Goal: Task Accomplishment & Management: Manage account settings

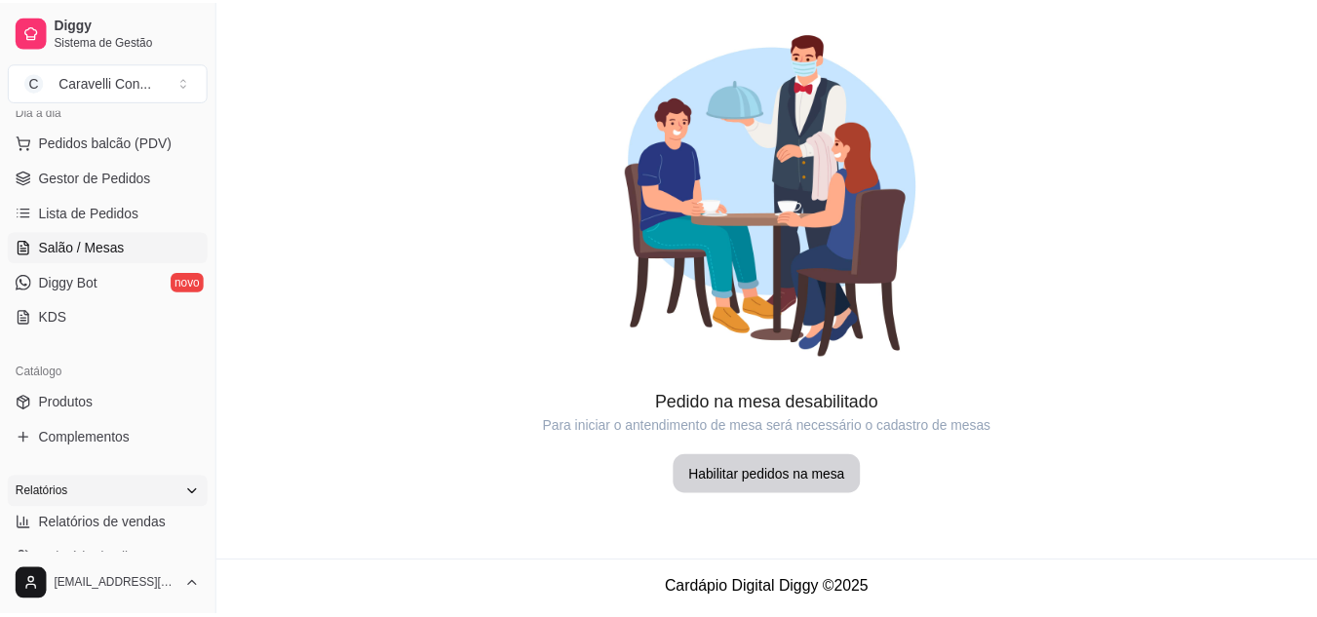
scroll to position [293, 0]
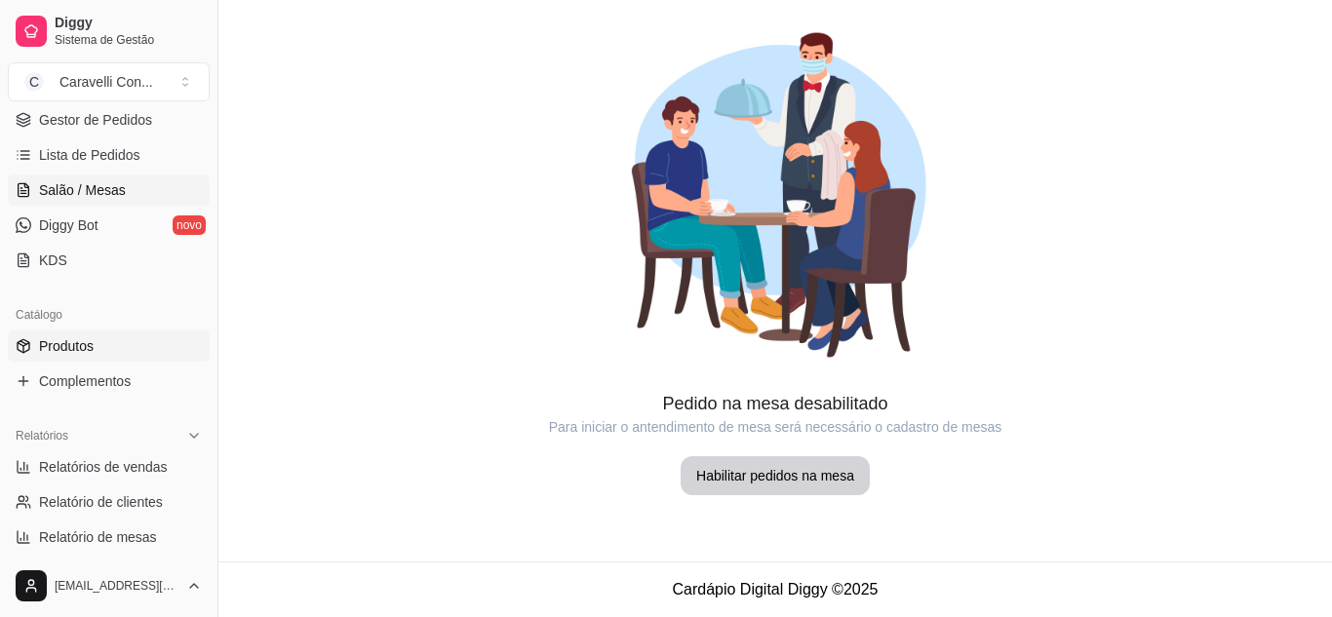
click at [121, 350] on link "Produtos" at bounding box center [109, 346] width 202 height 31
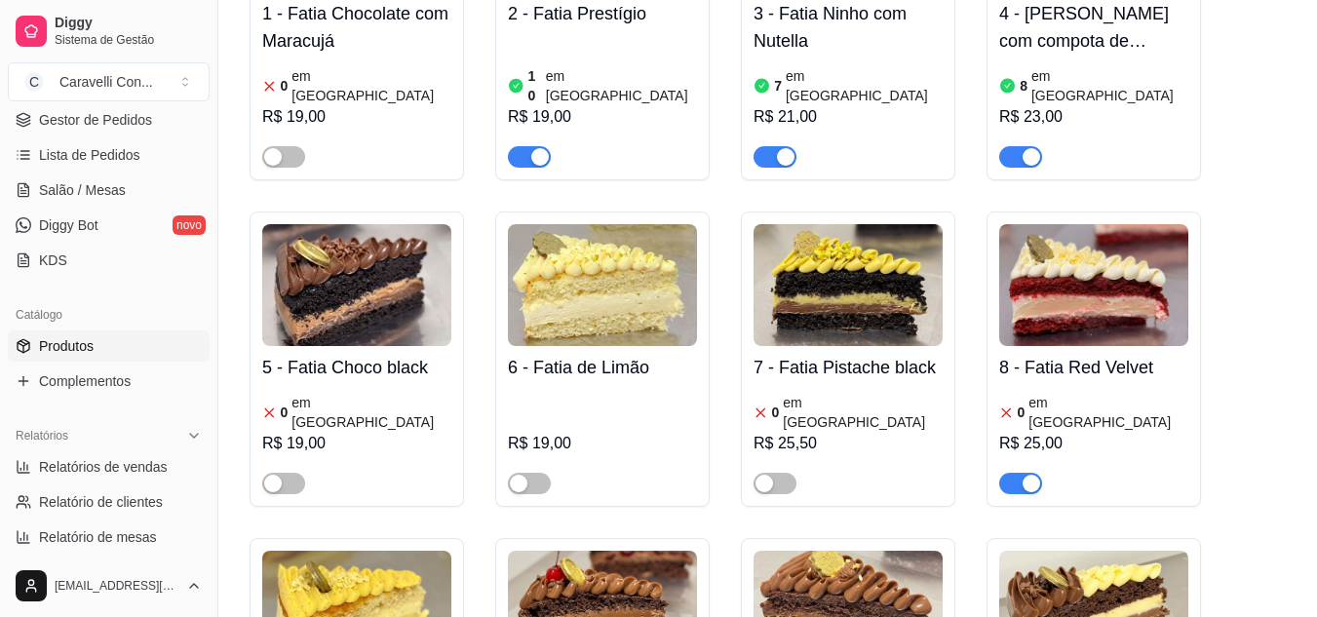
scroll to position [390, 0]
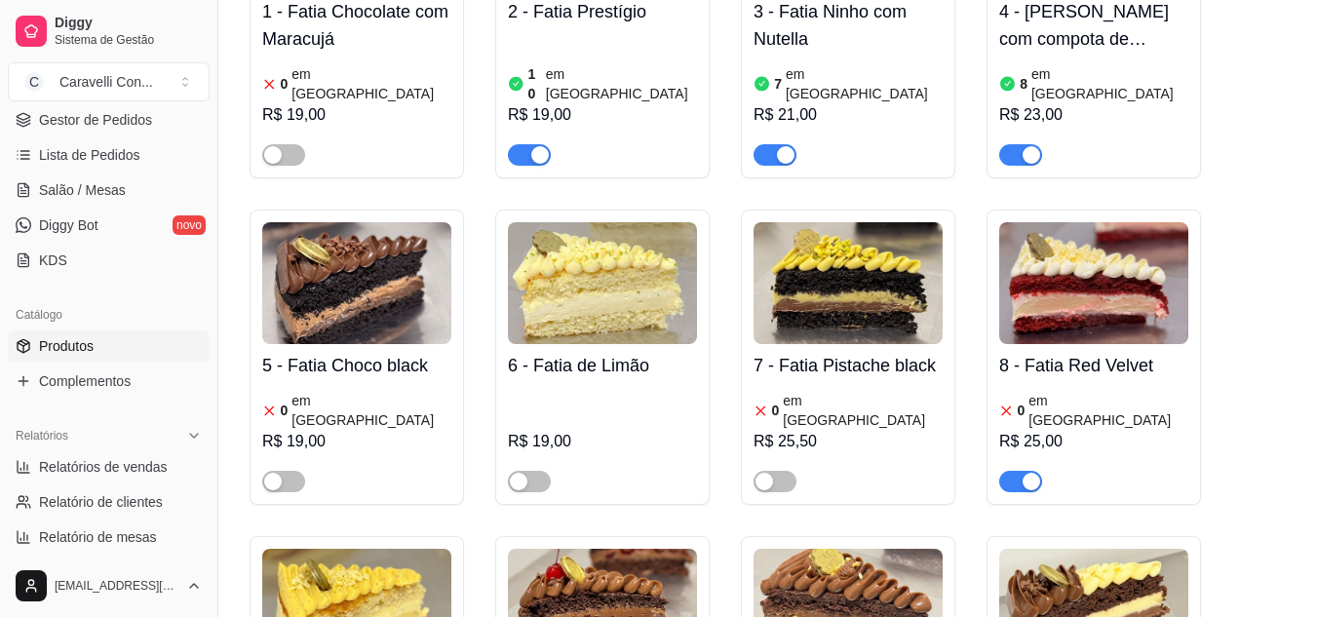
click at [1018, 471] on span "button" at bounding box center [1021, 481] width 43 height 21
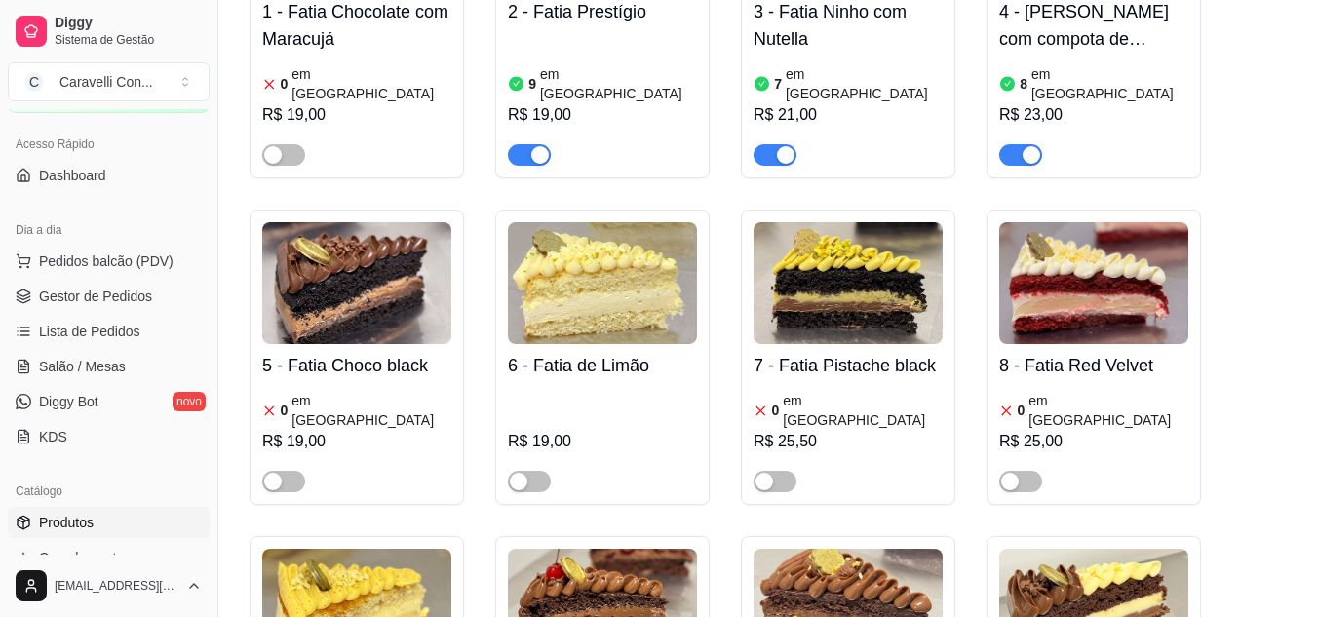
scroll to position [293, 0]
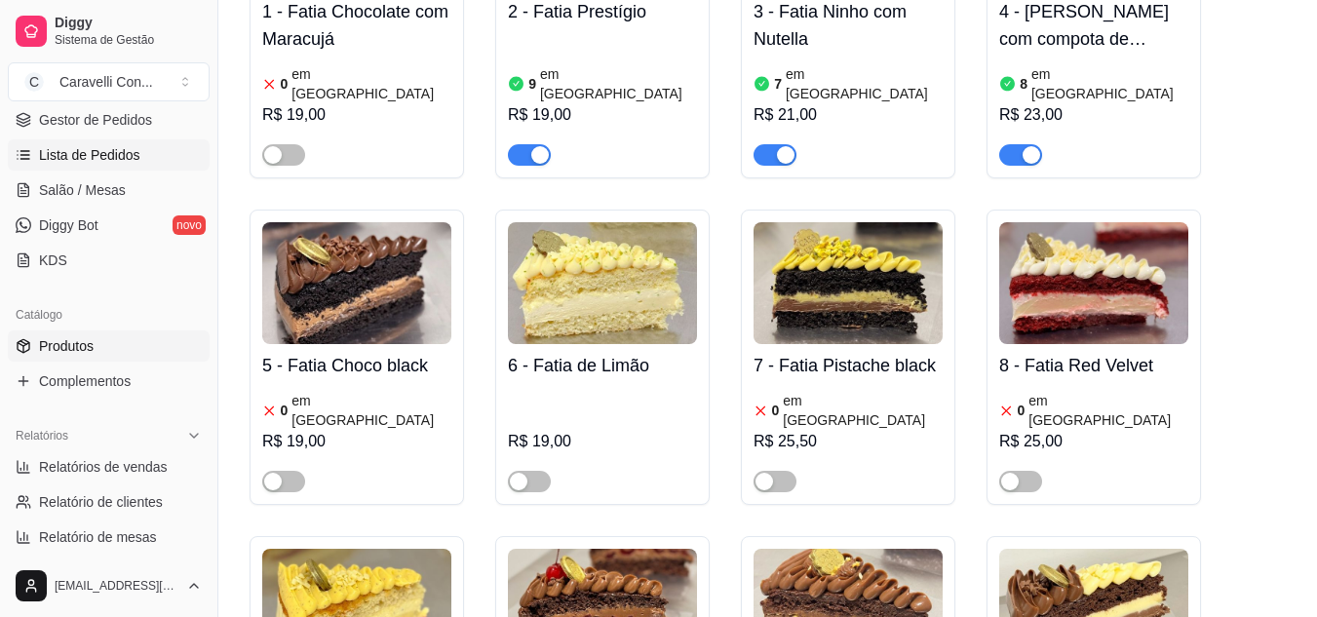
click at [84, 160] on span "Lista de Pedidos" at bounding box center [89, 155] width 101 height 20
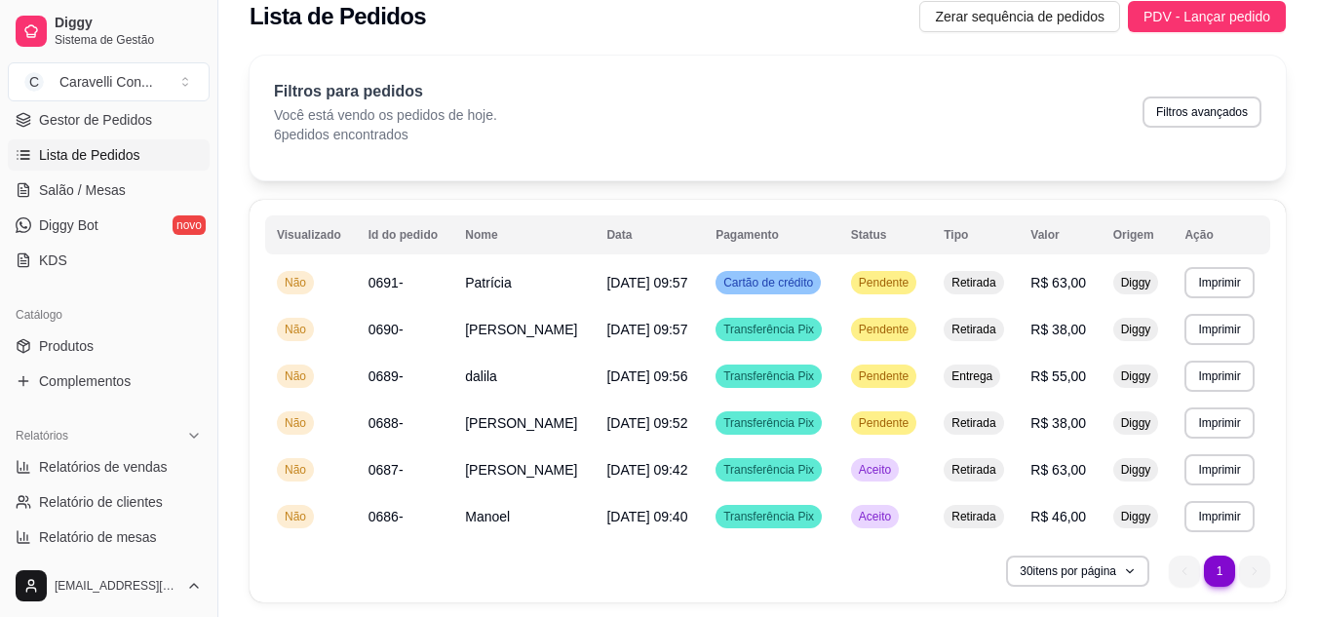
scroll to position [87, 0]
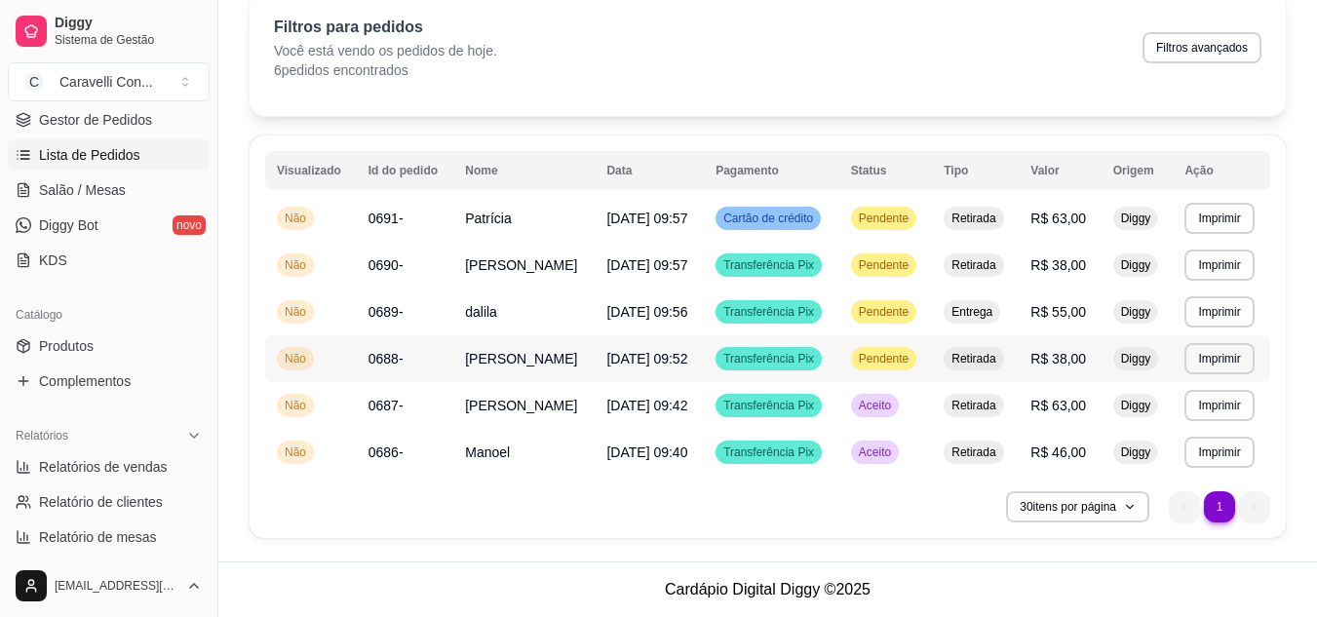
click at [876, 361] on span "Pendente" at bounding box center [884, 359] width 58 height 16
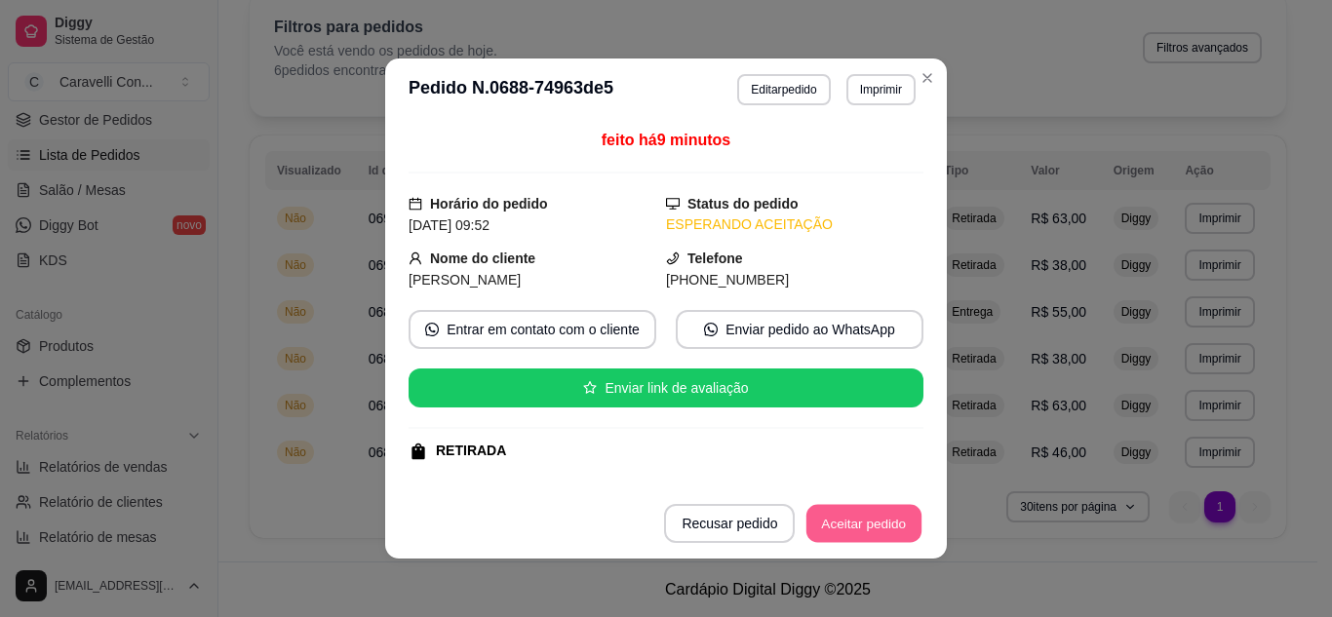
click at [886, 526] on button "Aceitar pedido" at bounding box center [863, 524] width 115 height 38
click at [871, 510] on button "Mover para preparo" at bounding box center [847, 523] width 151 height 39
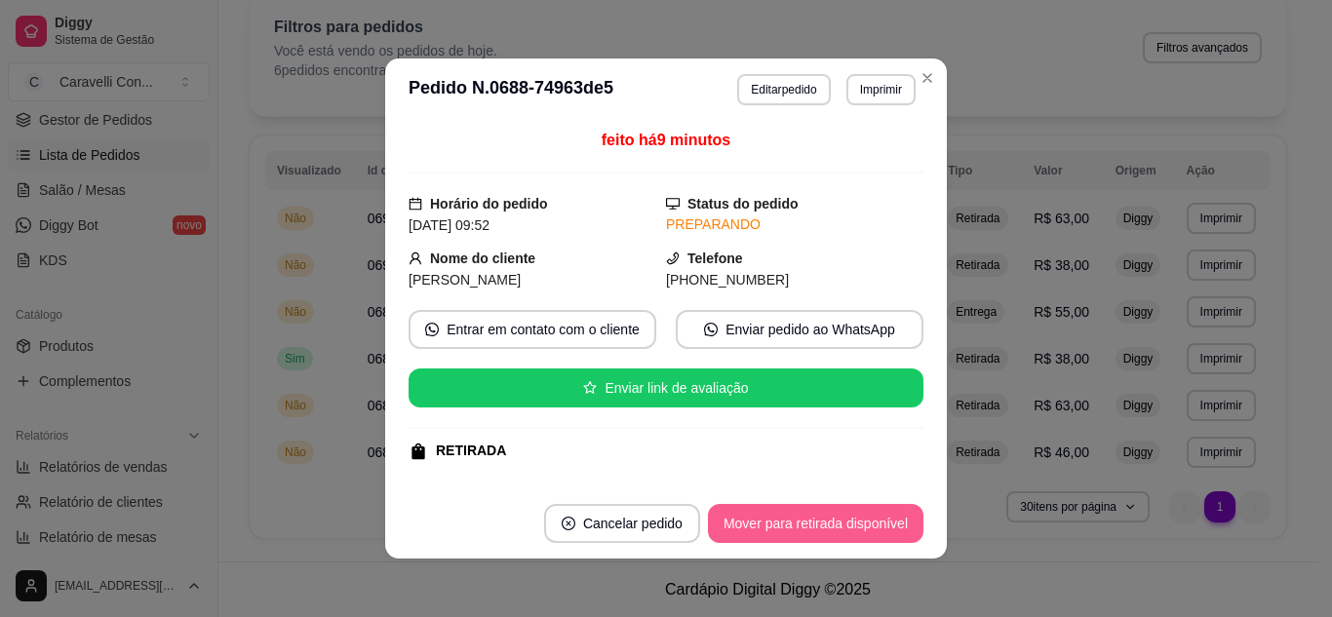
click at [878, 530] on button "Mover para retirada disponível" at bounding box center [816, 523] width 216 height 39
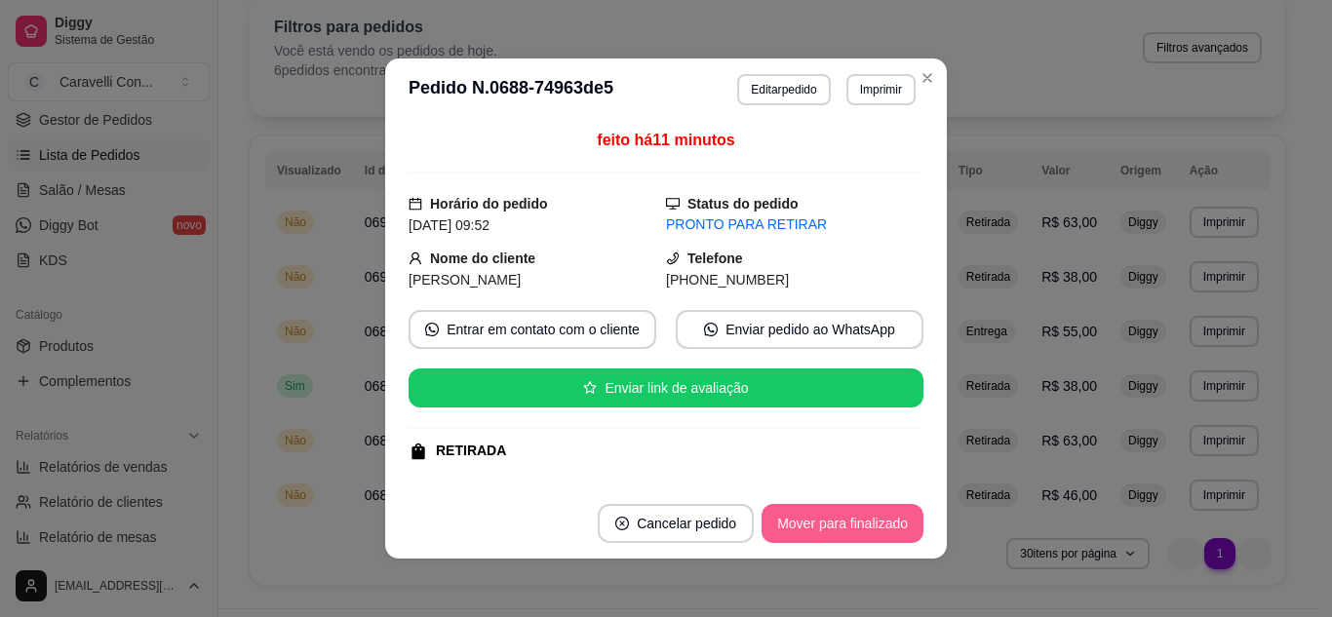
click at [858, 534] on button "Mover para finalizado" at bounding box center [843, 523] width 162 height 39
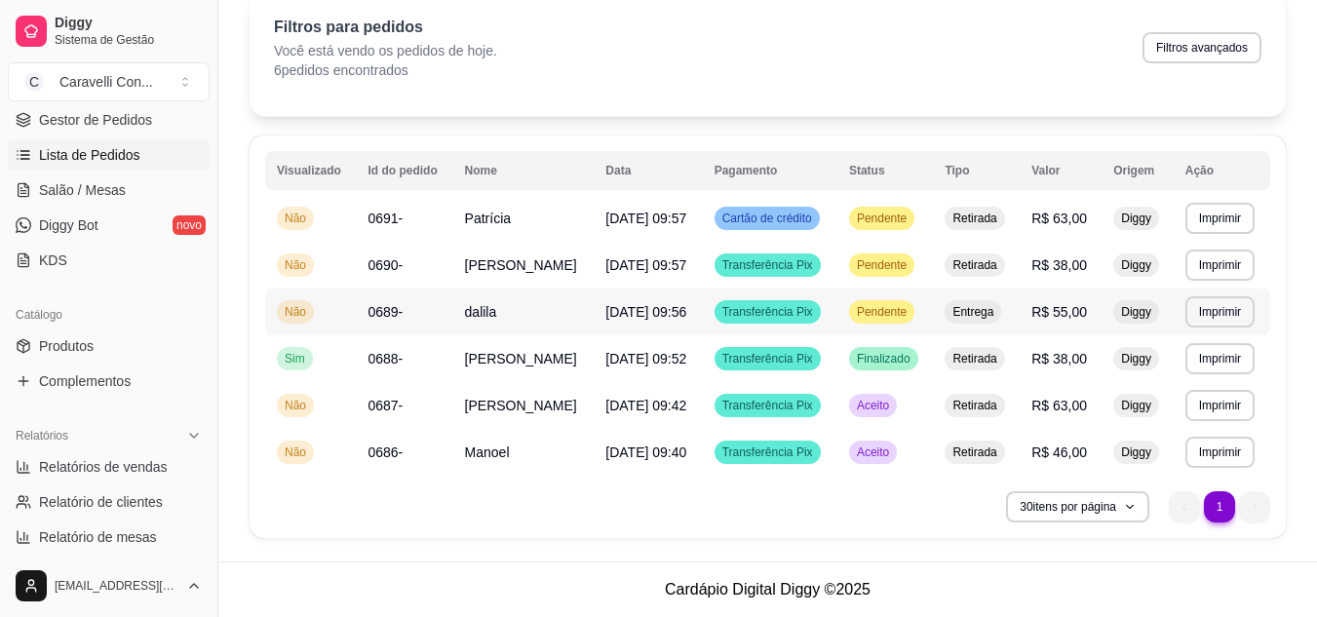
click at [1013, 309] on td "Entrega" at bounding box center [976, 312] width 87 height 47
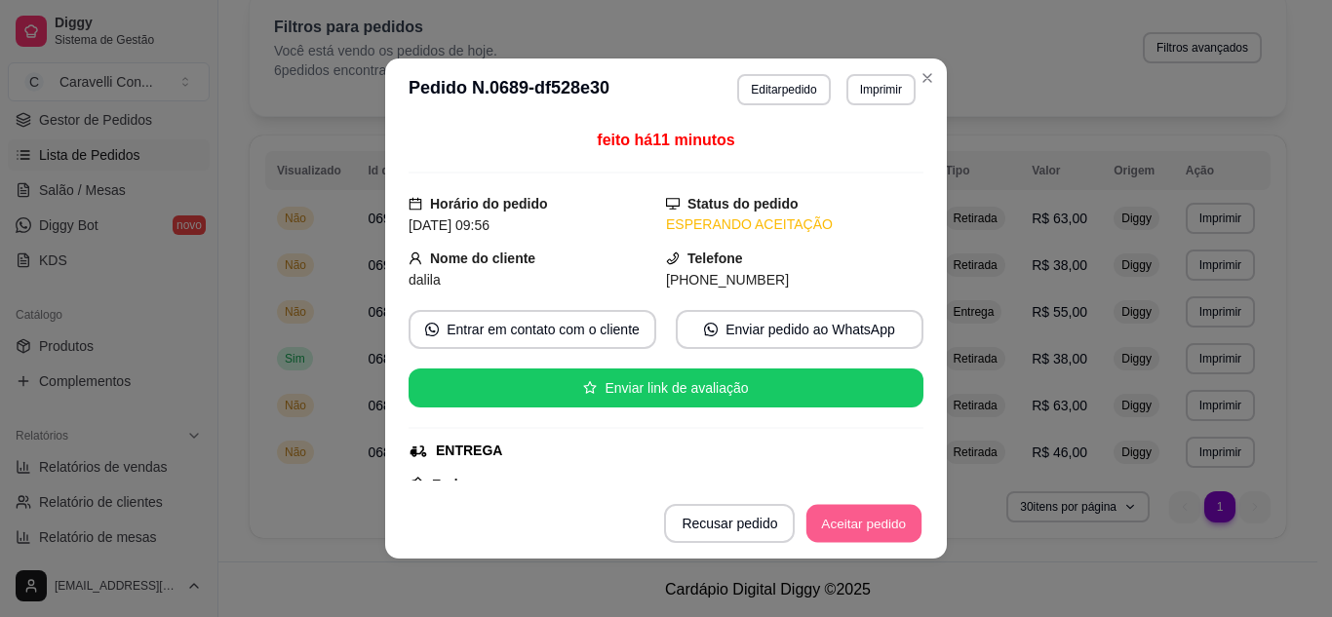
click at [846, 520] on button "Aceitar pedido" at bounding box center [863, 524] width 115 height 38
click at [858, 531] on button "Mover para preparo" at bounding box center [847, 524] width 146 height 38
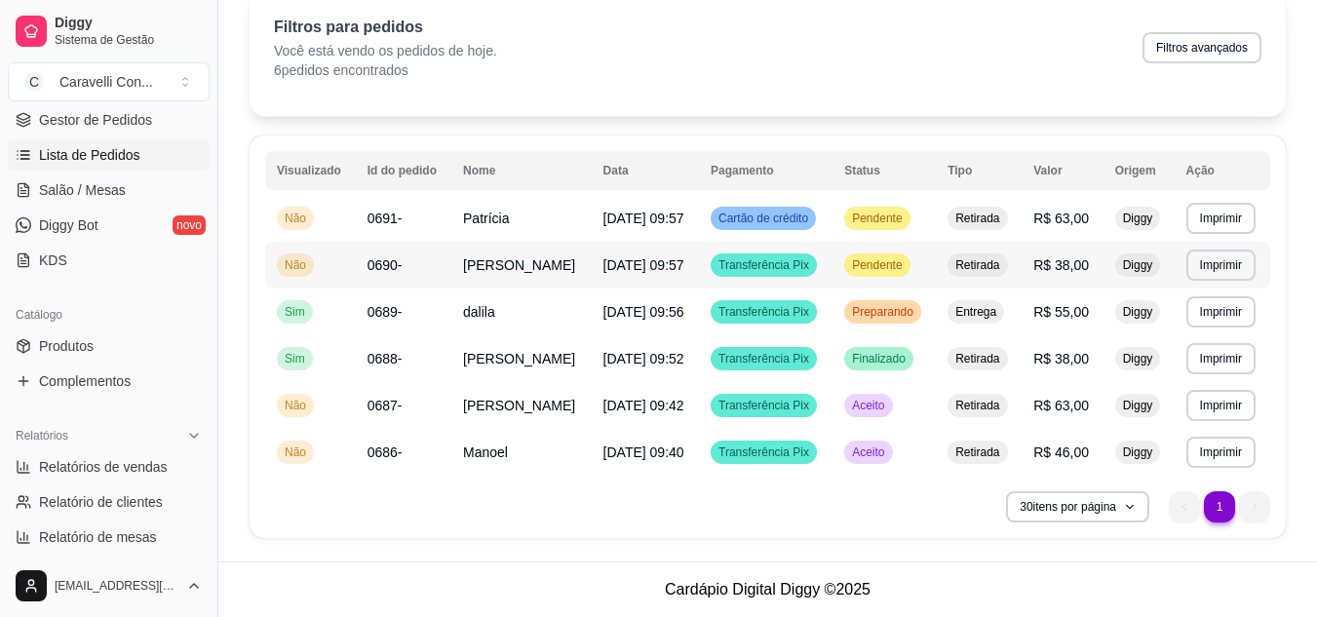
click at [920, 273] on td "Pendente" at bounding box center [884, 265] width 103 height 47
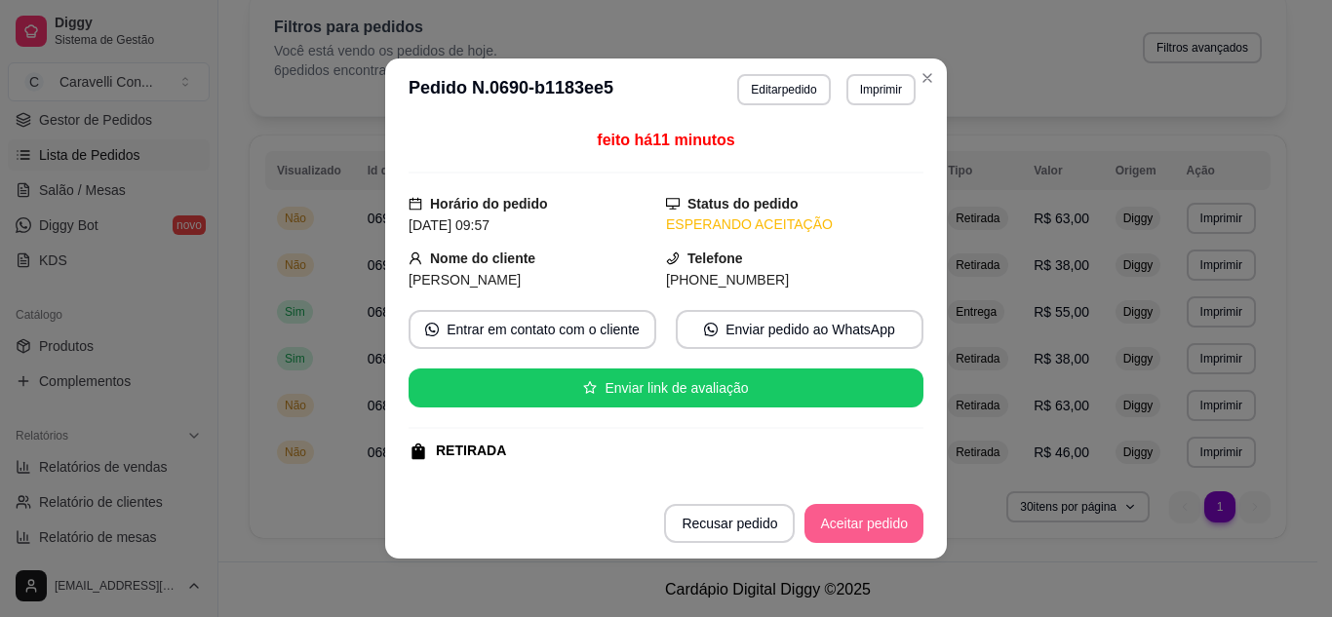
click at [892, 535] on button "Aceitar pedido" at bounding box center [864, 523] width 119 height 39
click at [867, 535] on button "Mover para preparo" at bounding box center [847, 524] width 146 height 38
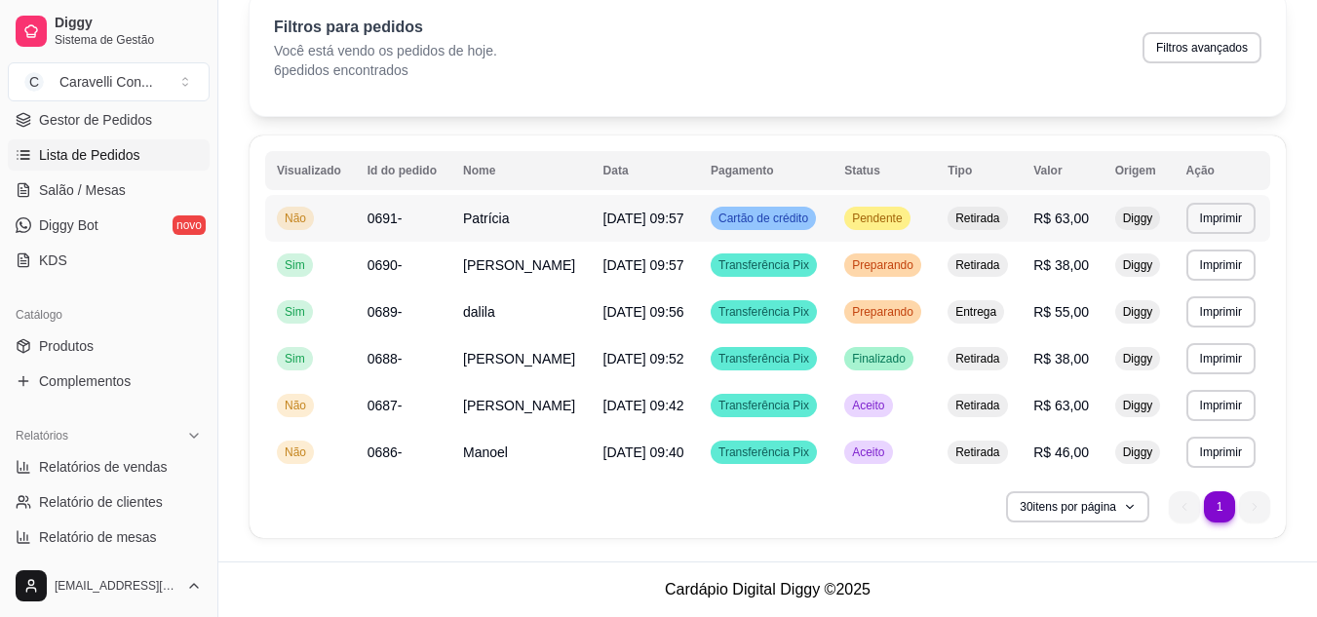
click at [883, 223] on span "Pendente" at bounding box center [877, 219] width 58 height 16
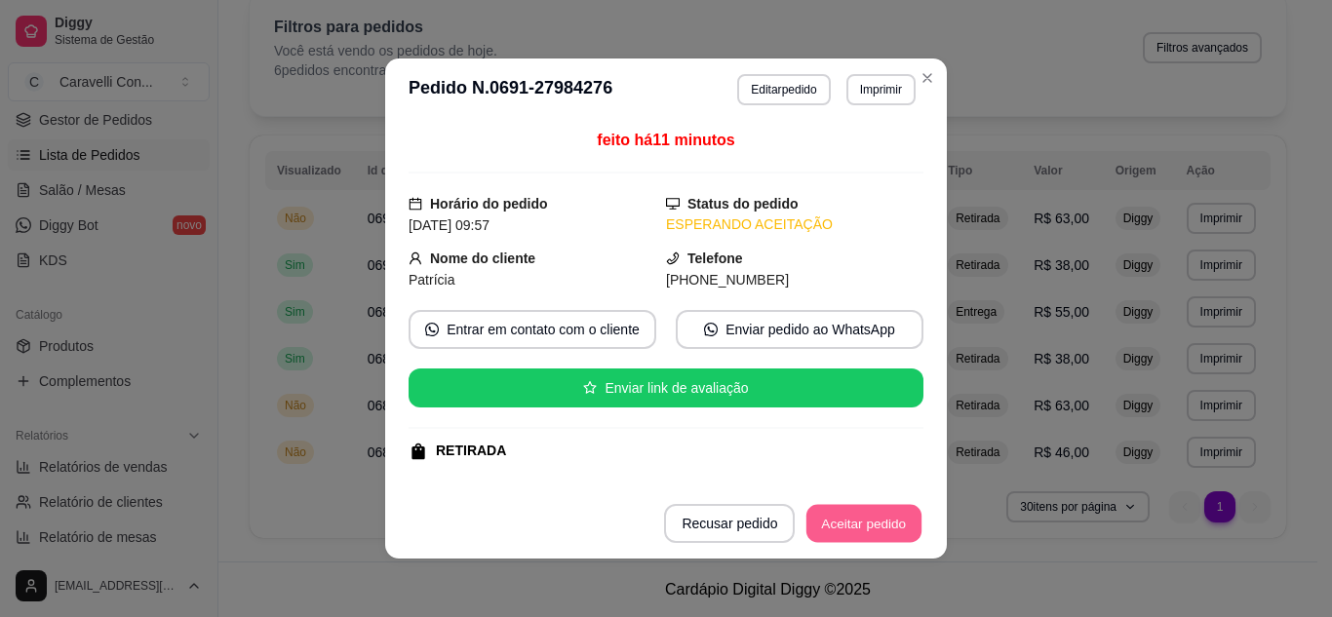
click at [889, 530] on button "Aceitar pedido" at bounding box center [863, 524] width 115 height 38
click at [877, 532] on button "Mover para preparo" at bounding box center [847, 524] width 146 height 38
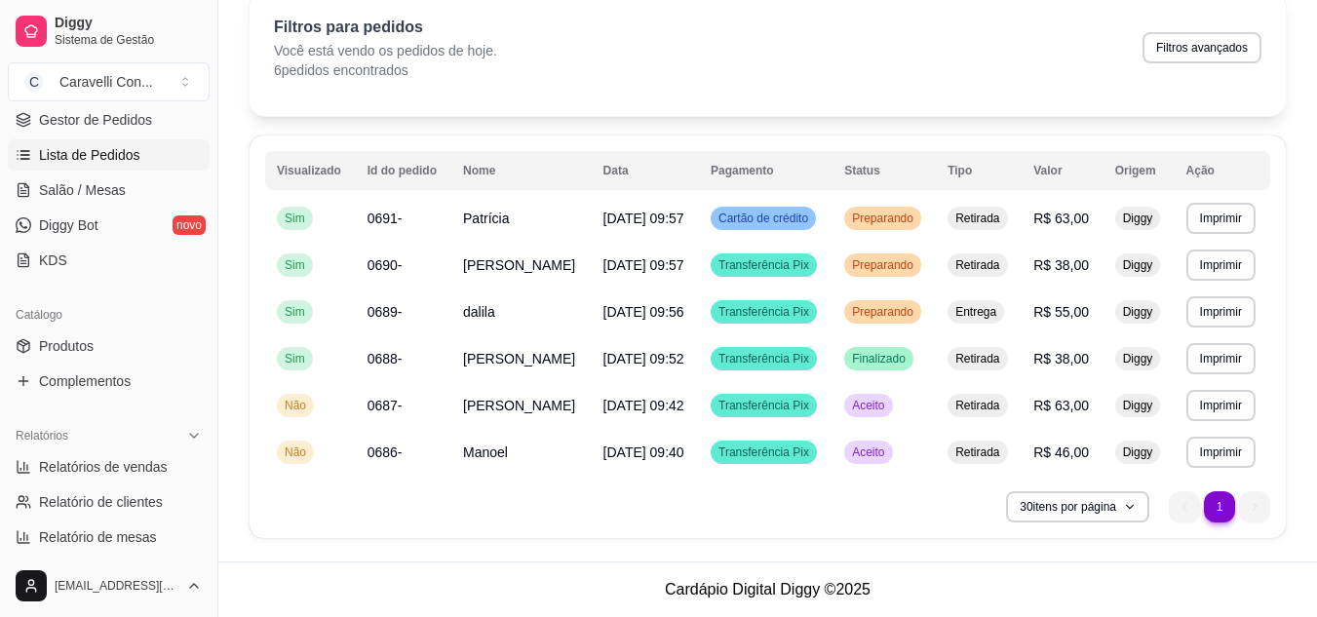
click at [971, 180] on th "Tipo" at bounding box center [979, 170] width 86 height 39
click at [964, 168] on th "Tipo" at bounding box center [979, 170] width 86 height 39
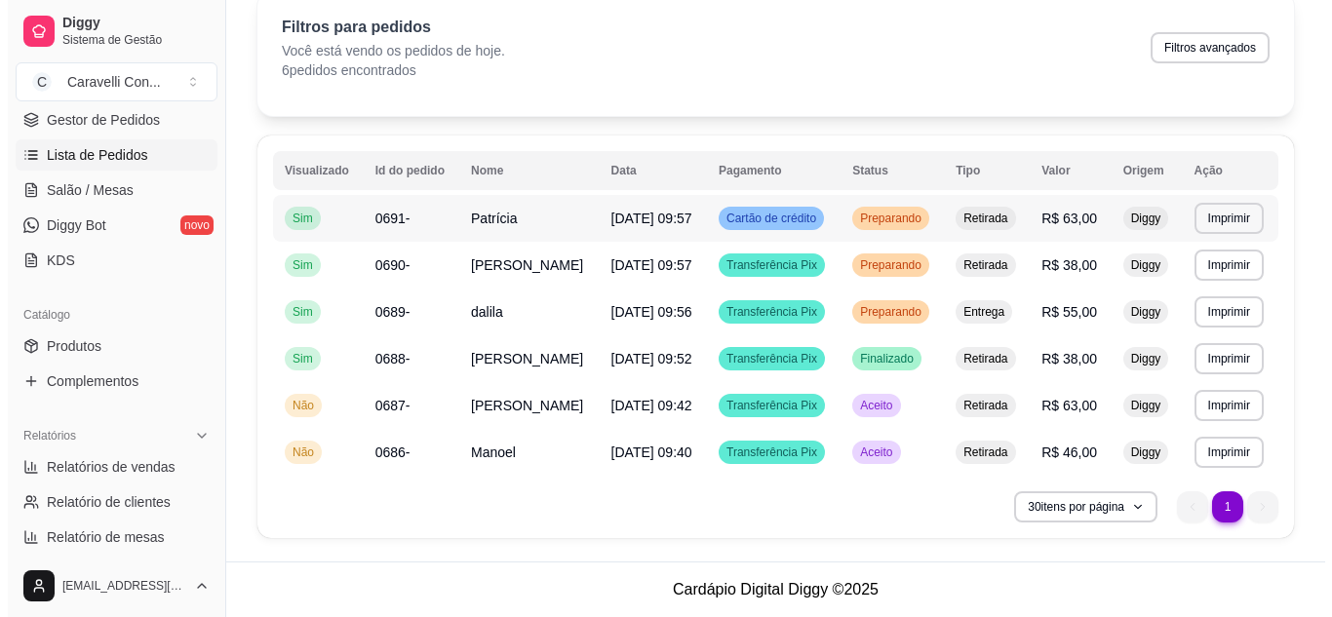
scroll to position [0, 0]
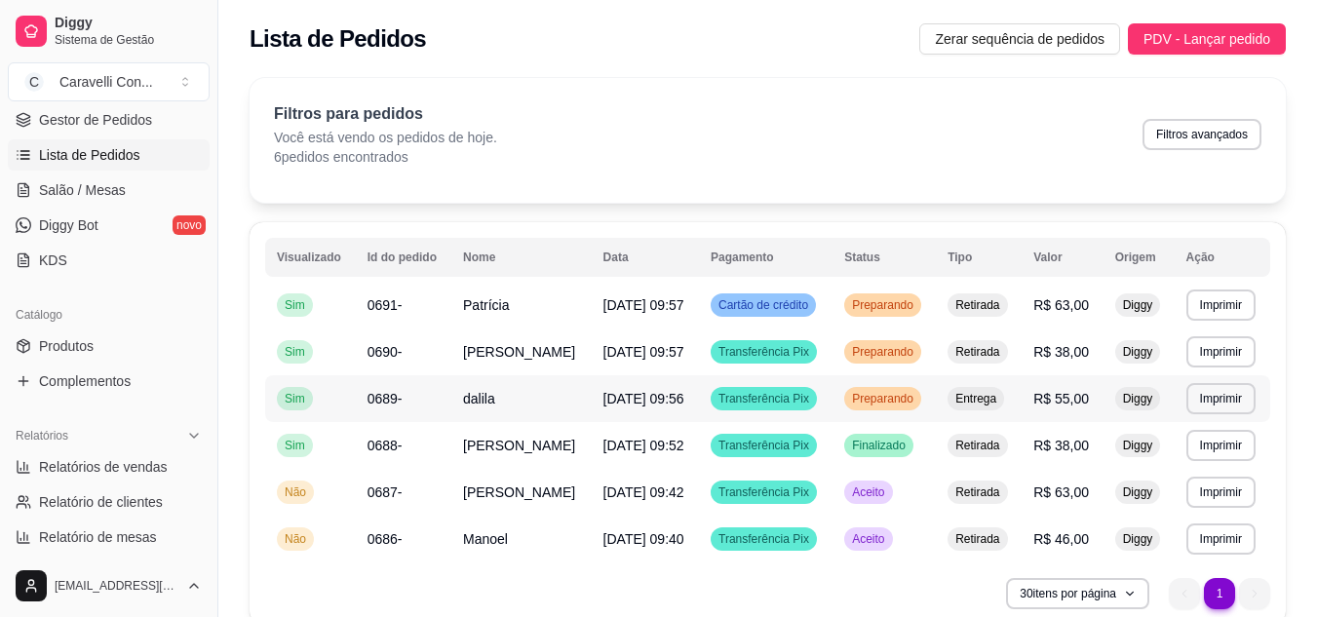
click at [989, 400] on span "Entrega" at bounding box center [976, 399] width 49 height 16
click at [1194, 148] on button "Filtros avançados" at bounding box center [1202, 134] width 119 height 31
select select "0"
click at [977, 258] on th "Tipo" at bounding box center [979, 257] width 86 height 39
click at [1072, 251] on th "Valor" at bounding box center [1062, 257] width 81 height 39
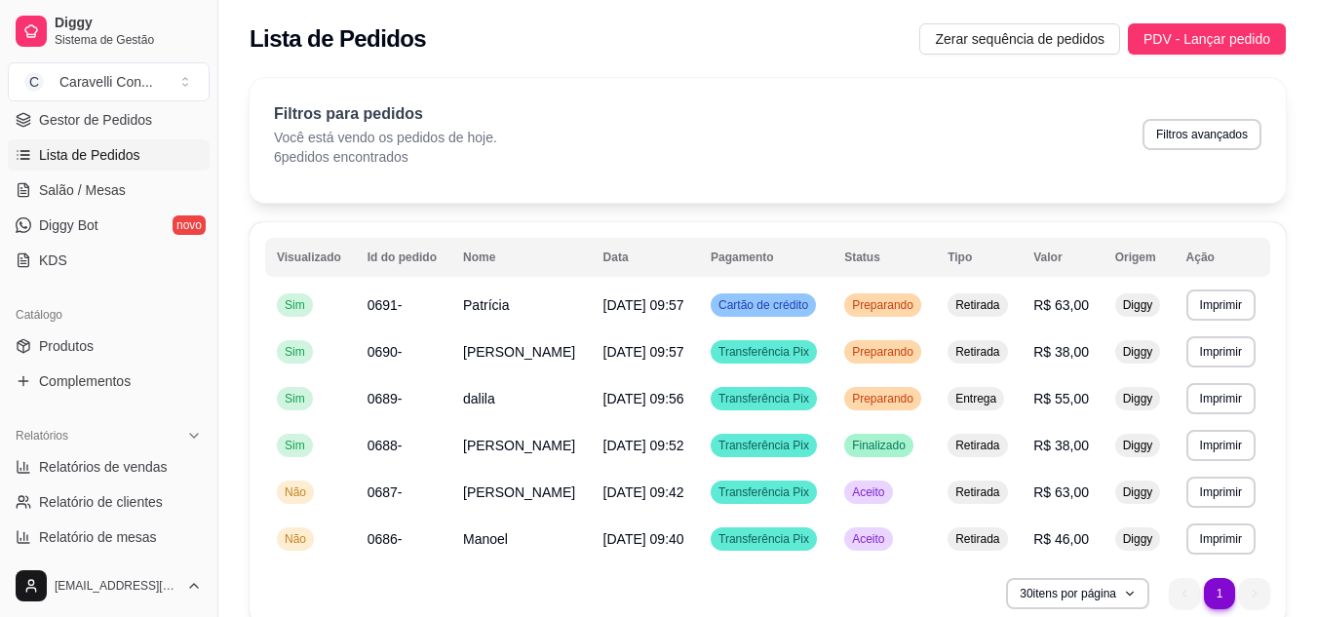
click at [1112, 255] on th "Origem" at bounding box center [1139, 257] width 71 height 39
click at [995, 255] on th "Tipo" at bounding box center [979, 257] width 86 height 39
click at [975, 257] on th "Tipo" at bounding box center [979, 257] width 86 height 39
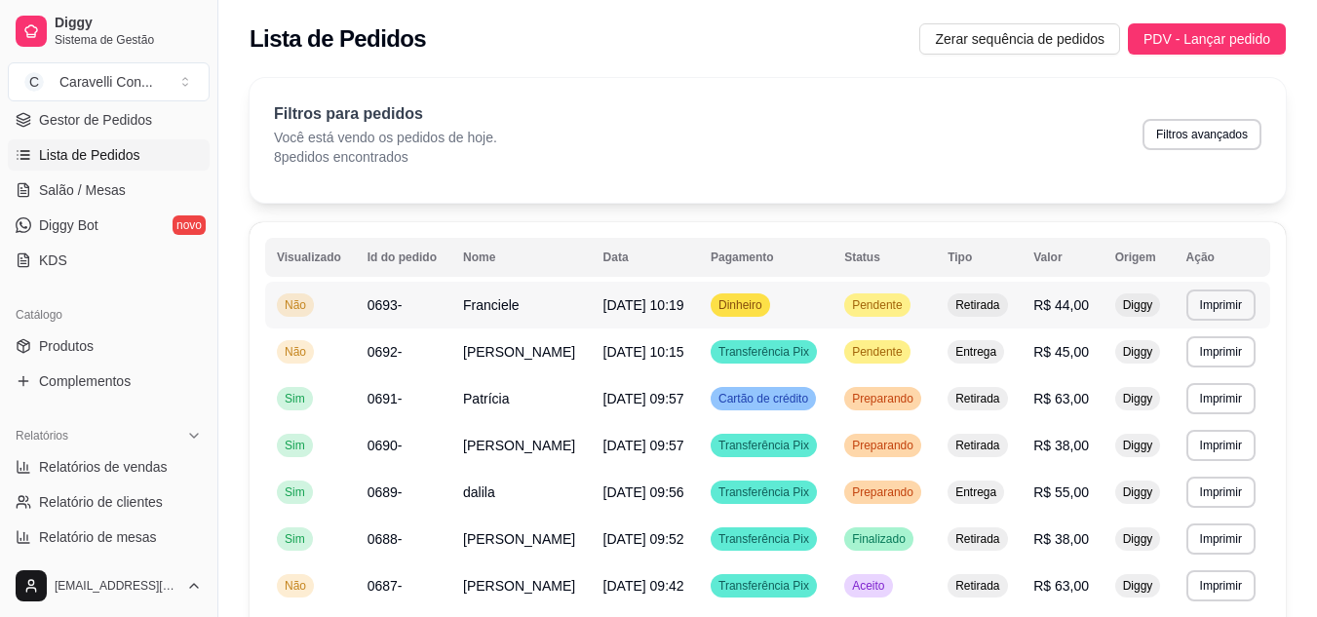
click at [674, 305] on span "[DATE] 10:19" at bounding box center [644, 305] width 81 height 16
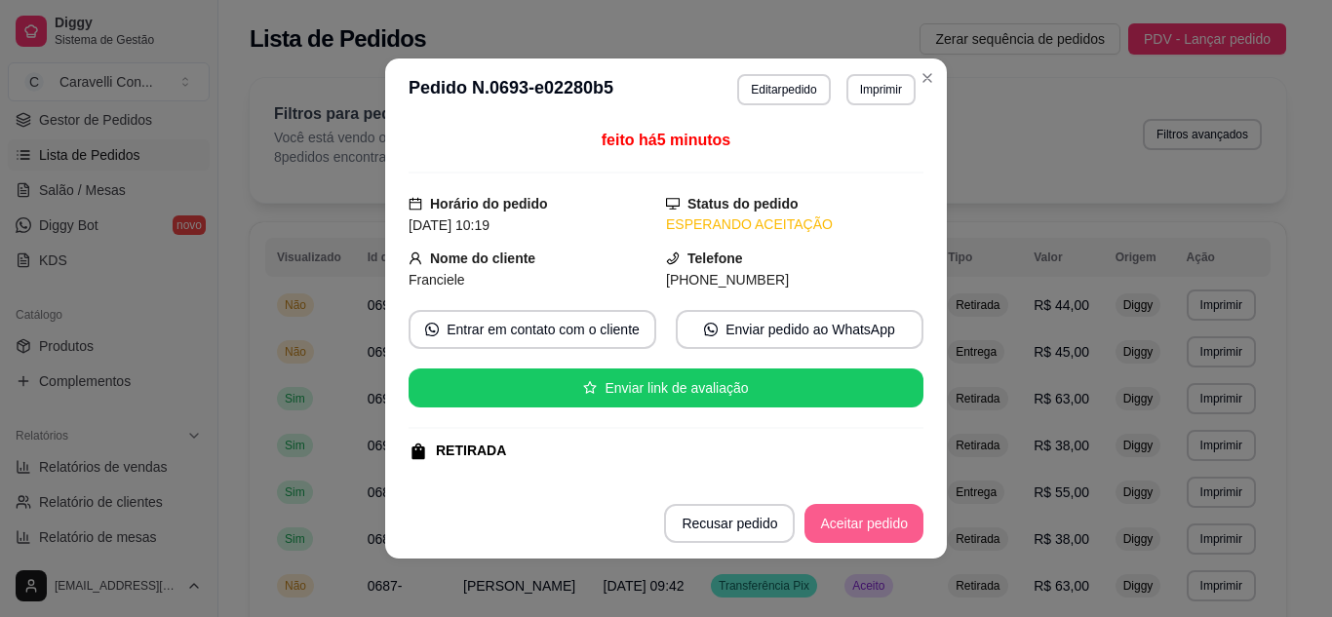
click at [856, 525] on button "Aceitar pedido" at bounding box center [864, 523] width 119 height 39
click at [797, 525] on button "Mover para preparo" at bounding box center [847, 524] width 146 height 38
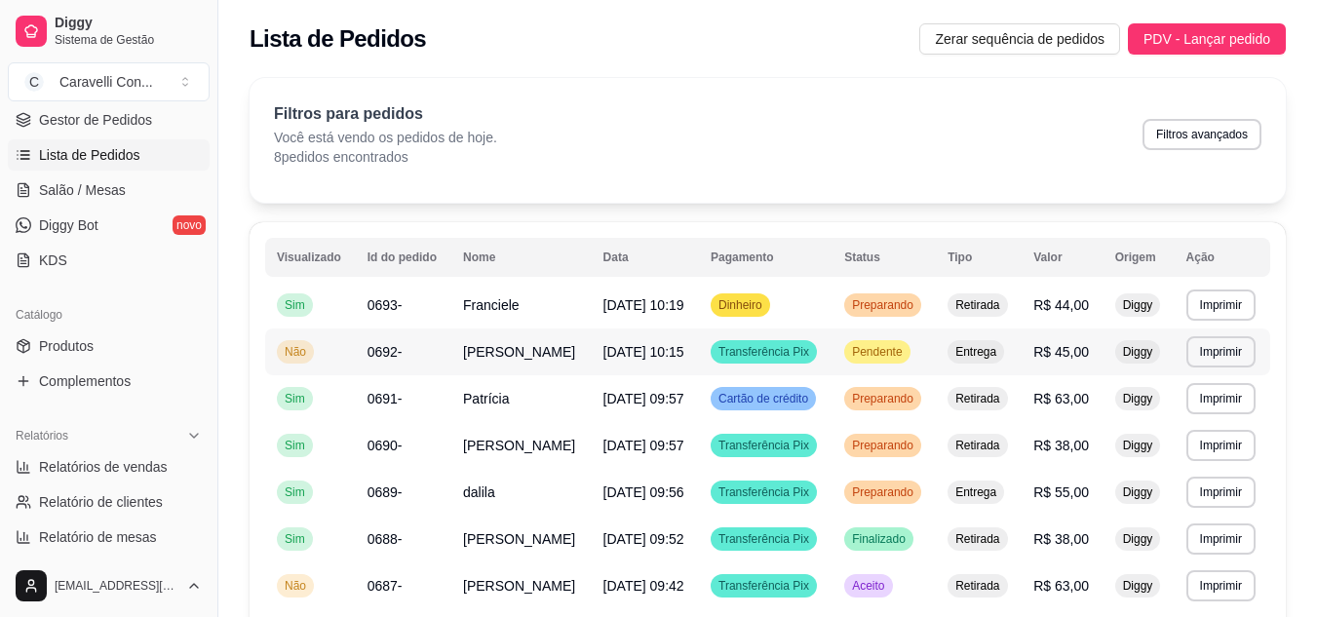
click at [869, 361] on div "Pendente" at bounding box center [877, 351] width 65 height 23
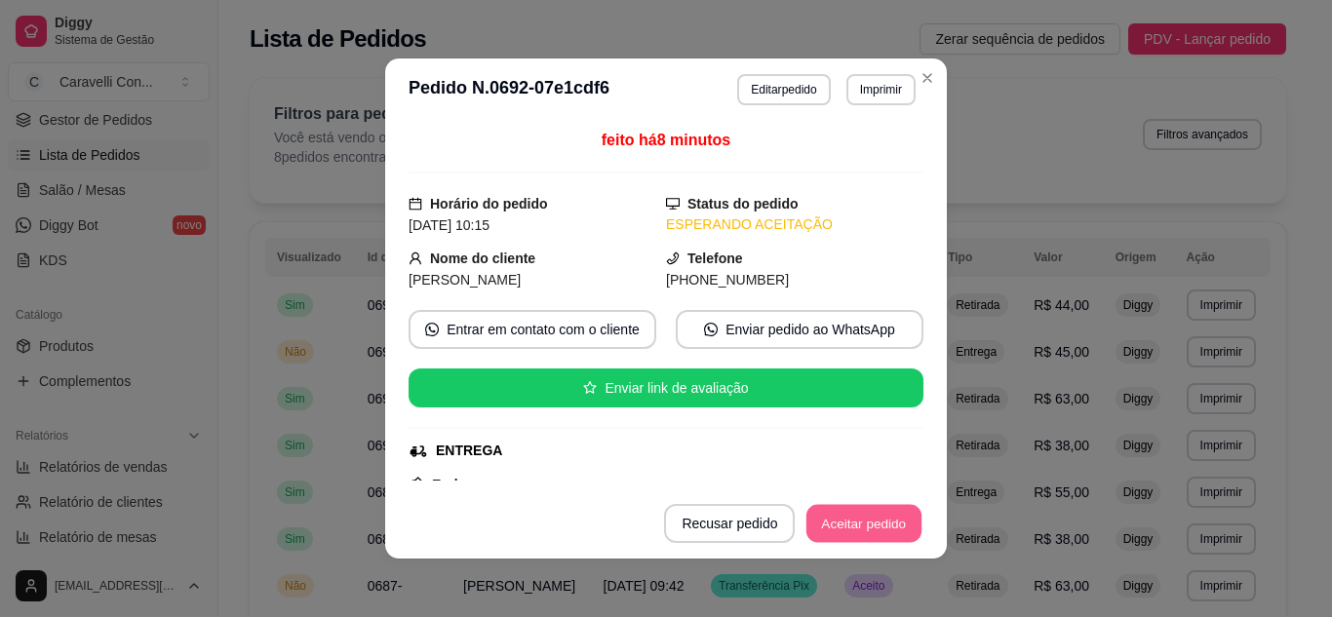
click at [851, 524] on button "Aceitar pedido" at bounding box center [863, 524] width 115 height 38
click at [848, 525] on button "Mover para preparo" at bounding box center [847, 524] width 146 height 38
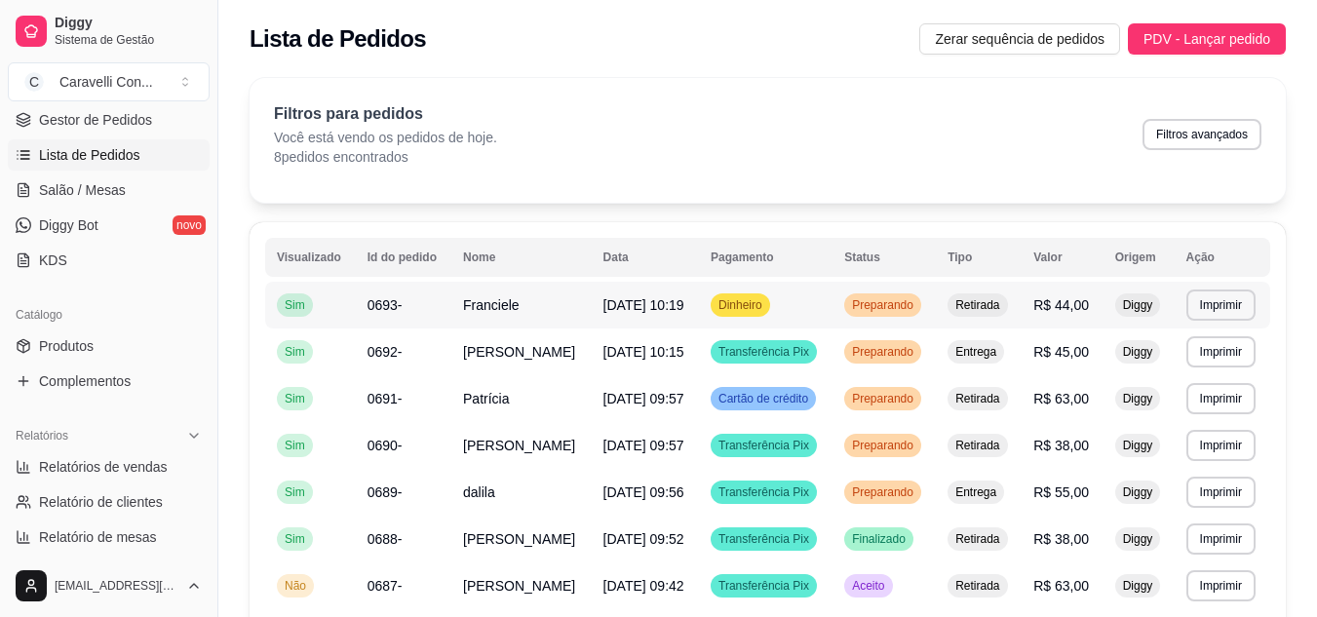
click at [794, 314] on td "Dinheiro" at bounding box center [766, 305] width 134 height 47
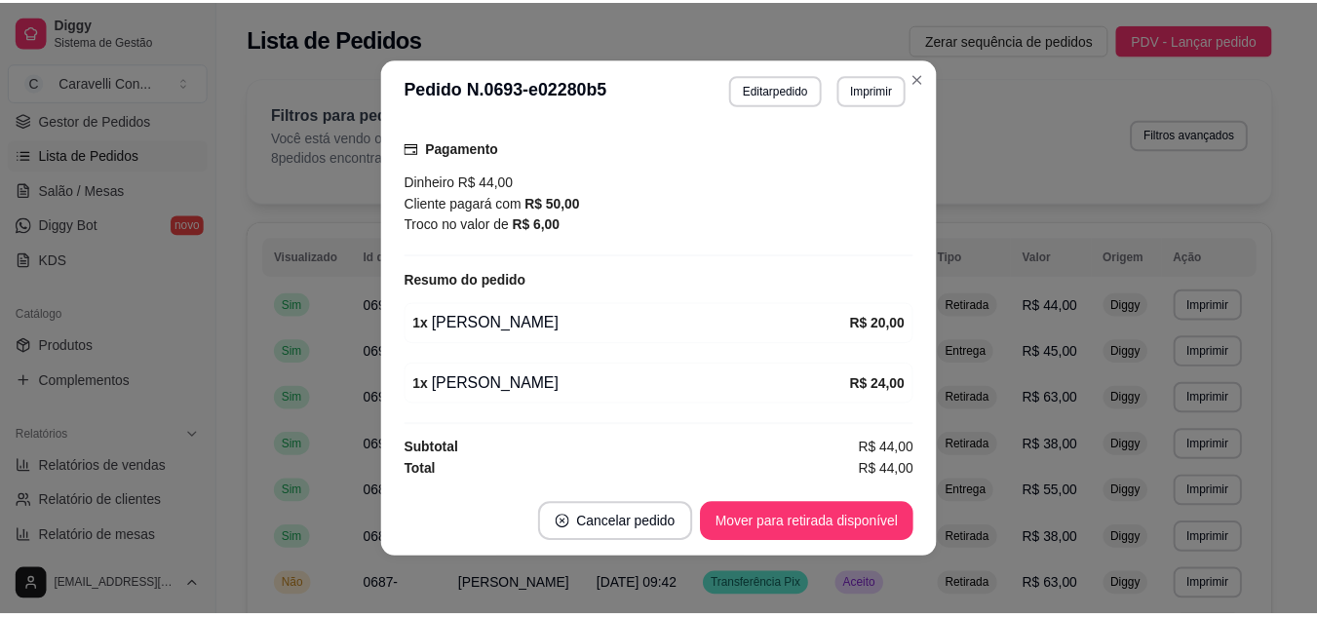
scroll to position [4, 0]
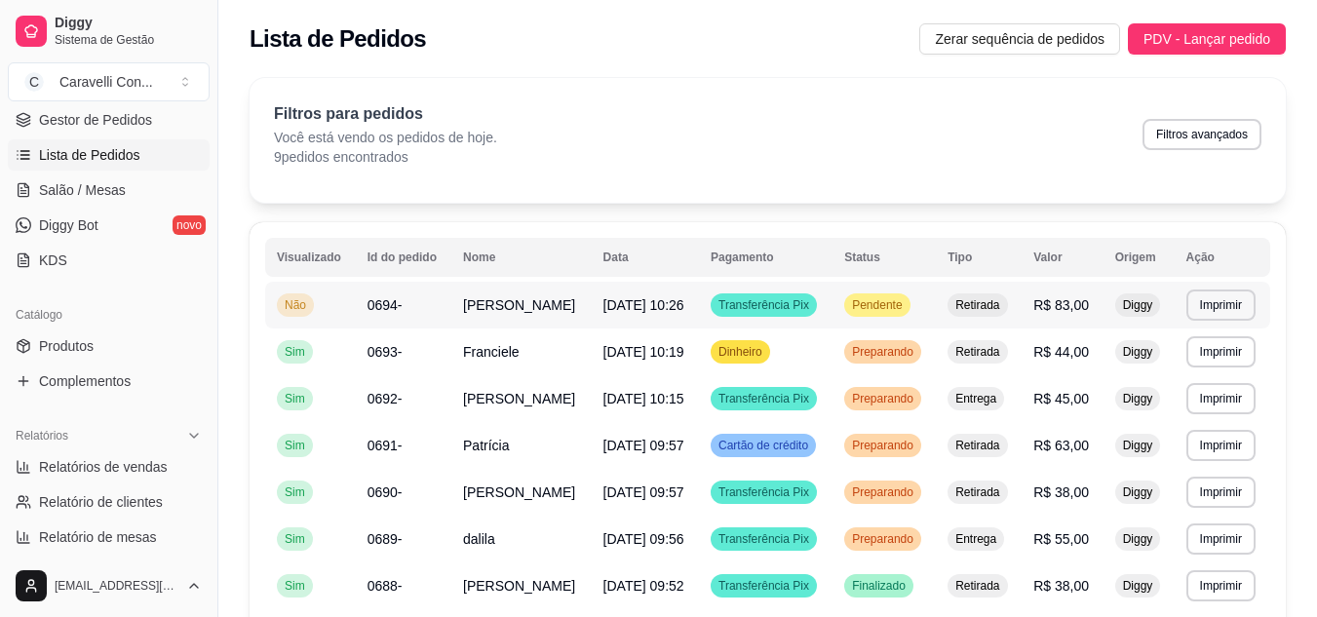
click at [861, 307] on span "Pendente" at bounding box center [877, 305] width 58 height 16
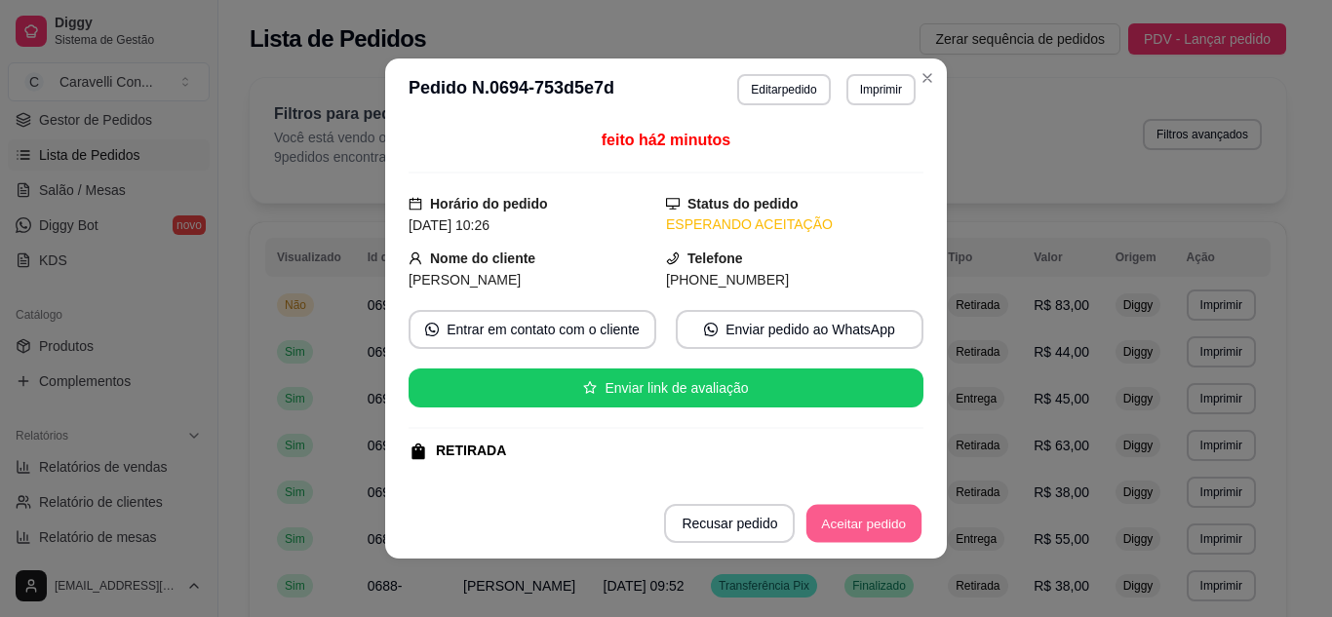
click at [870, 521] on button "Aceitar pedido" at bounding box center [863, 524] width 115 height 38
click at [884, 523] on button "Mover para preparo" at bounding box center [847, 524] width 146 height 38
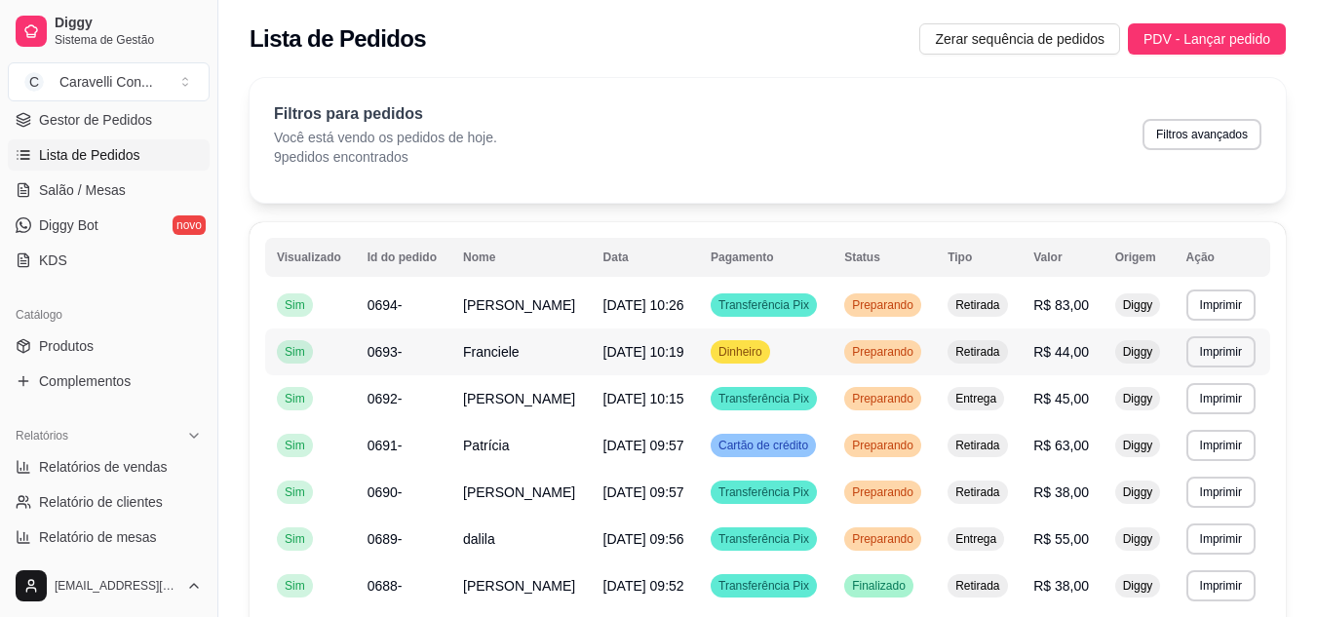
click at [876, 341] on div "Preparando" at bounding box center [883, 351] width 77 height 23
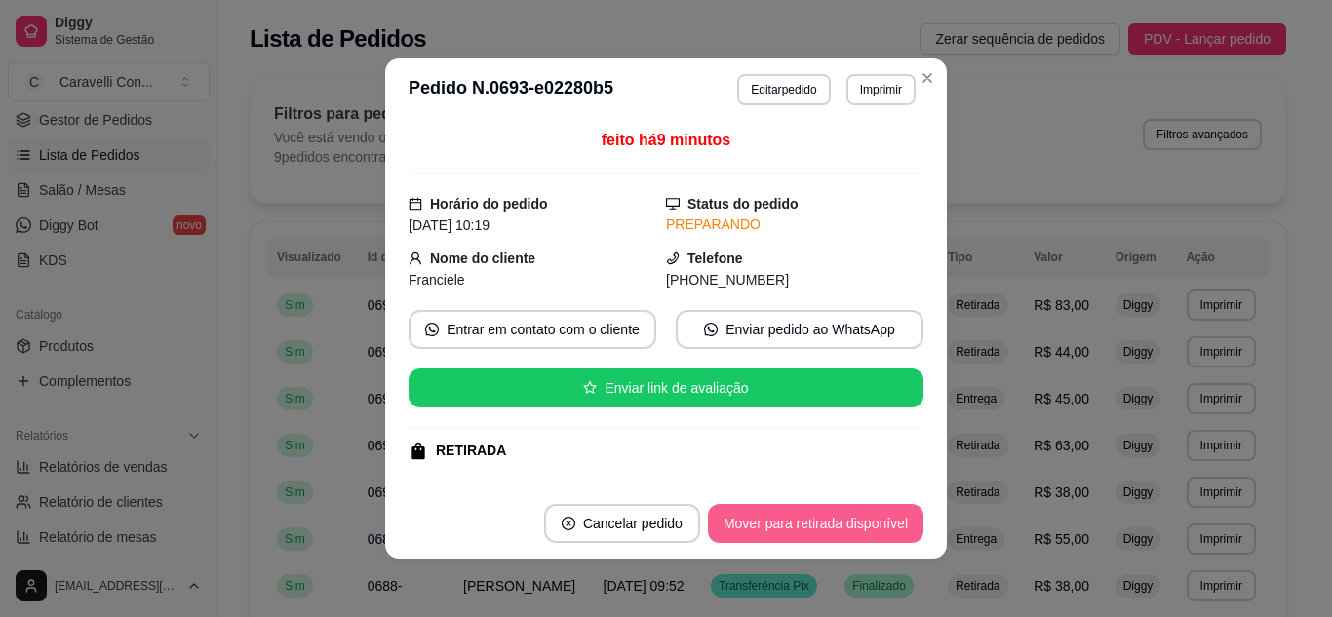
click at [867, 518] on button "Mover para retirada disponível" at bounding box center [816, 523] width 216 height 39
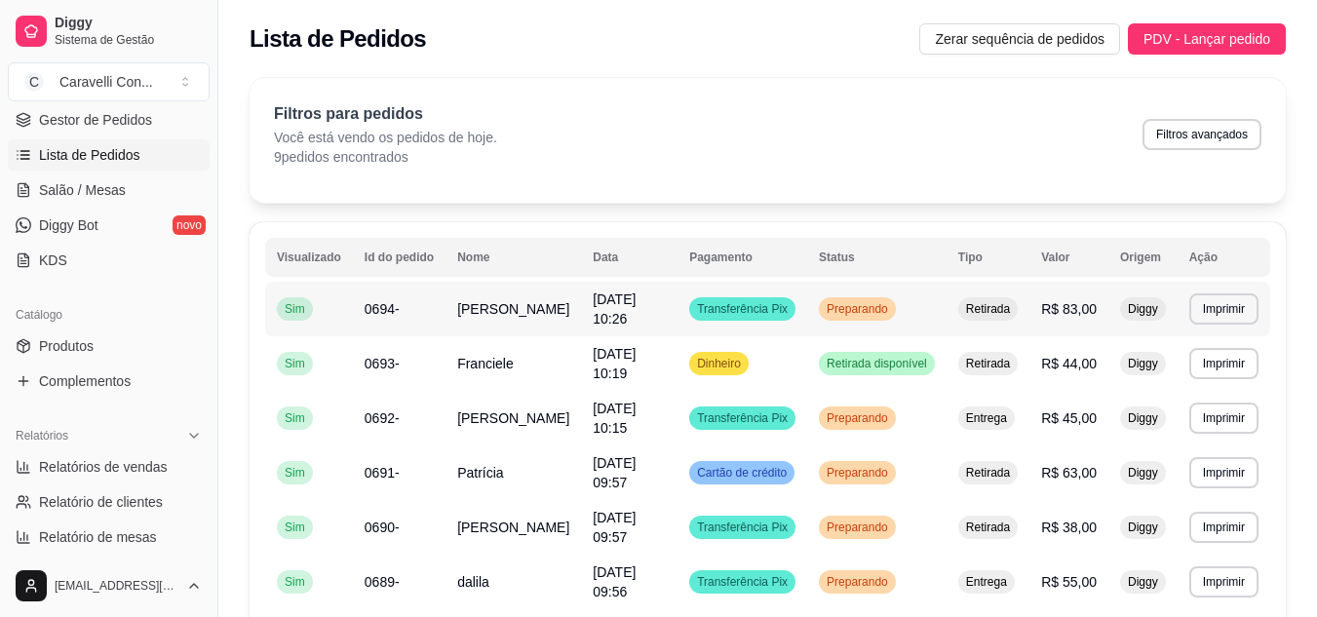
click at [919, 307] on td "Preparando" at bounding box center [876, 309] width 139 height 55
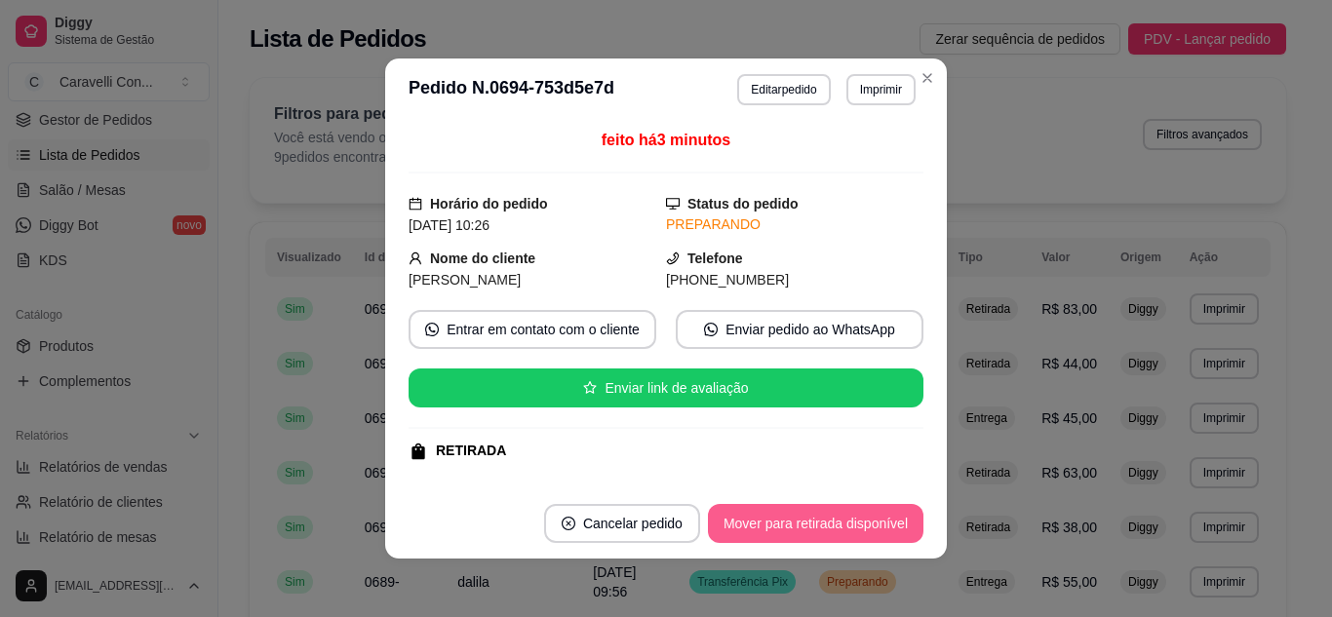
click at [887, 523] on button "Mover para retirada disponível" at bounding box center [816, 523] width 216 height 39
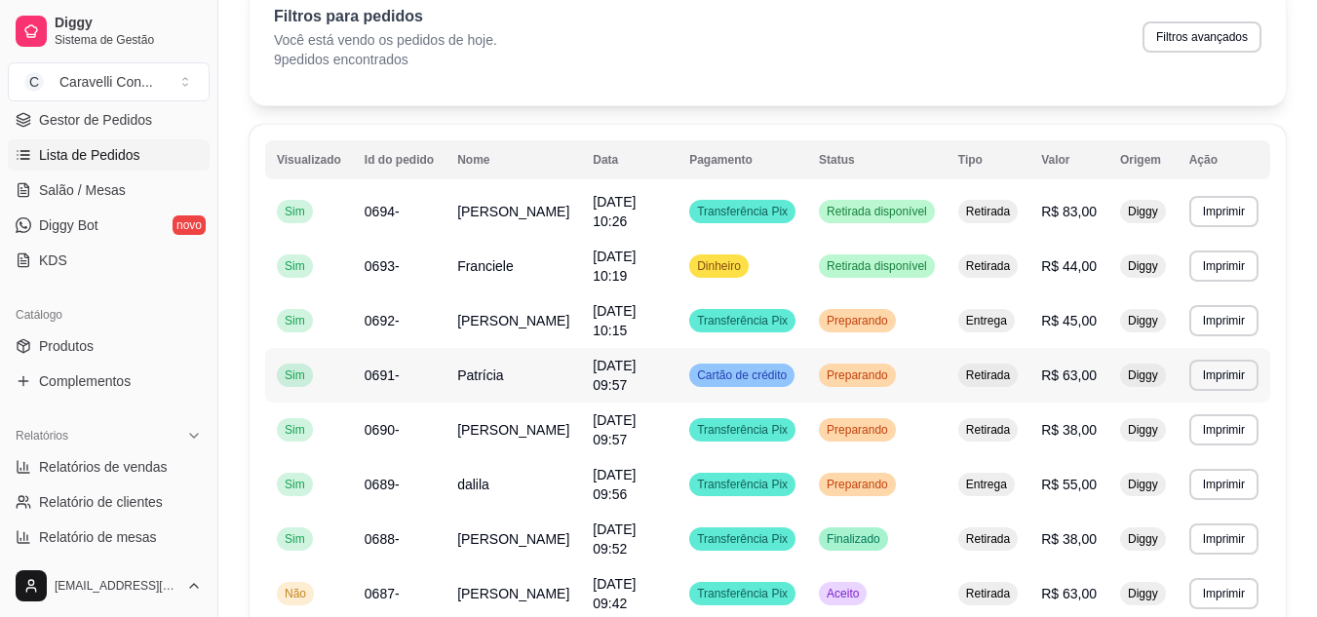
scroll to position [195, 0]
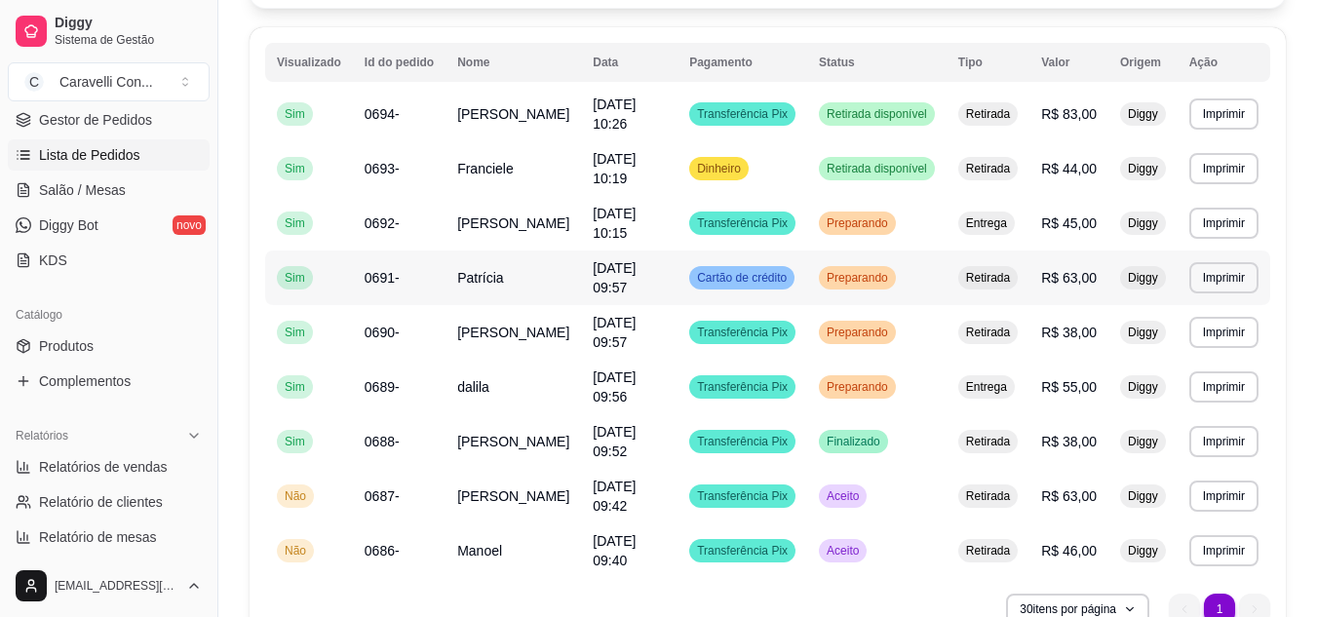
click at [916, 281] on td "Preparando" at bounding box center [876, 278] width 139 height 55
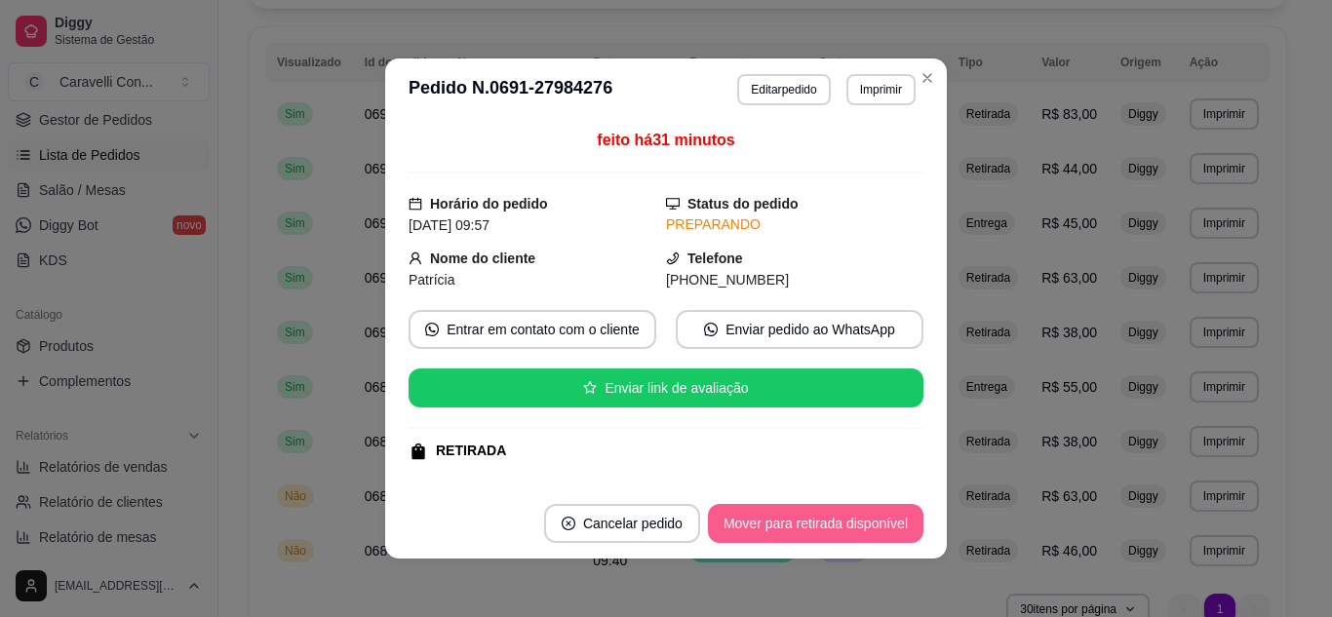
click at [884, 515] on button "Mover para retirada disponível" at bounding box center [816, 523] width 216 height 39
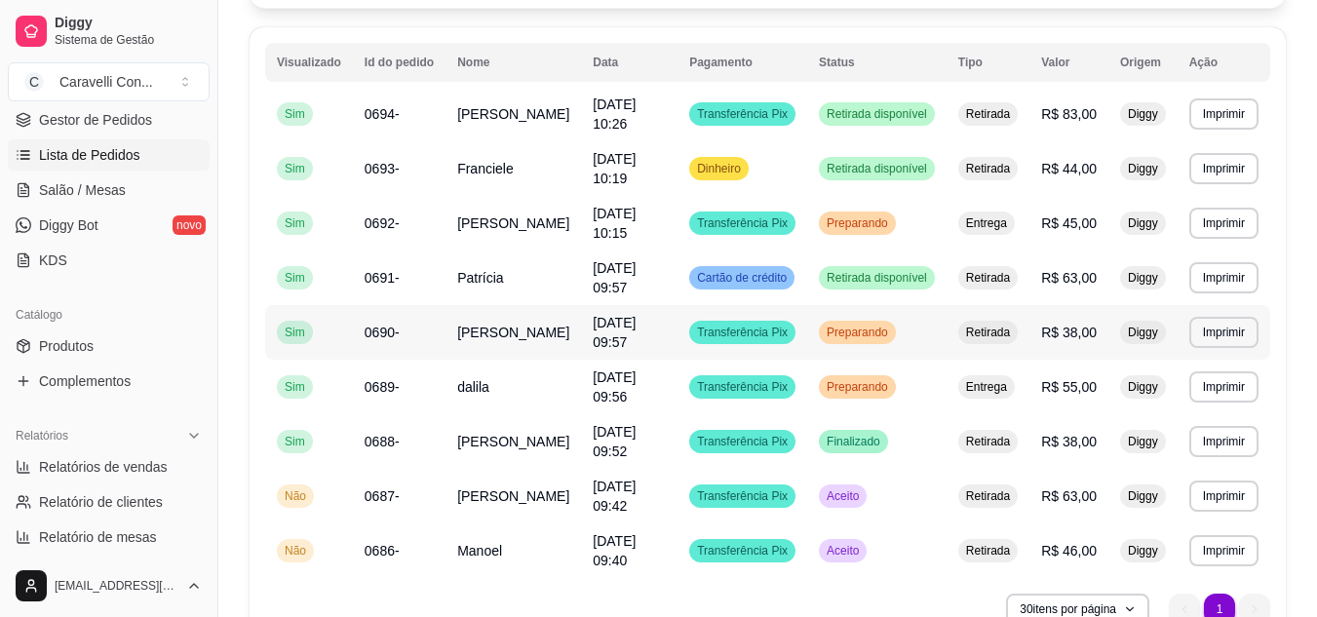
click at [889, 347] on td "Preparando" at bounding box center [876, 332] width 139 height 55
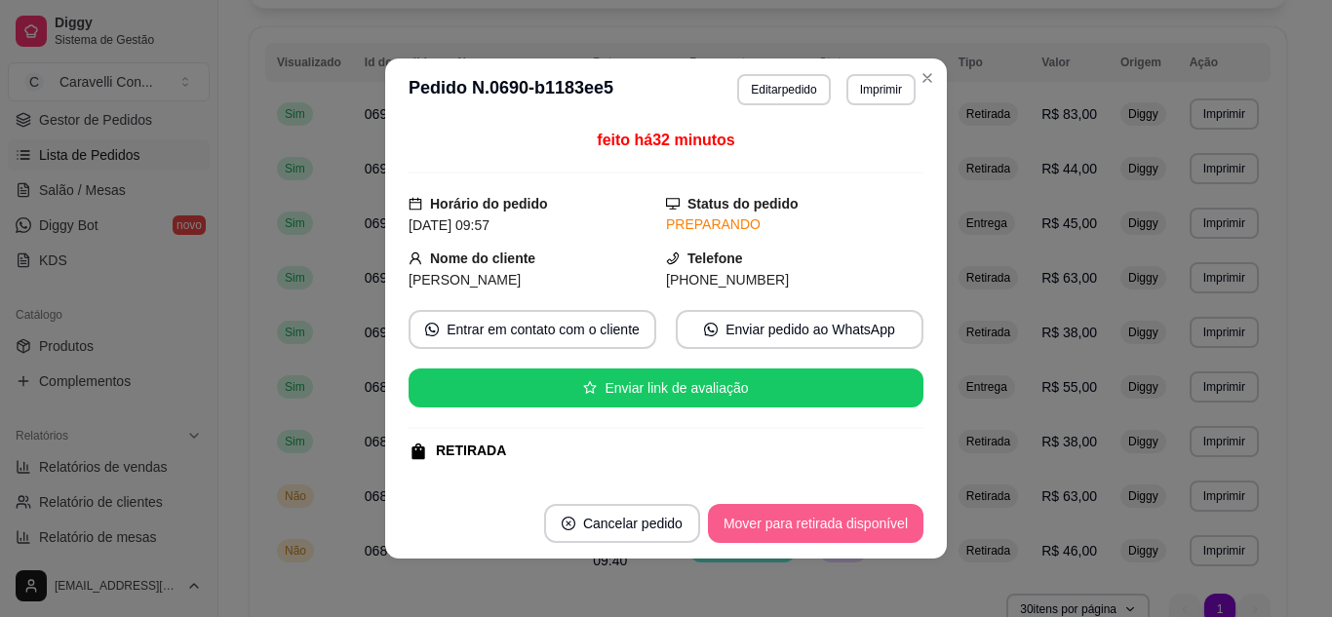
click at [883, 518] on button "Mover para retirada disponível" at bounding box center [816, 523] width 216 height 39
click at [883, 529] on button "Mover para finalizado" at bounding box center [843, 523] width 162 height 39
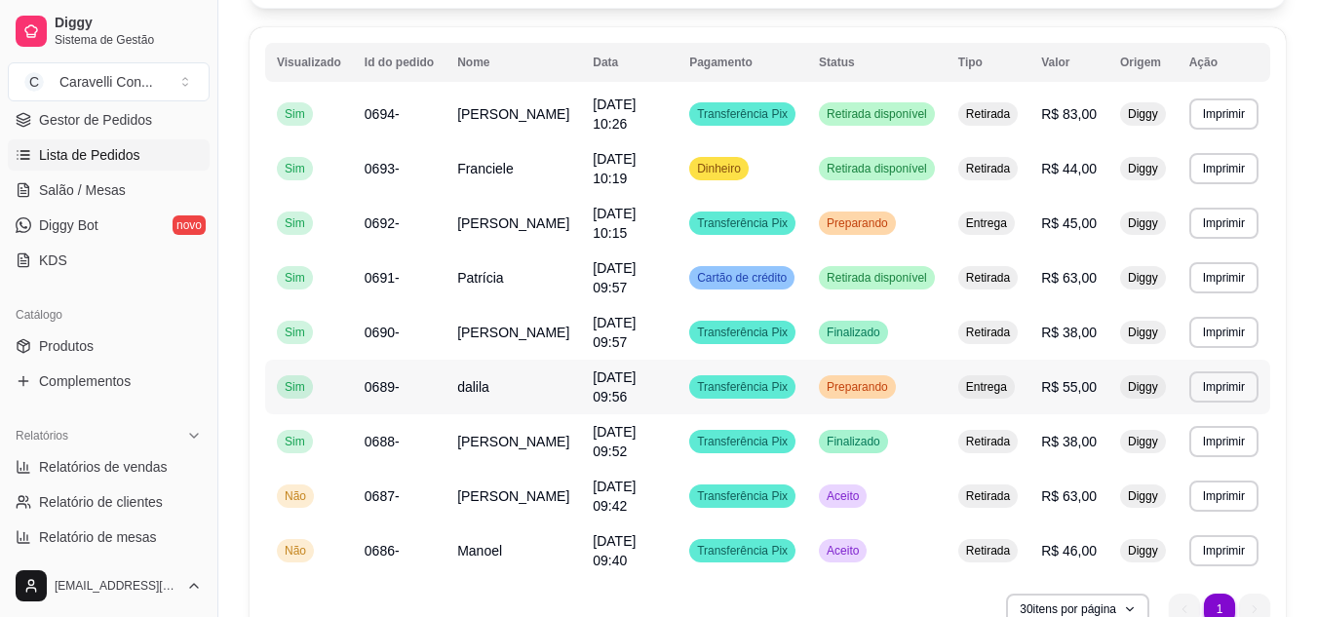
click at [889, 411] on td "Preparando" at bounding box center [876, 387] width 139 height 55
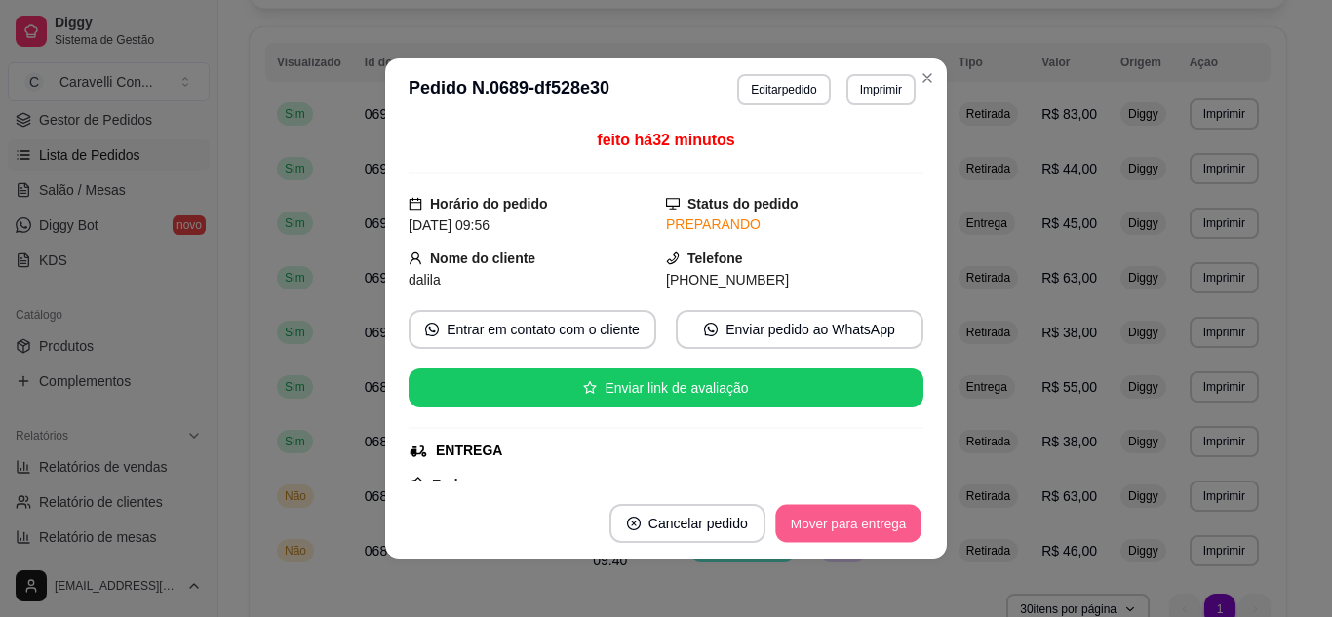
click at [884, 531] on button "Mover para entrega" at bounding box center [848, 524] width 146 height 38
click at [857, 525] on button "Mover para finalizado" at bounding box center [843, 523] width 162 height 39
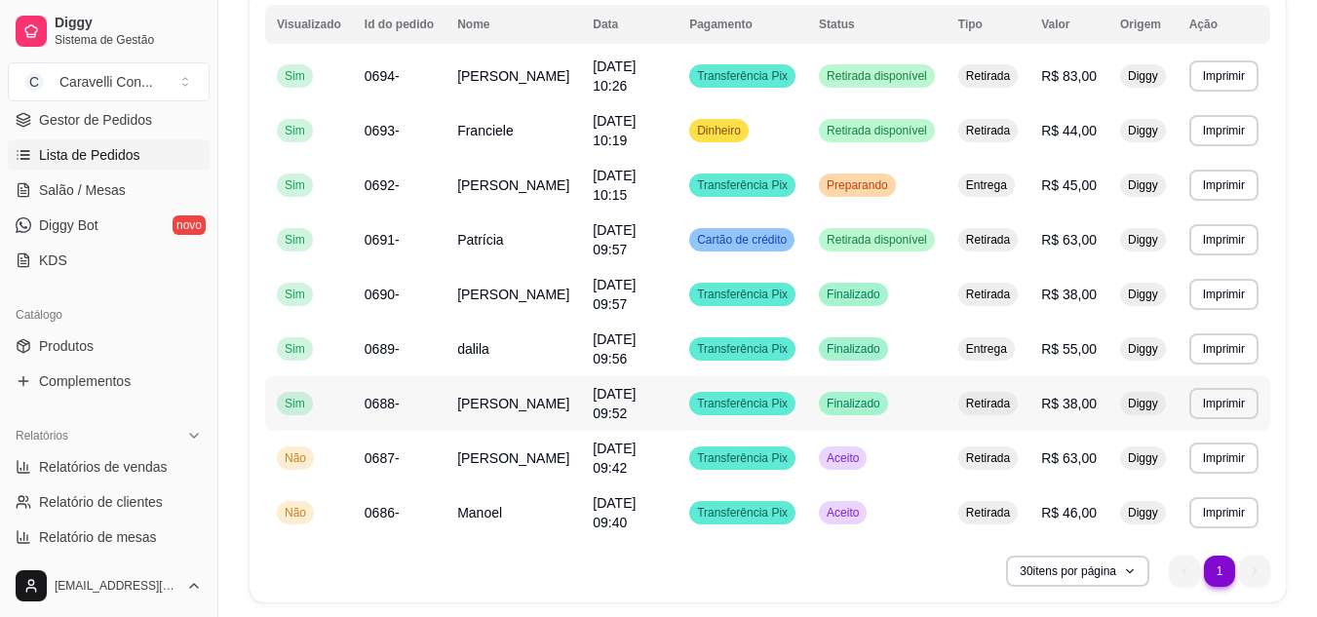
scroll to position [293, 0]
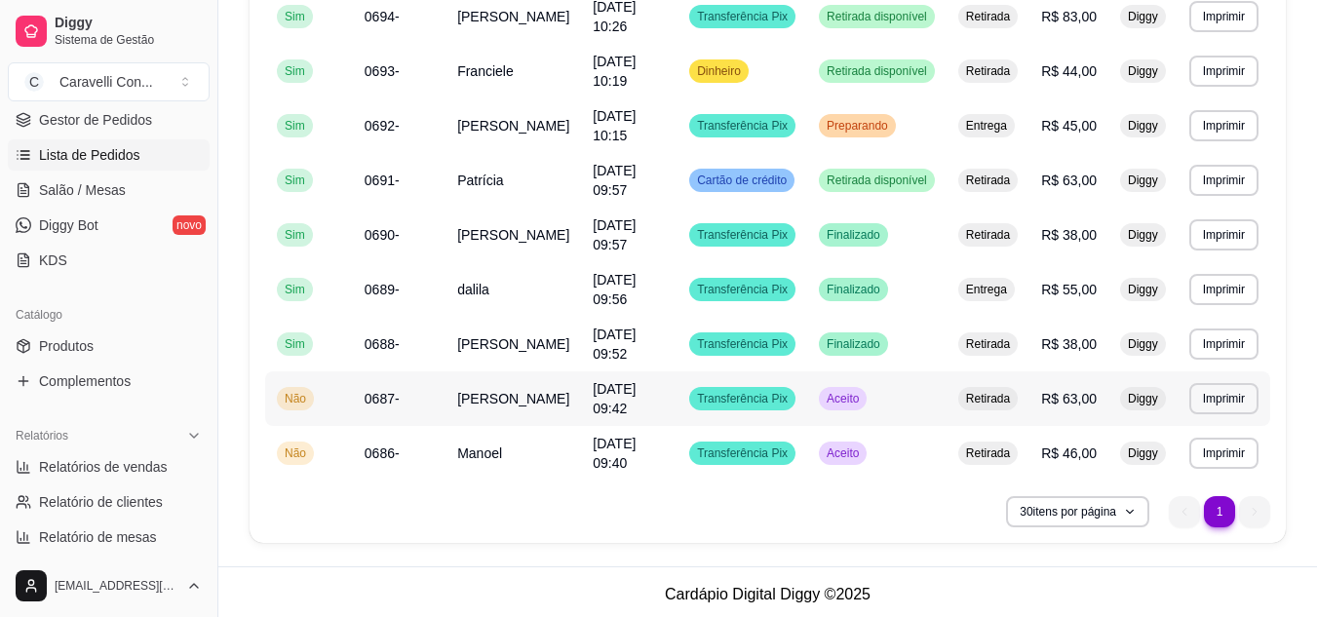
click at [945, 394] on td "Aceito" at bounding box center [876, 399] width 139 height 55
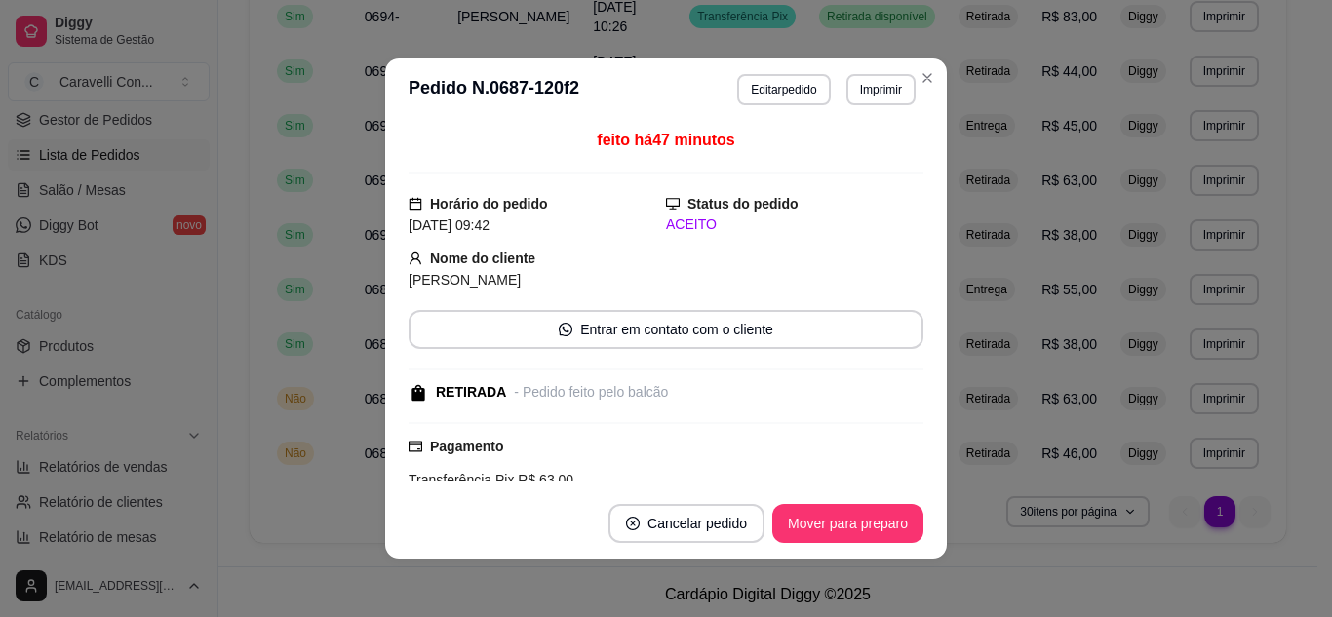
click at [871, 528] on button "Mover para preparo" at bounding box center [847, 523] width 151 height 39
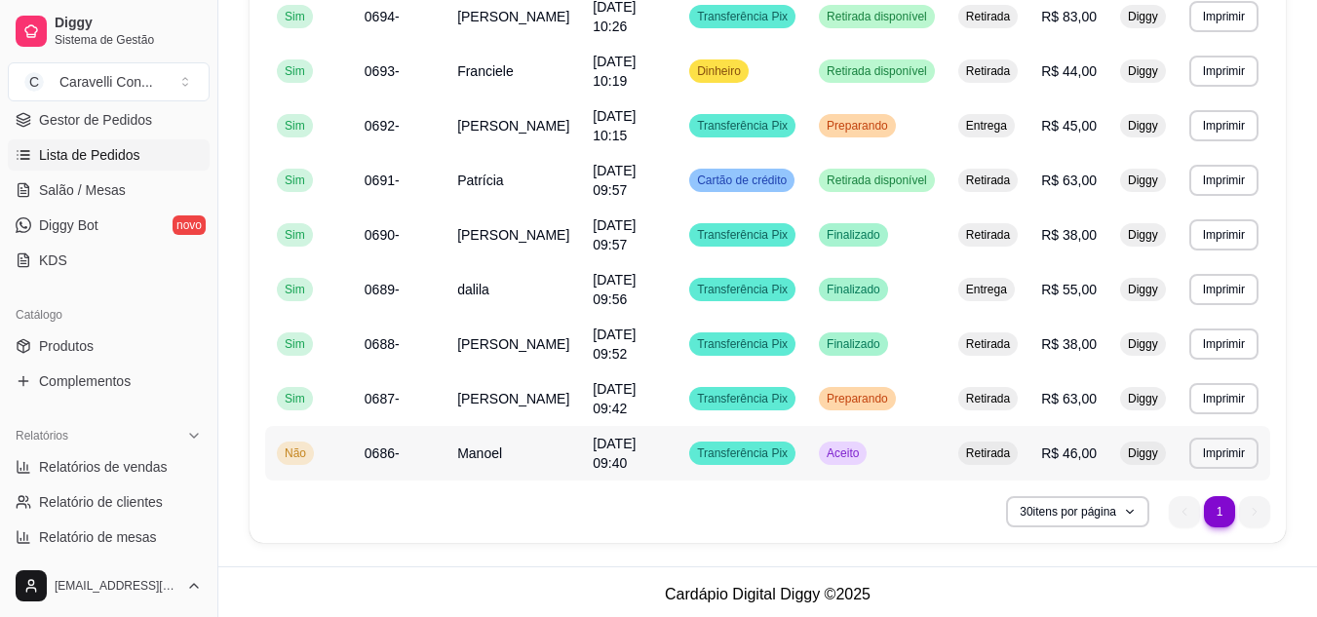
click at [849, 448] on span "Aceito" at bounding box center [843, 454] width 40 height 16
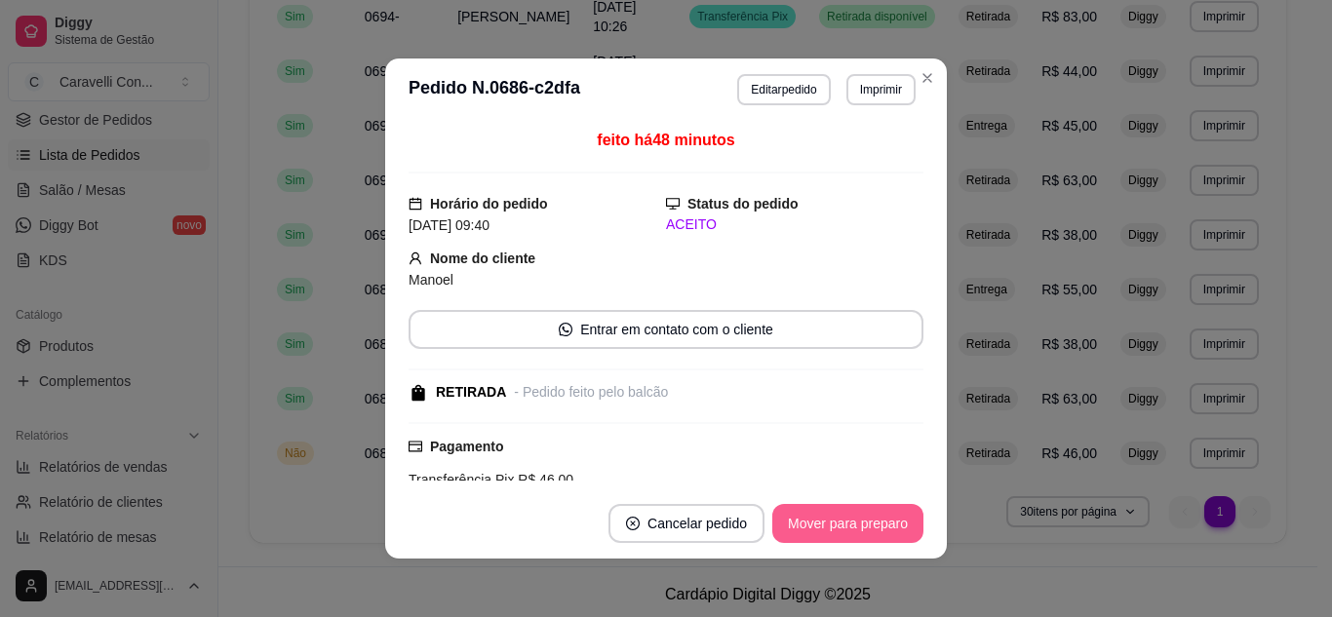
click at [876, 530] on button "Mover para preparo" at bounding box center [847, 523] width 151 height 39
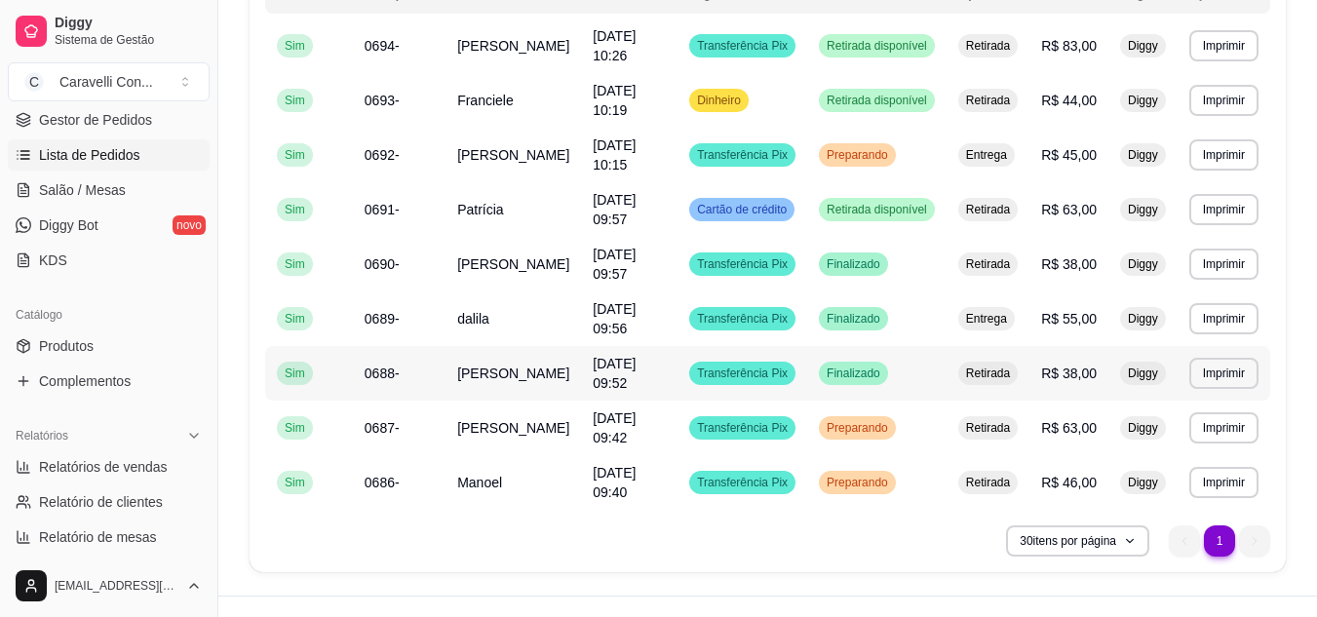
scroll to position [297, 0]
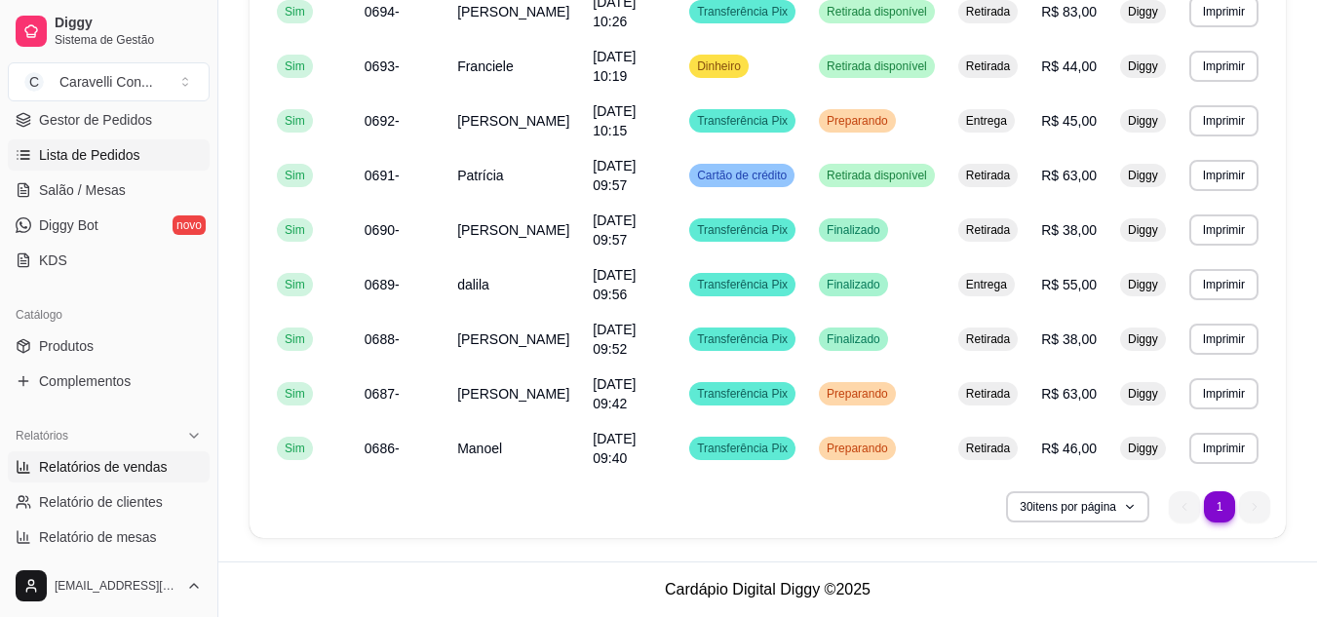
click at [127, 468] on span "Relatórios de vendas" at bounding box center [103, 467] width 129 height 20
select select "ALL"
select select "0"
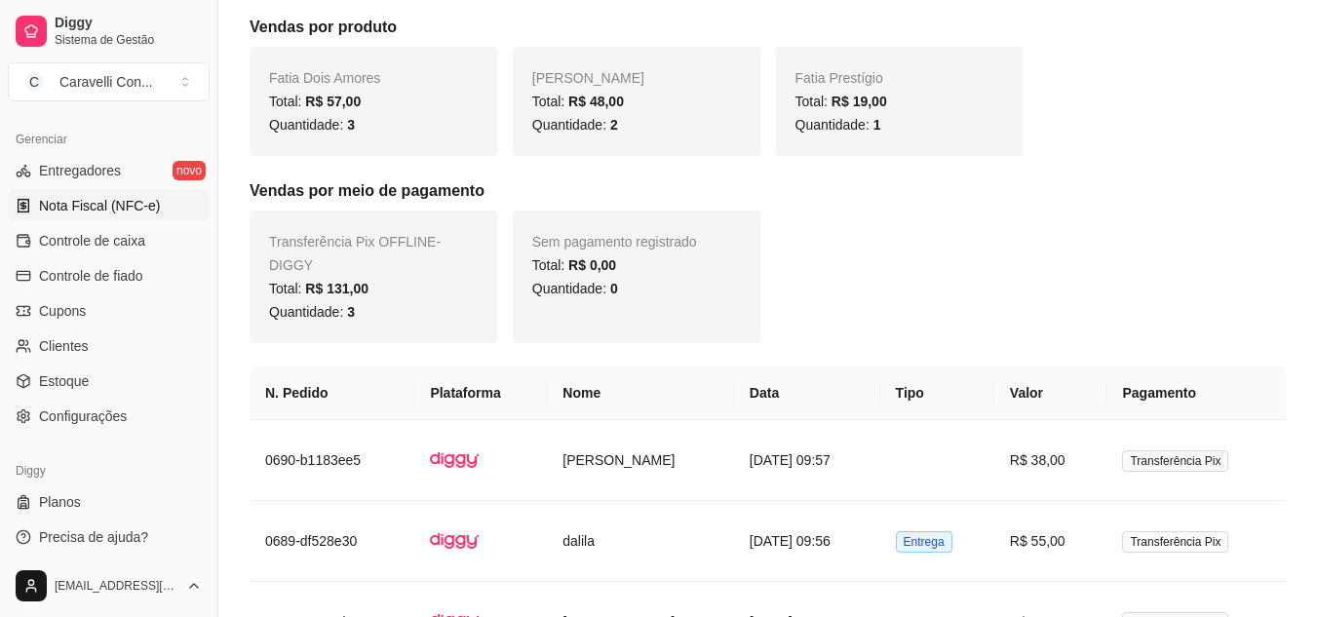
scroll to position [786, 0]
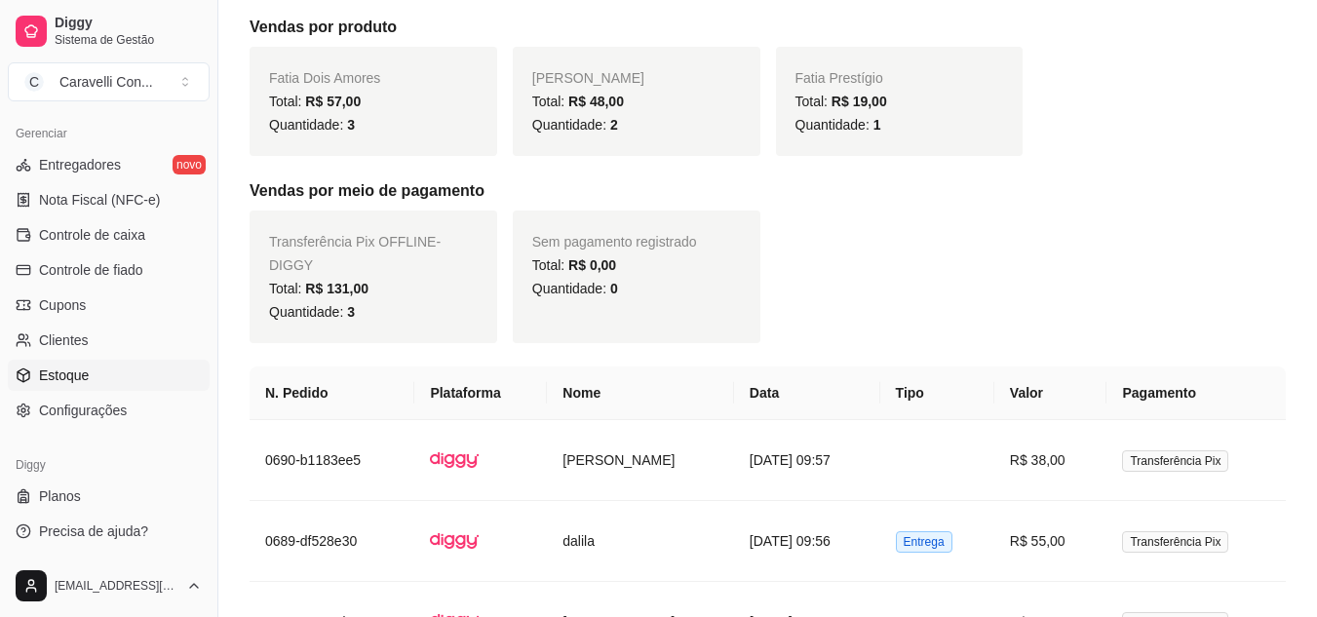
click at [101, 379] on link "Estoque" at bounding box center [109, 375] width 202 height 31
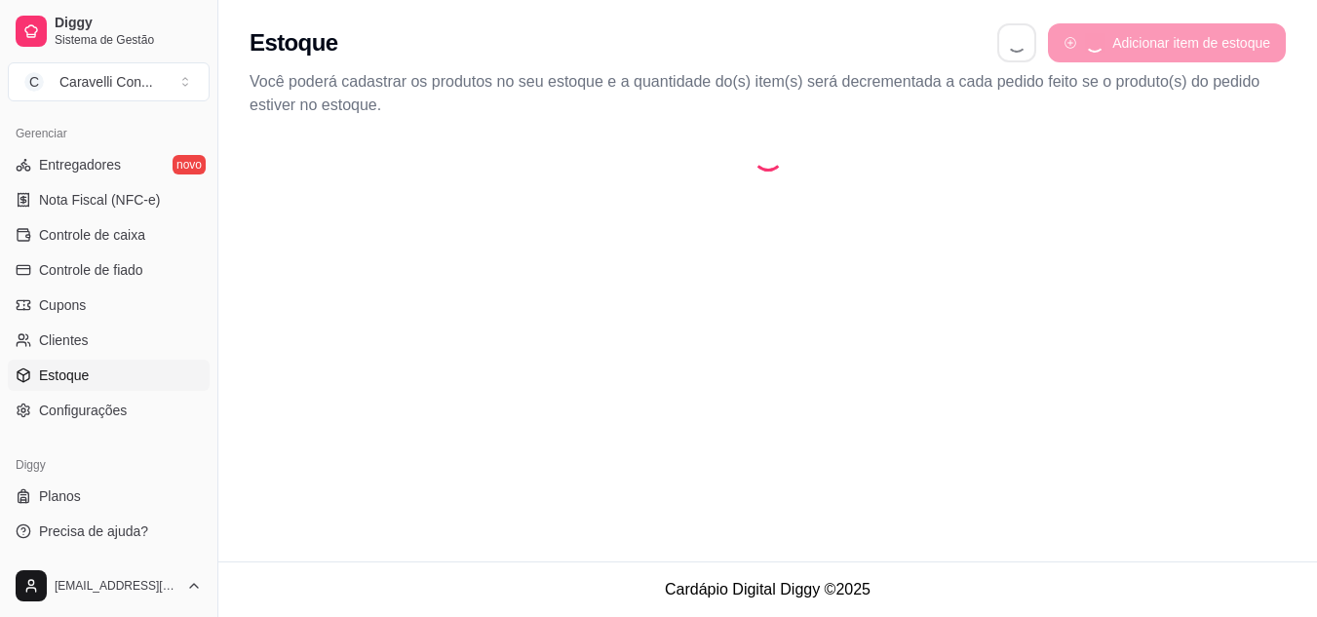
select select "QUANTITY_ORDER"
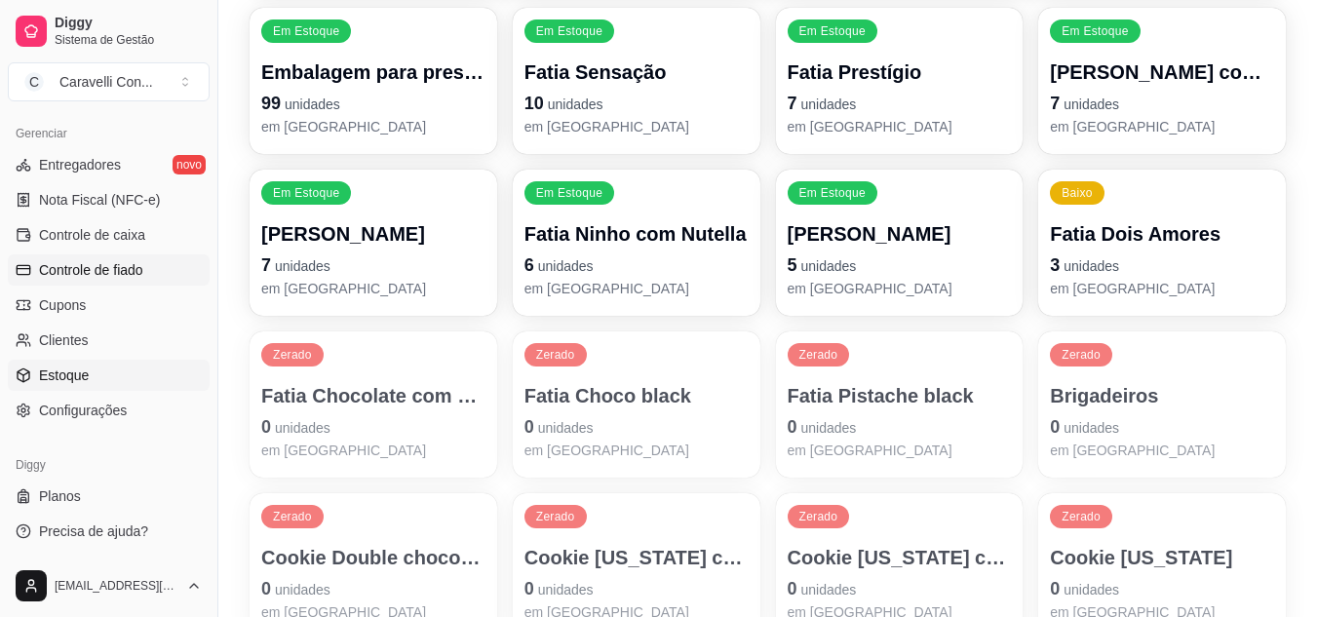
scroll to position [201, 0]
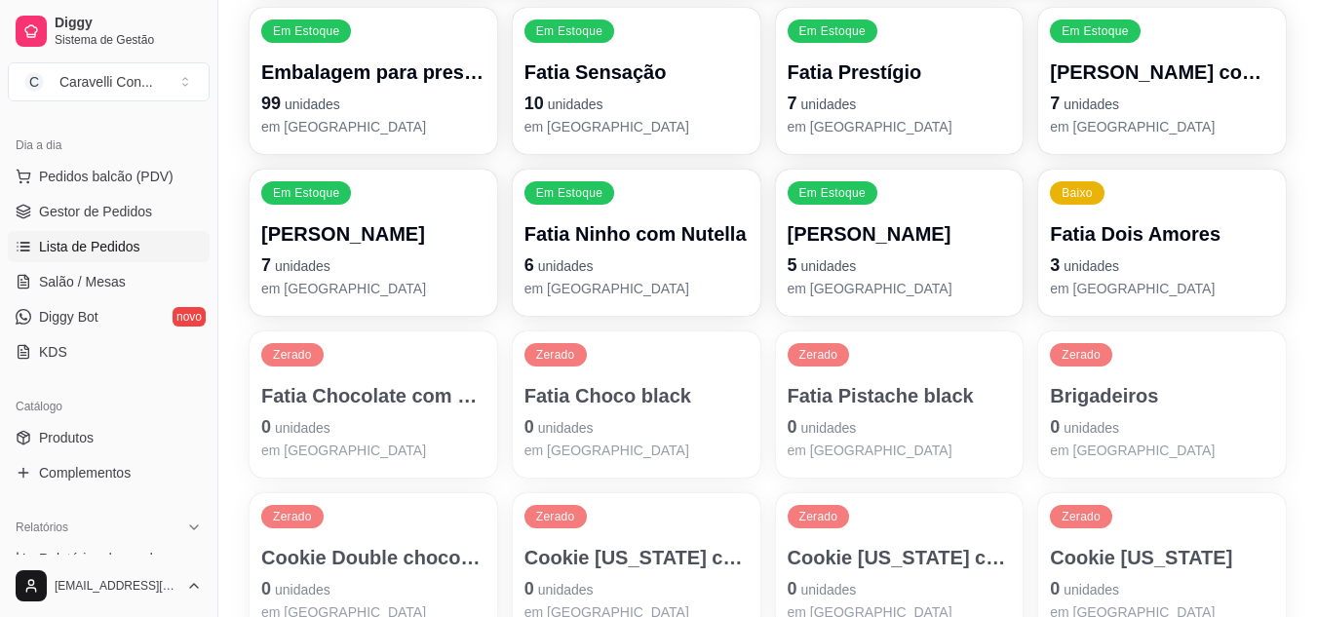
click at [94, 238] on span "Lista de Pedidos" at bounding box center [89, 247] width 101 height 20
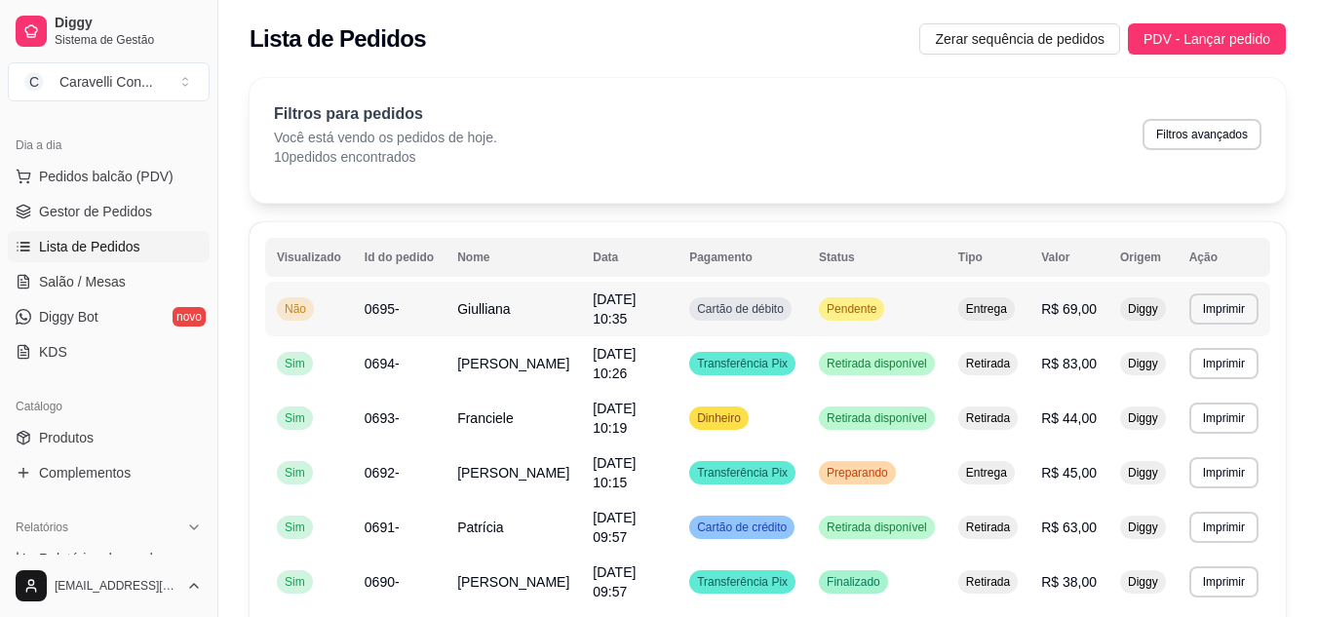
click at [917, 312] on td "Pendente" at bounding box center [876, 309] width 139 height 55
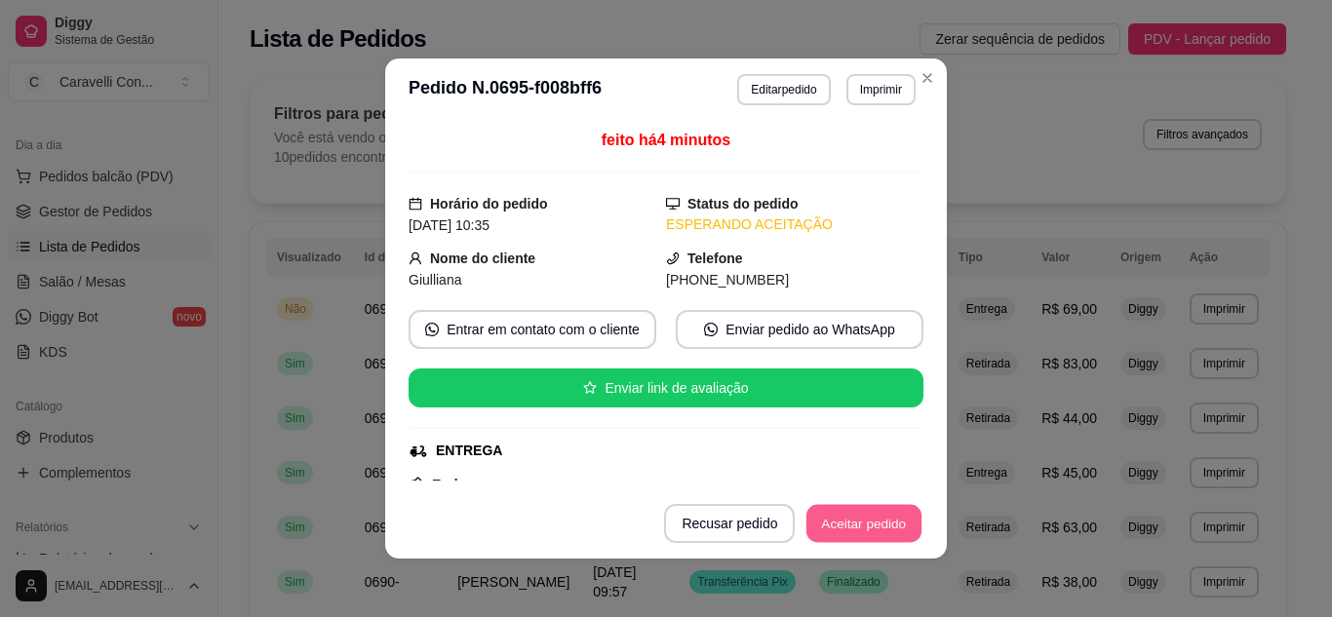
click at [899, 526] on button "Aceitar pedido" at bounding box center [863, 524] width 115 height 38
click at [890, 528] on button "Mover para preparo" at bounding box center [847, 524] width 146 height 38
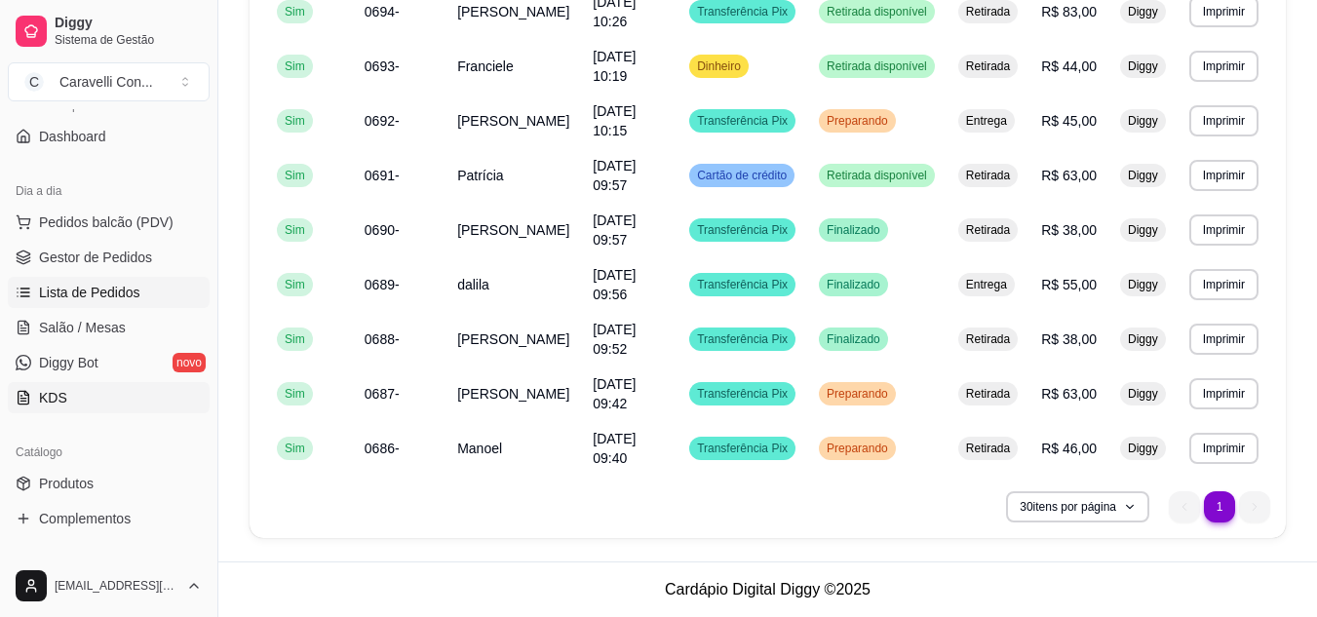
scroll to position [195, 0]
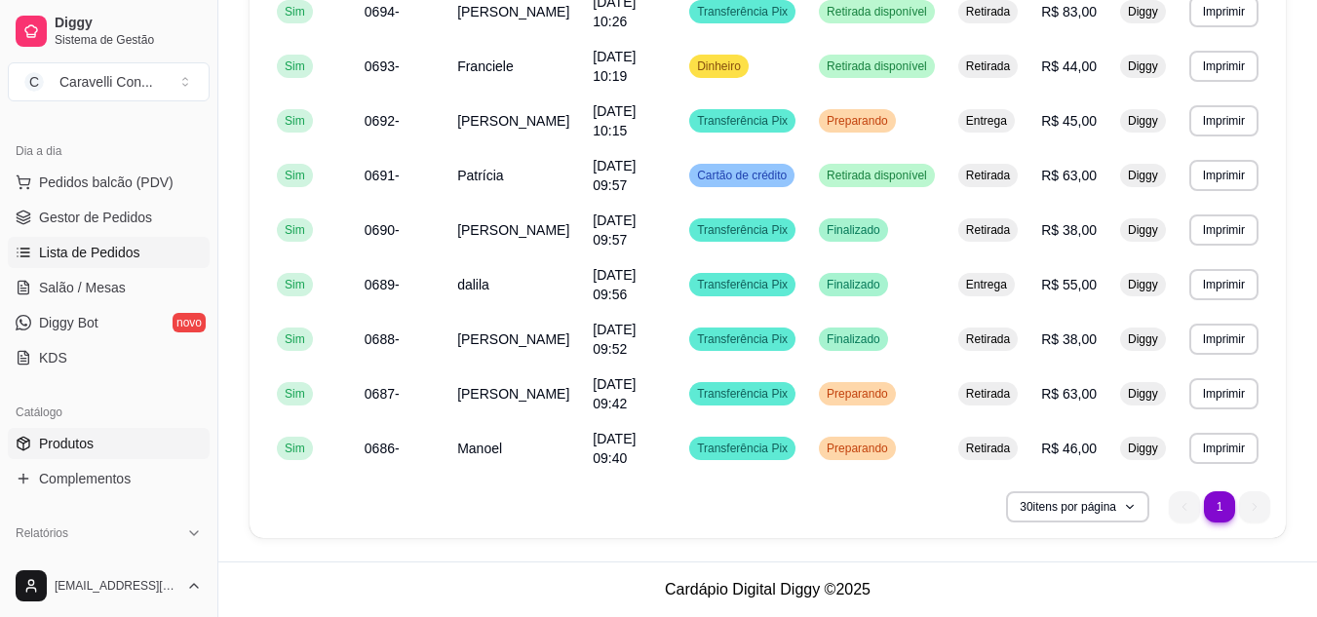
click at [78, 443] on span "Produtos" at bounding box center [66, 444] width 55 height 20
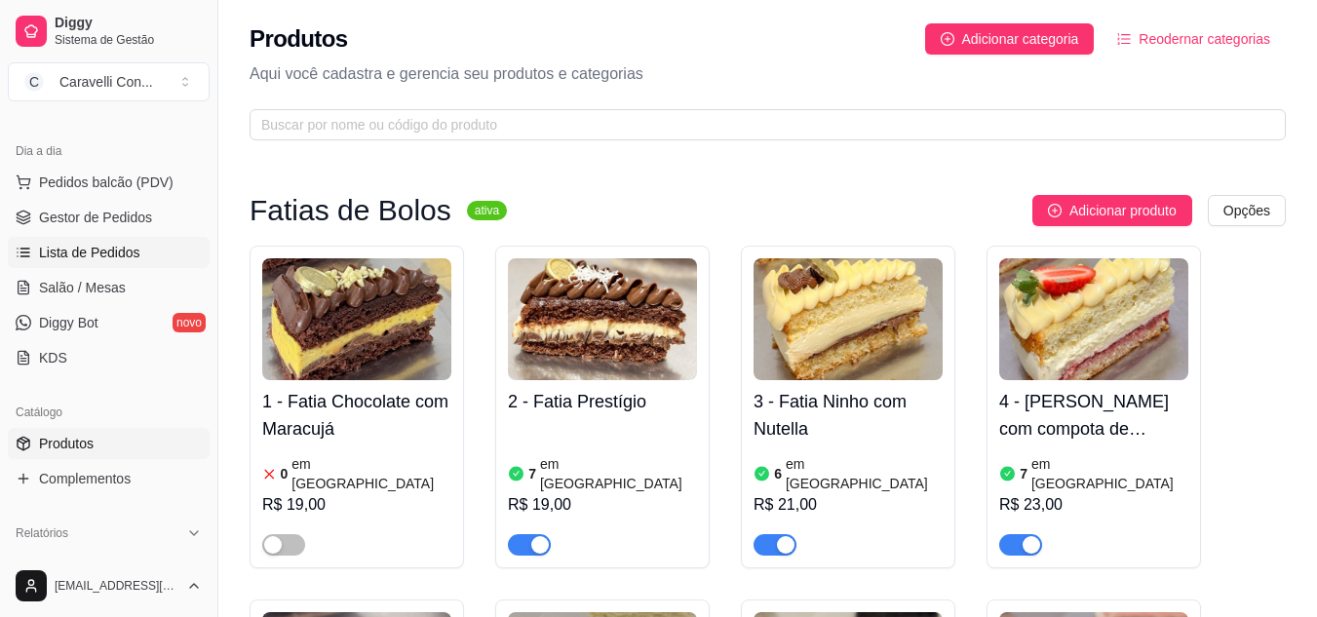
click at [100, 255] on span "Lista de Pedidos" at bounding box center [89, 253] width 101 height 20
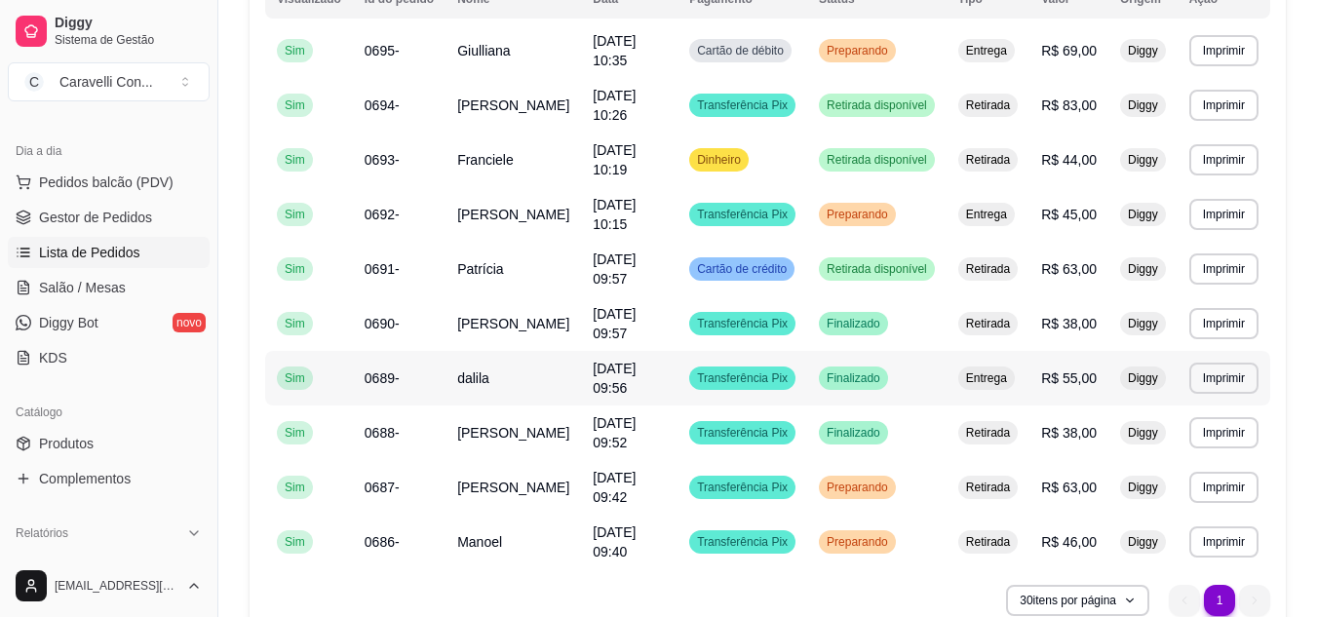
scroll to position [293, 0]
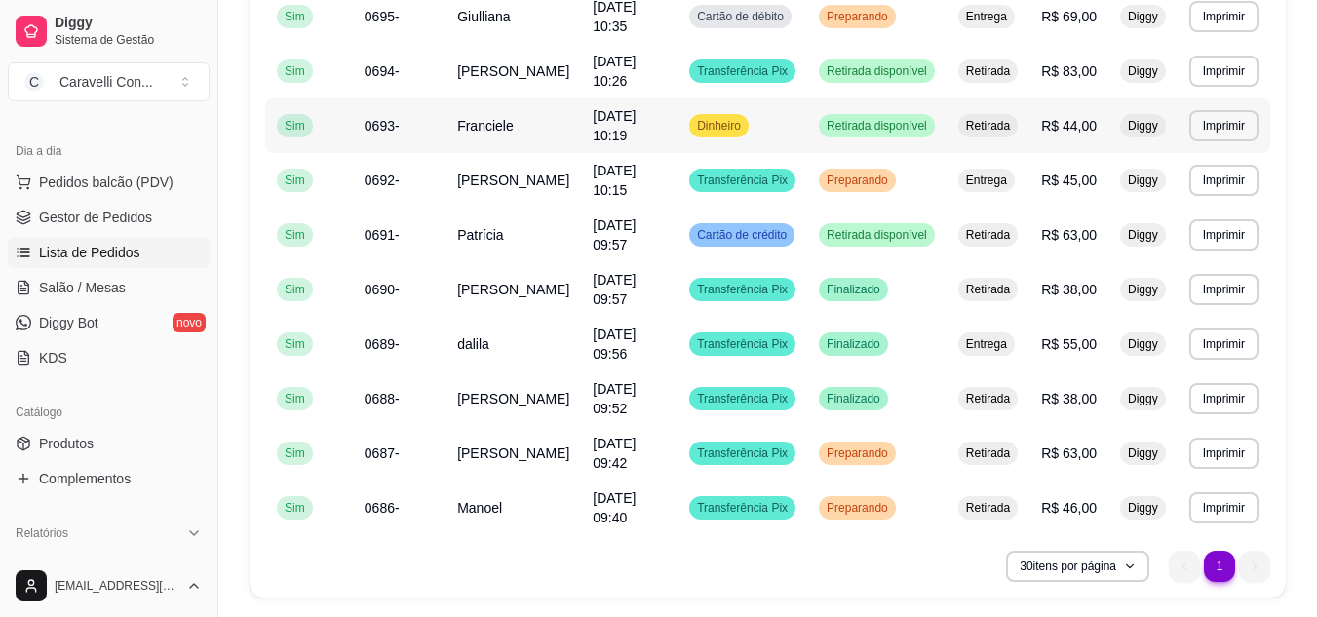
click at [905, 123] on span "Retirada disponível" at bounding box center [877, 126] width 108 height 16
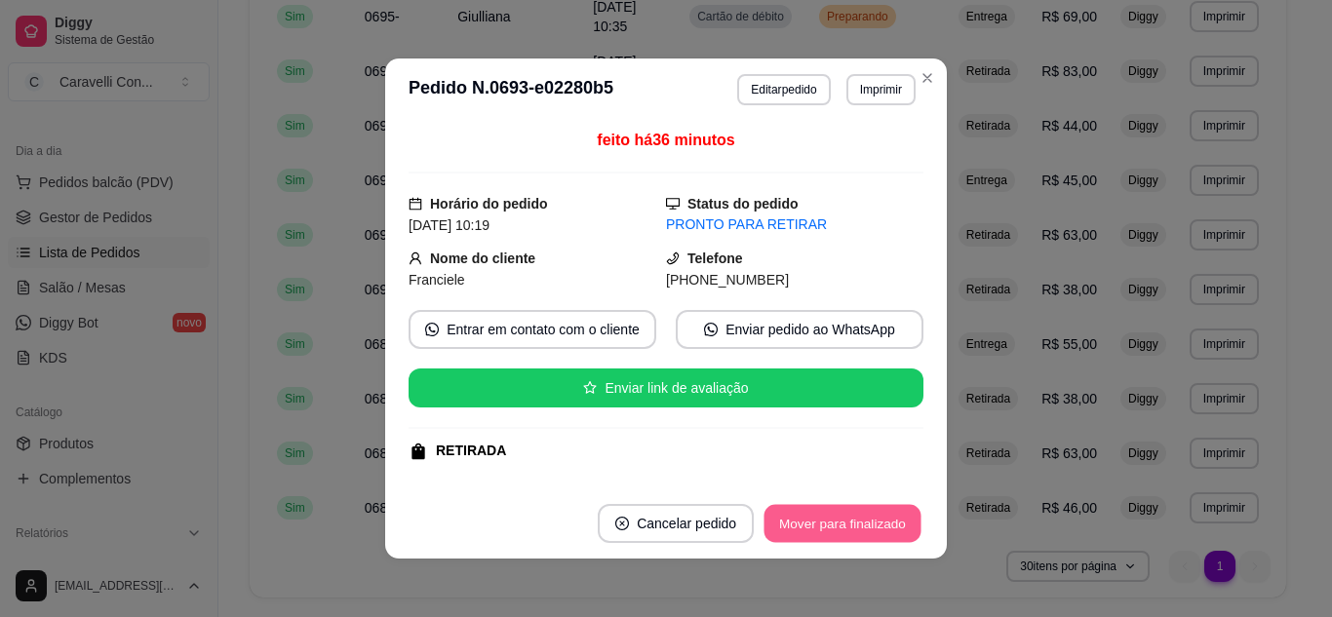
click at [843, 526] on button "Mover para finalizado" at bounding box center [843, 524] width 157 height 38
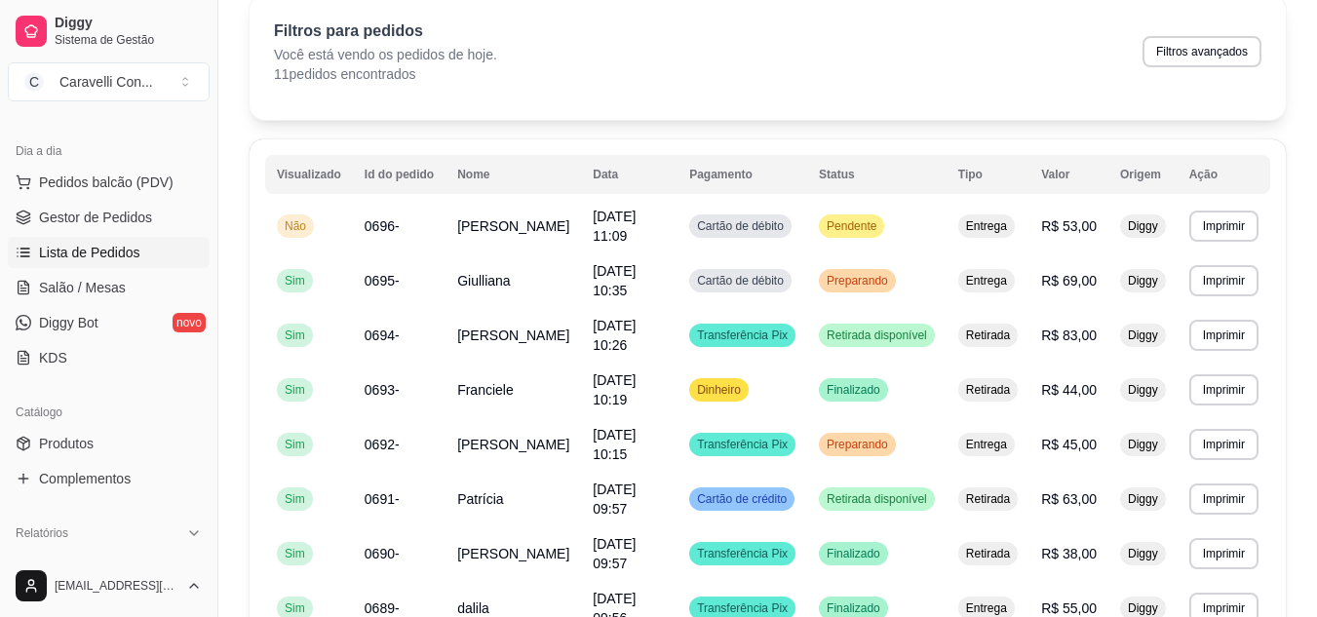
scroll to position [195, 0]
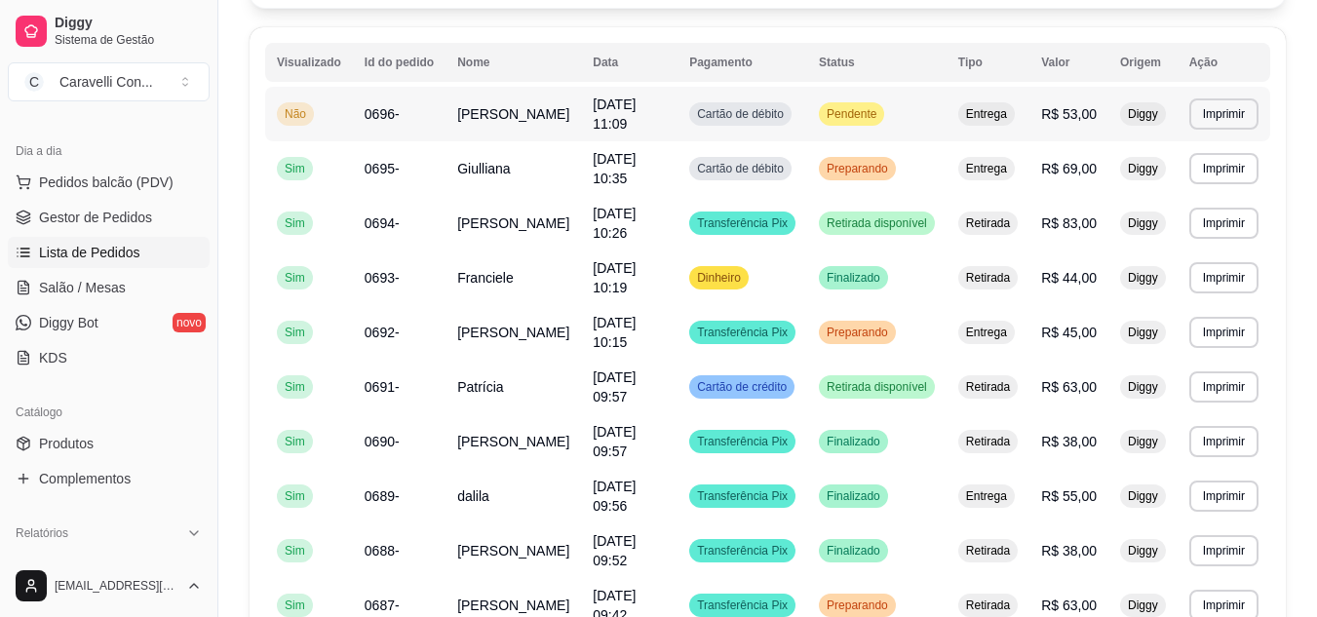
click at [871, 119] on span "Pendente" at bounding box center [852, 114] width 58 height 16
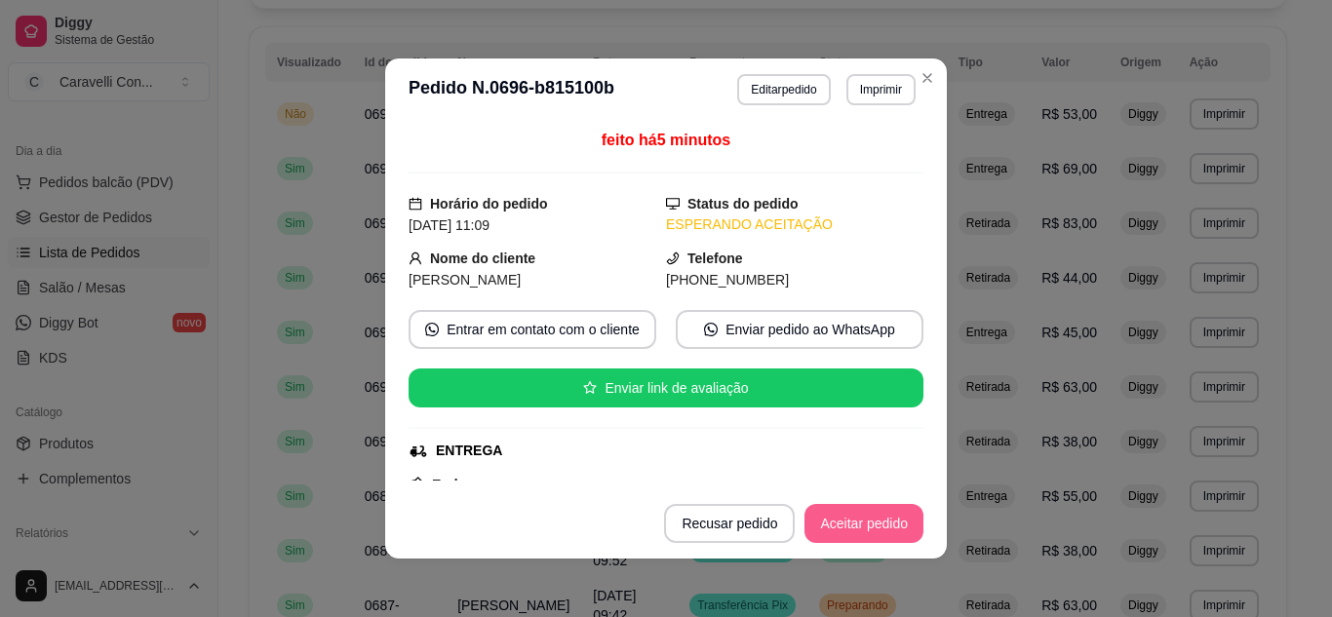
click at [884, 512] on button "Aceitar pedido" at bounding box center [864, 523] width 119 height 39
click at [841, 521] on button "Mover para preparo" at bounding box center [847, 523] width 151 height 39
click at [875, 526] on button "Mover para entrega" at bounding box center [848, 523] width 150 height 39
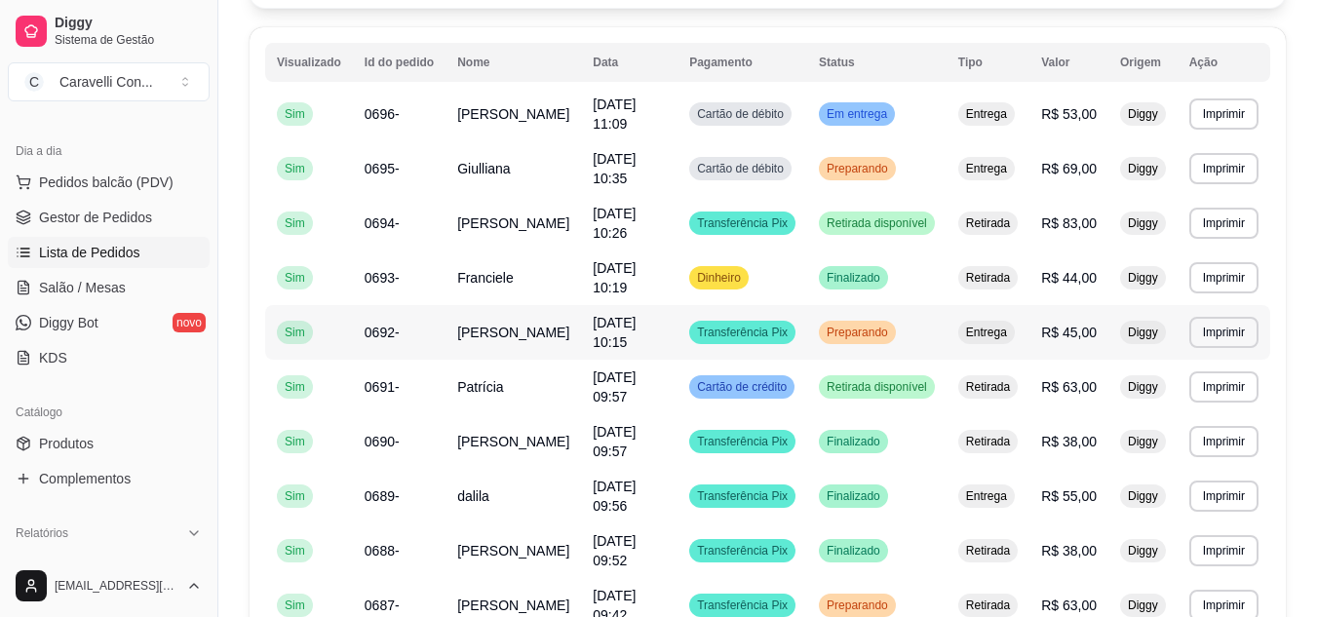
click at [848, 325] on span "Preparando" at bounding box center [857, 333] width 69 height 16
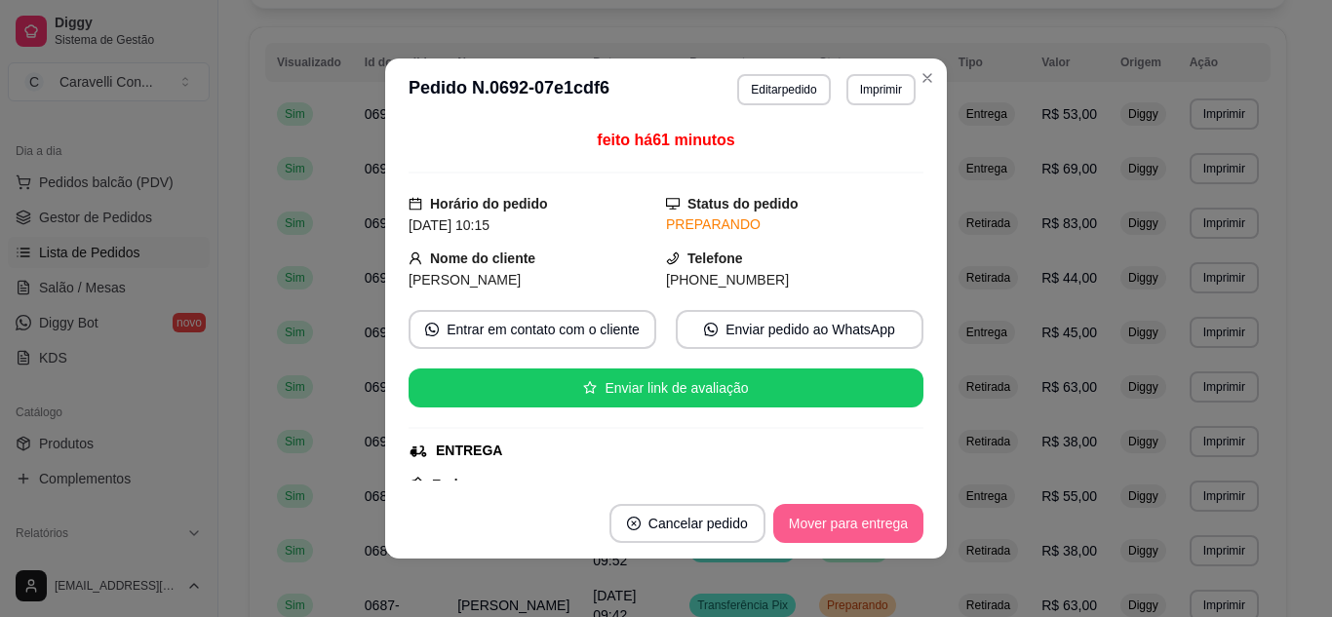
click at [885, 528] on button "Mover para entrega" at bounding box center [848, 523] width 150 height 39
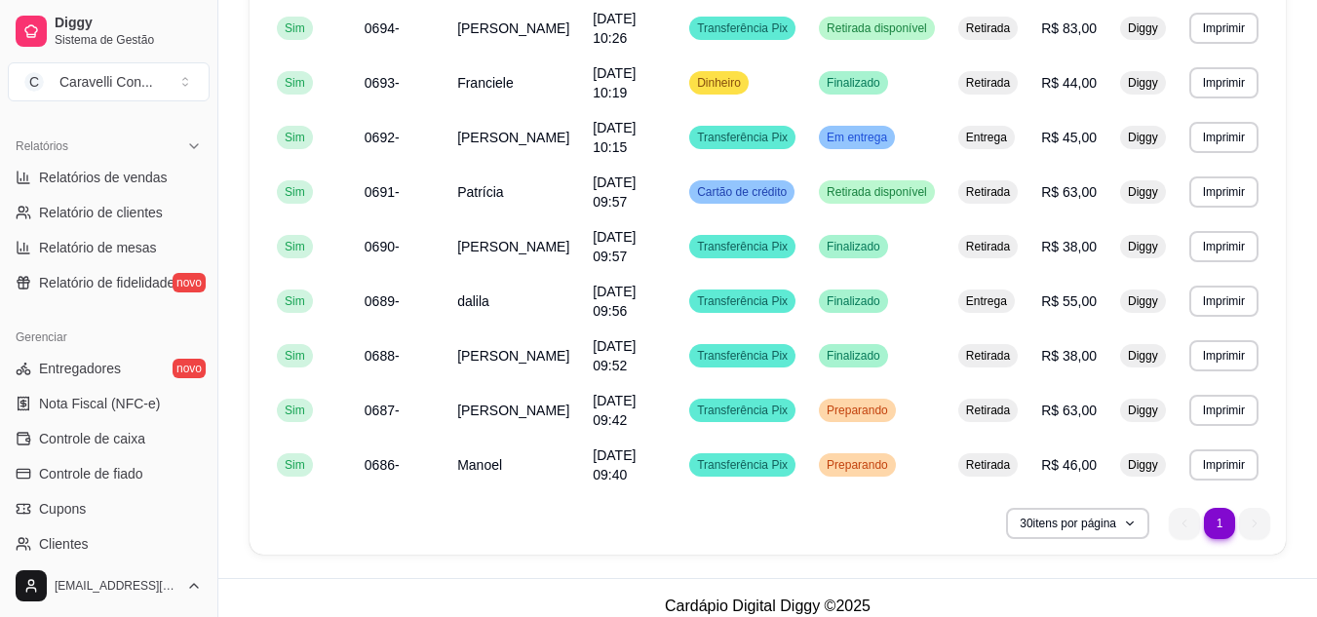
scroll to position [786, 0]
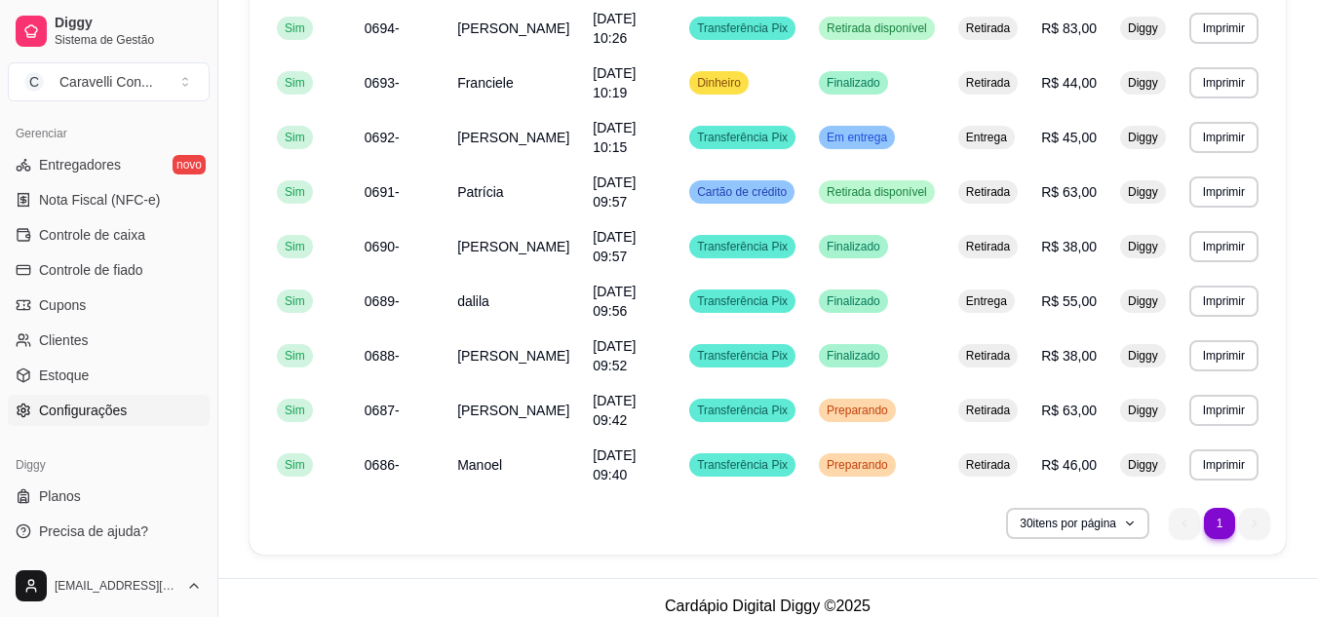
click at [66, 412] on span "Configurações" at bounding box center [83, 411] width 88 height 20
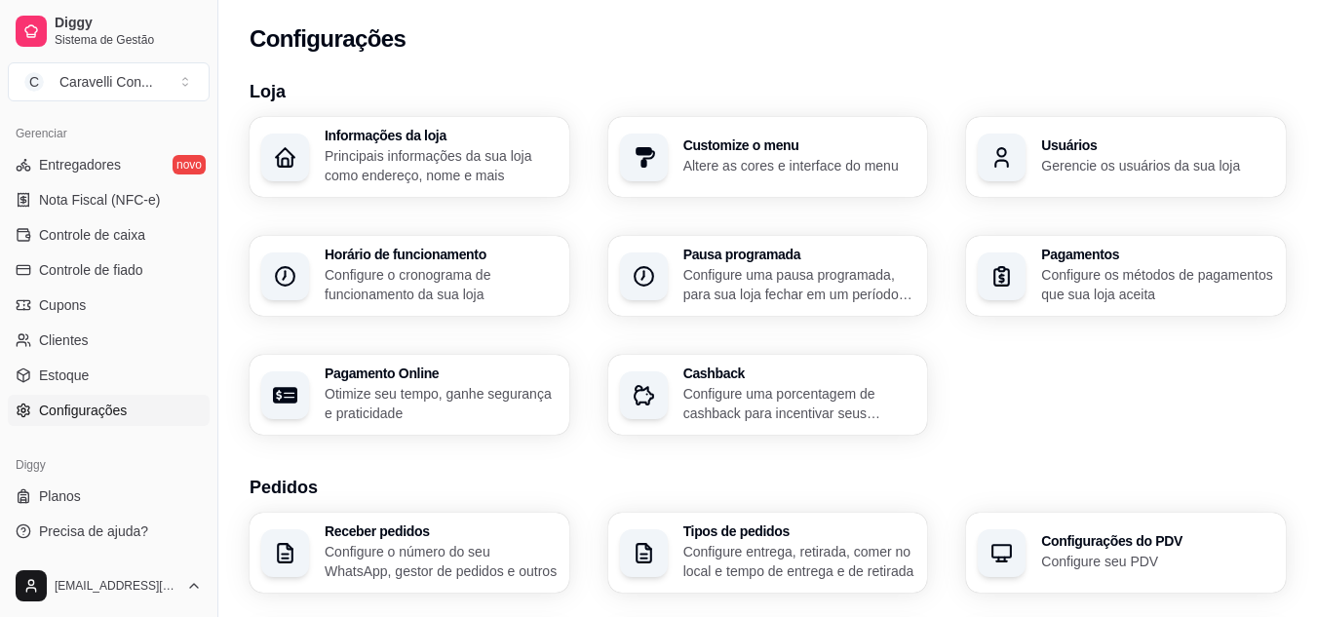
click at [427, 255] on h3 "Horário de funcionamento" at bounding box center [441, 255] width 233 height 14
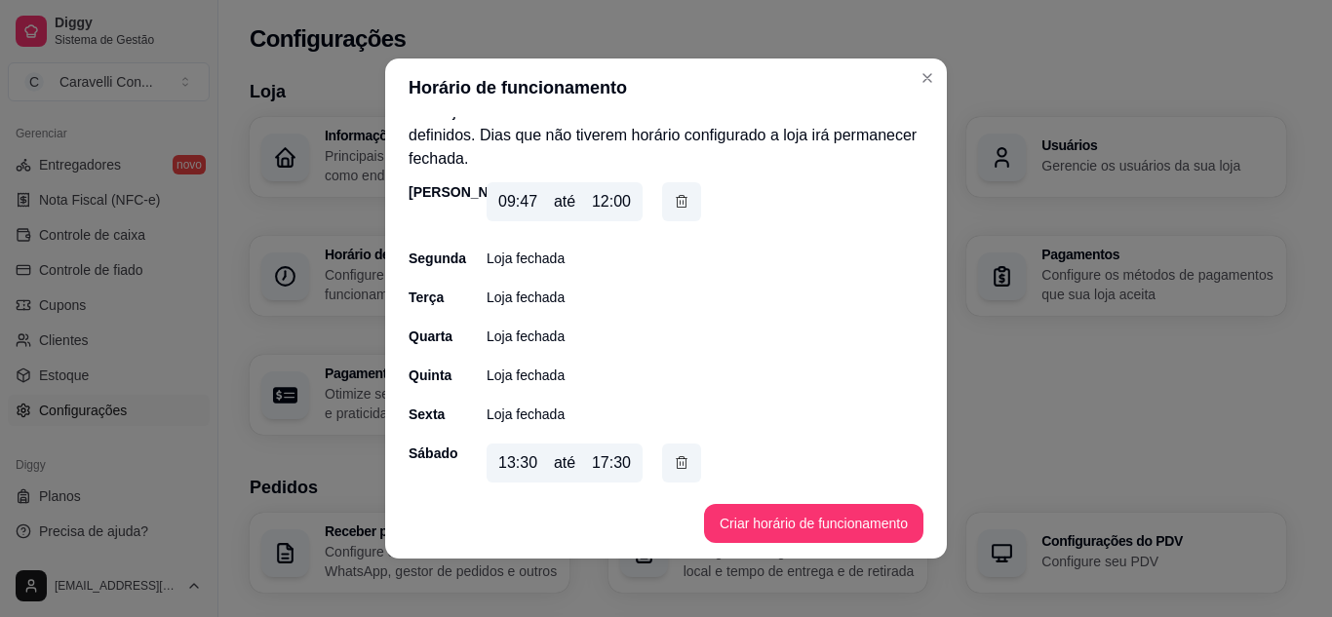
scroll to position [34, 0]
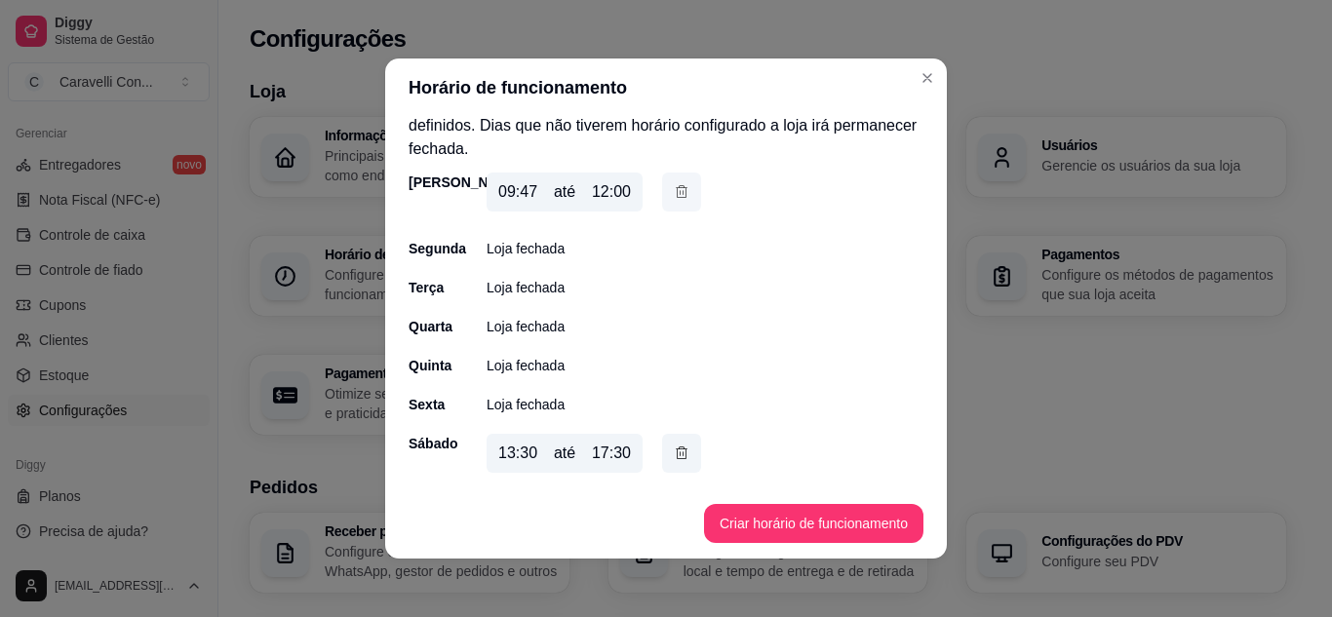
click at [687, 188] on button "button" at bounding box center [681, 192] width 39 height 39
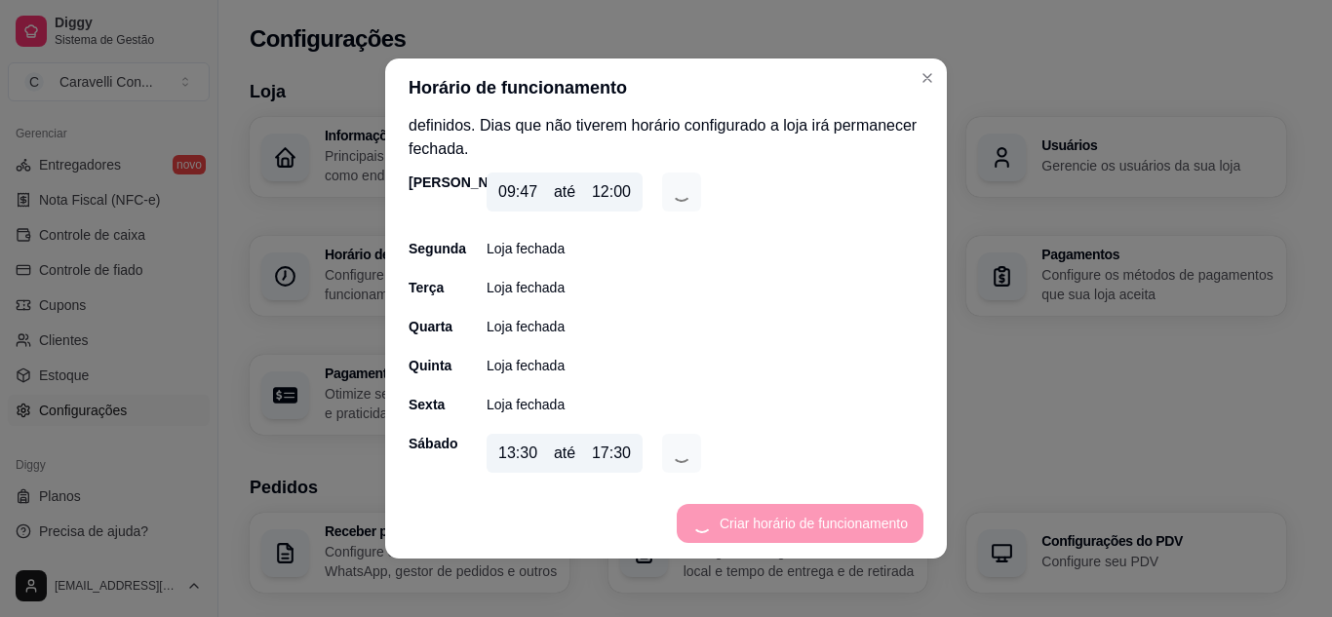
scroll to position [7, 0]
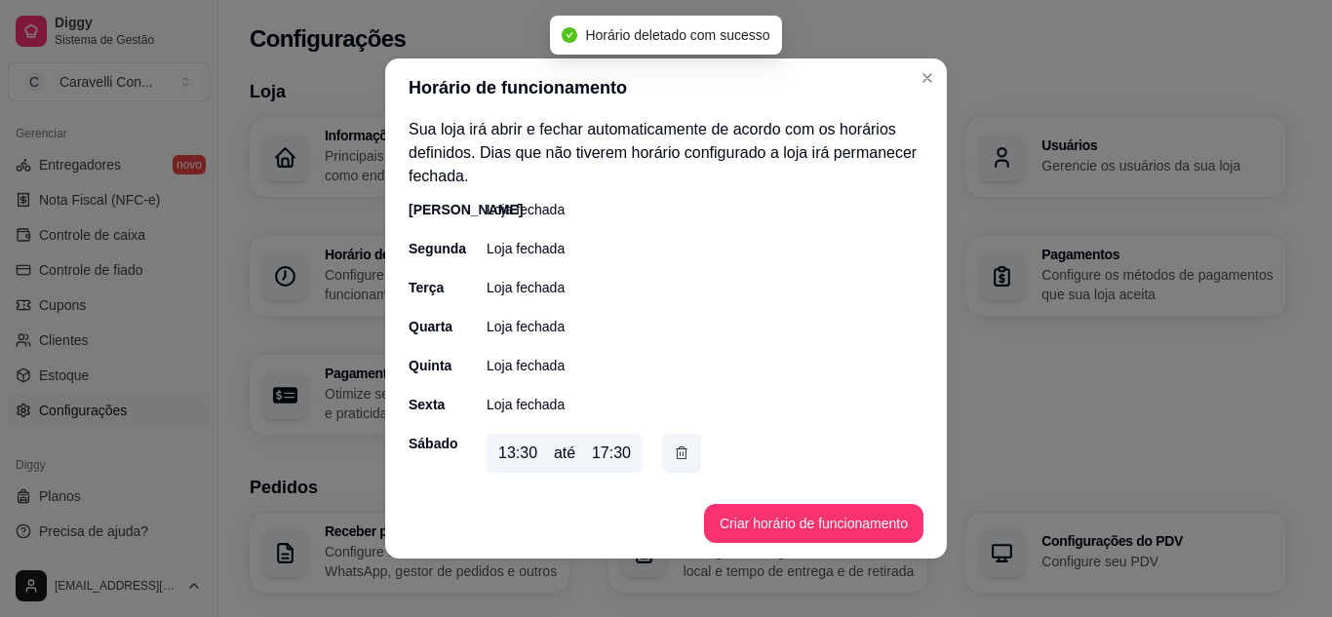
click at [795, 503] on footer "Criar horário de funcionamento" at bounding box center [666, 524] width 562 height 70
click at [793, 519] on button "Criar horário de funcionamento" at bounding box center [813, 523] width 219 height 39
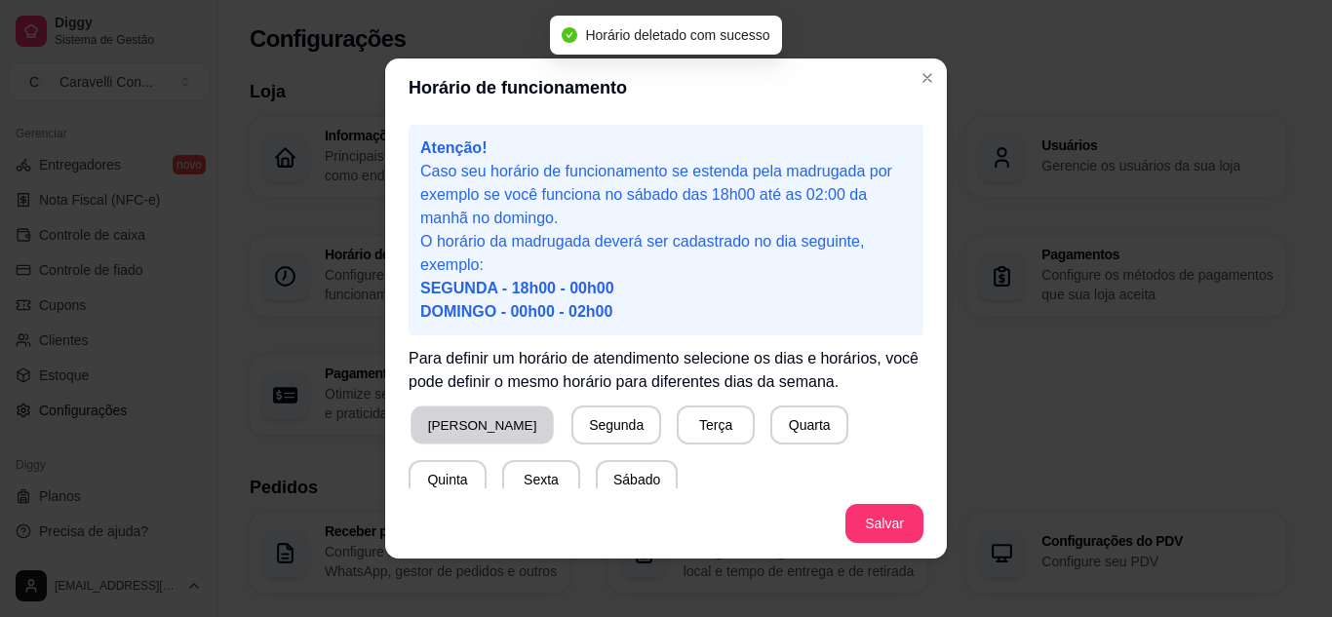
click at [472, 431] on button "[PERSON_NAME]" at bounding box center [482, 426] width 143 height 38
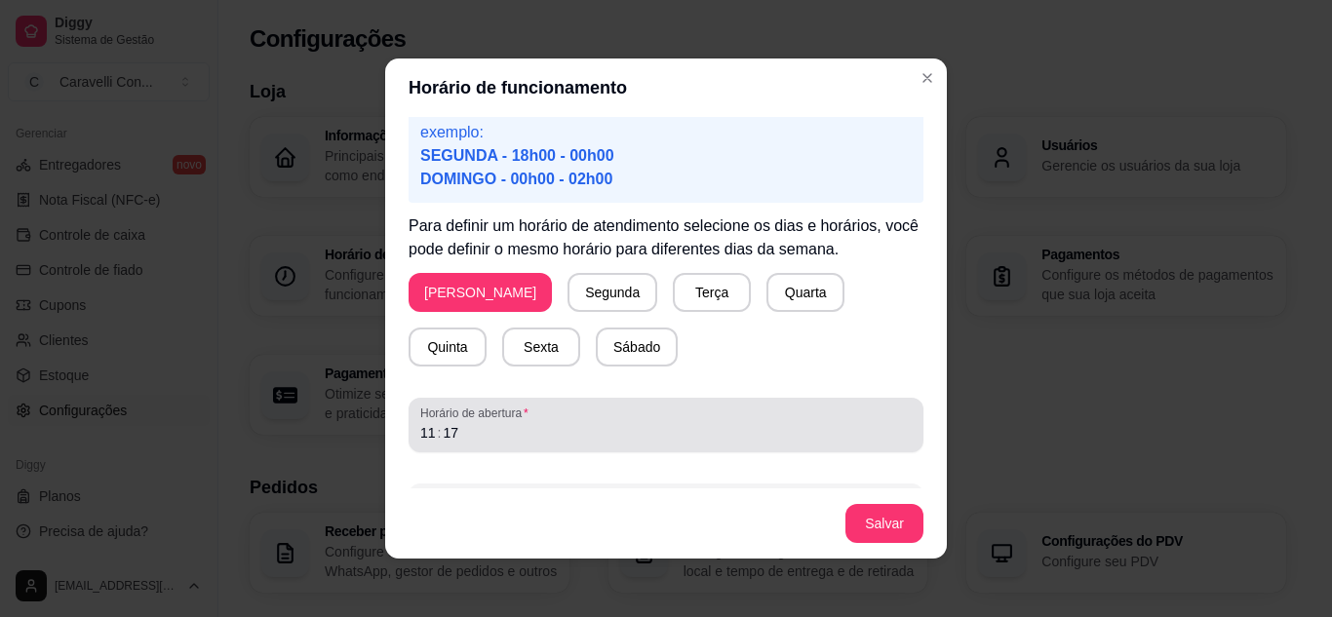
scroll to position [190, 0]
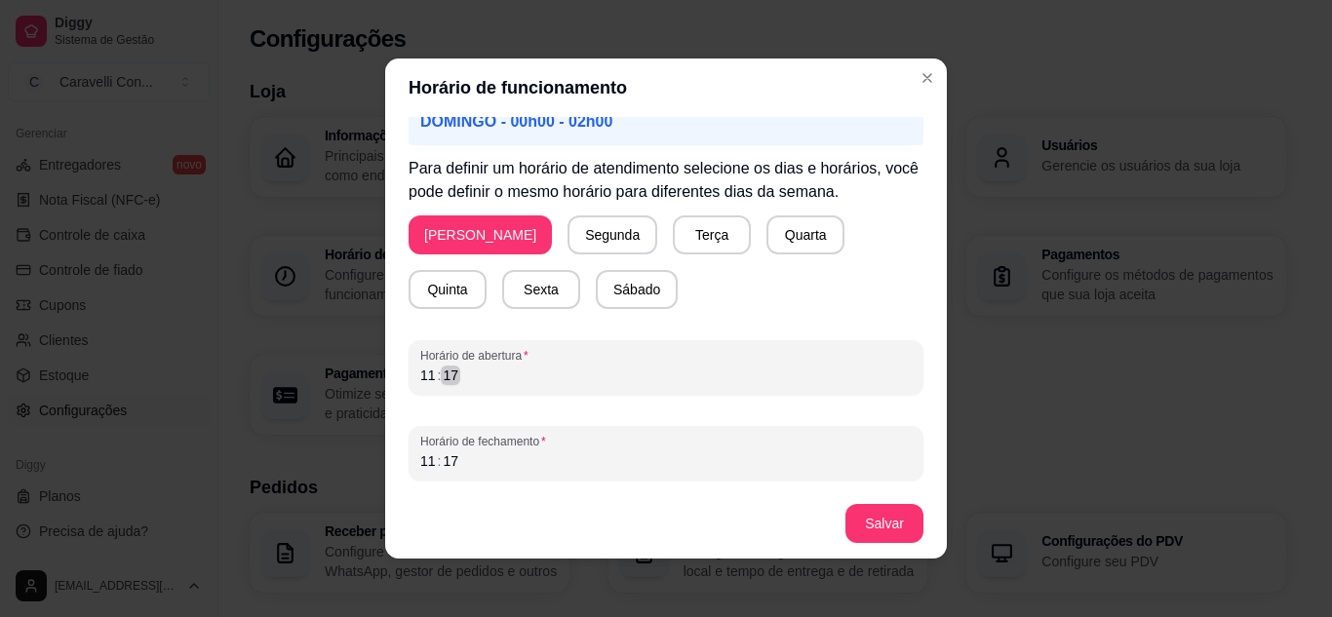
click at [477, 367] on div "11 : 17" at bounding box center [665, 375] width 491 height 23
click at [436, 372] on div ":" at bounding box center [440, 376] width 8 height 20
click at [422, 463] on div "11" at bounding box center [428, 462] width 20 height 20
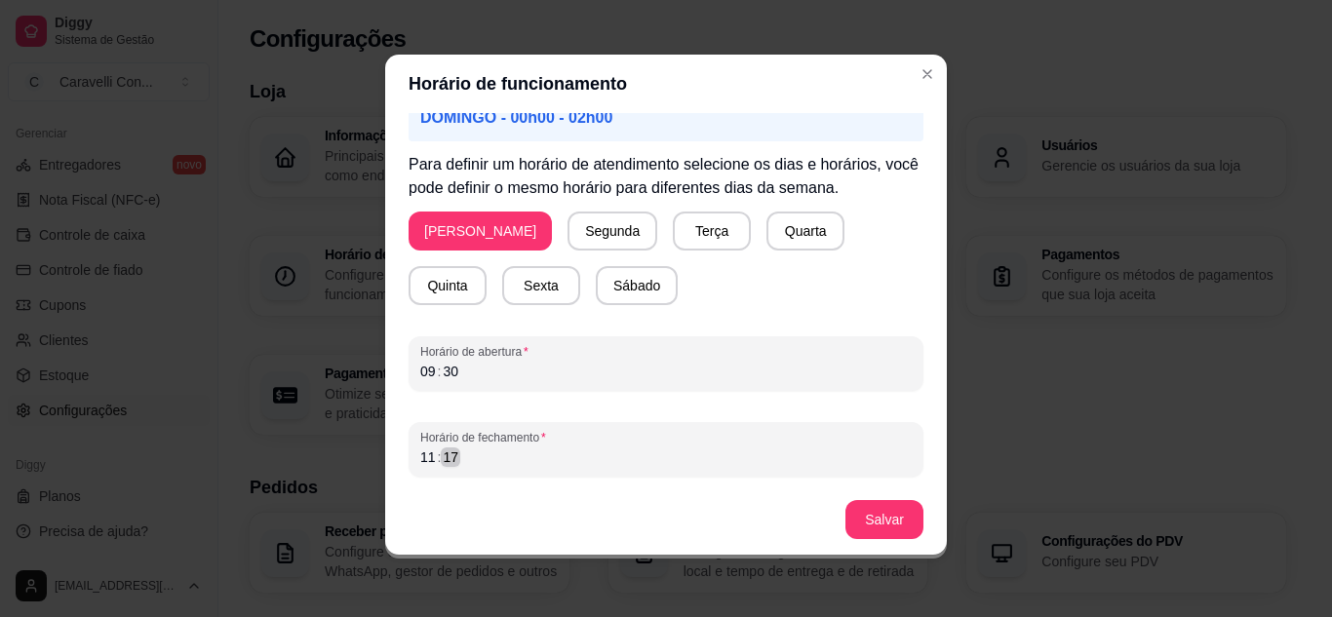
click at [451, 462] on div "17" at bounding box center [451, 458] width 20 height 20
click at [875, 514] on button "Salvar" at bounding box center [884, 520] width 76 height 38
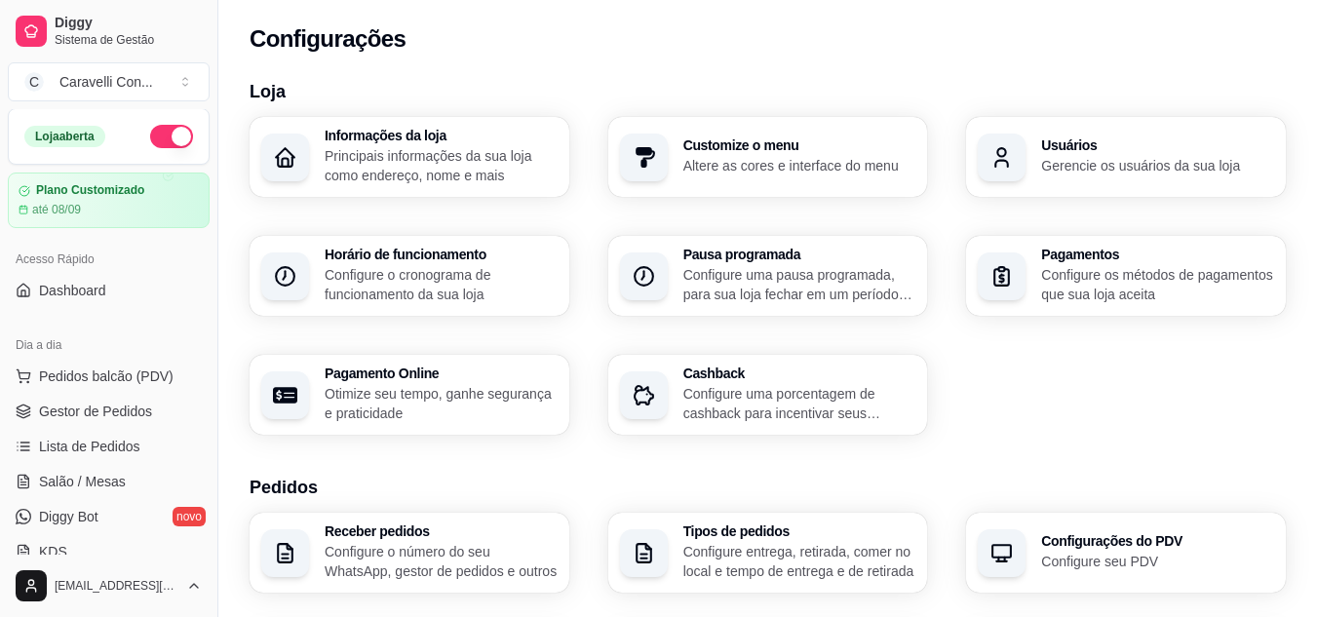
scroll to position [0, 0]
click at [90, 415] on span "Gestor de Pedidos" at bounding box center [95, 413] width 113 height 20
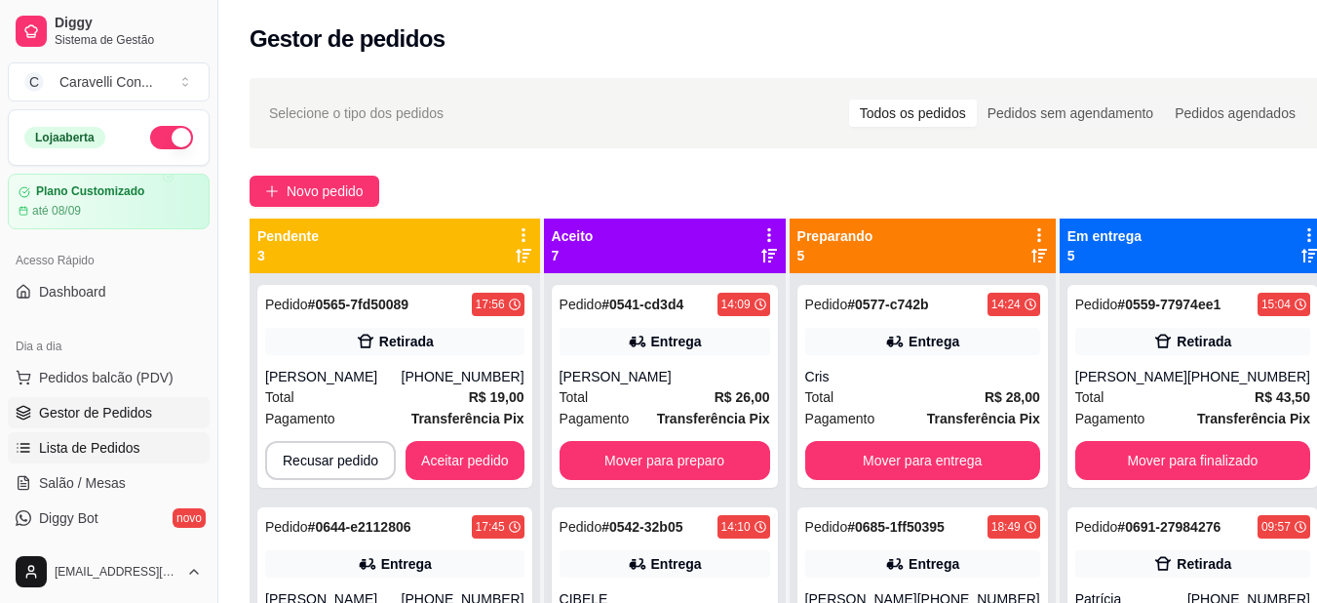
click at [94, 454] on span "Lista de Pedidos" at bounding box center [89, 448] width 101 height 20
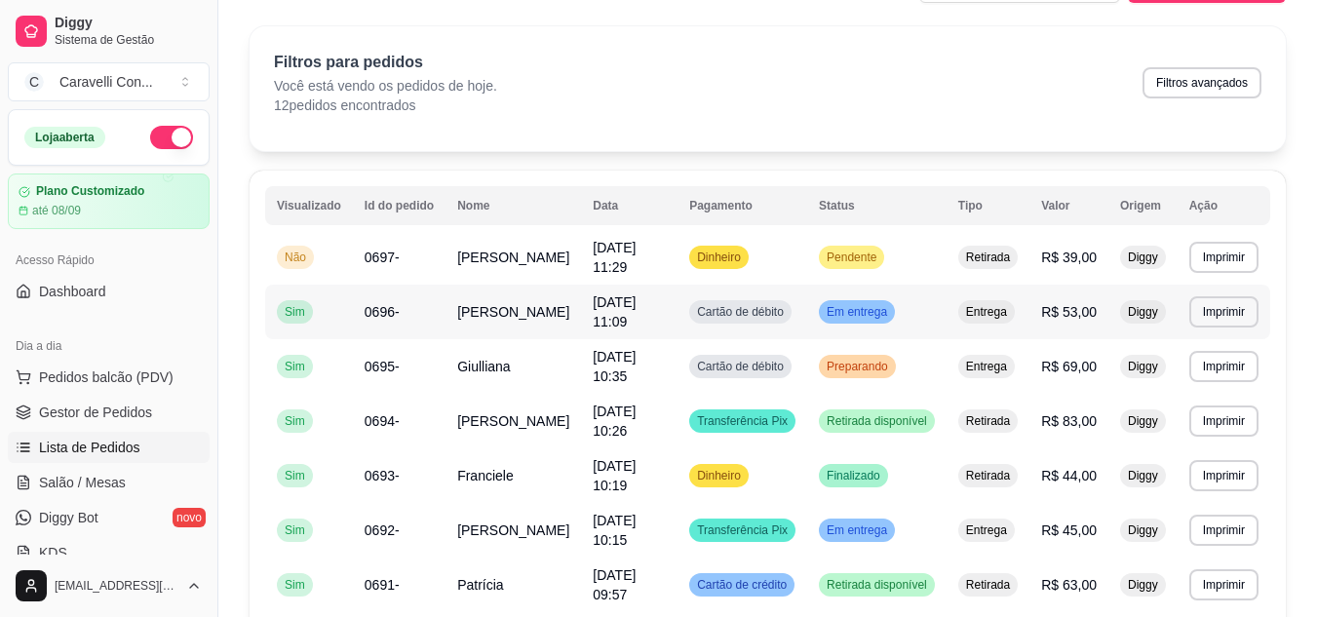
scroll to position [98, 0]
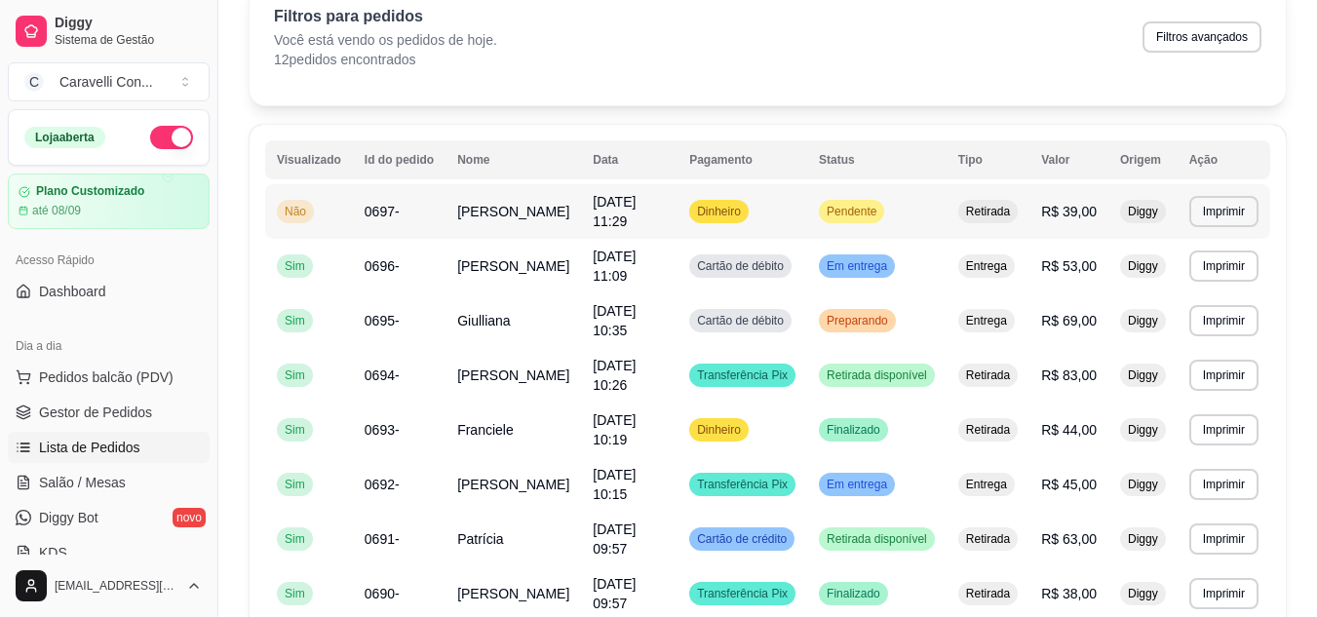
click at [874, 211] on span "Pendente" at bounding box center [852, 212] width 58 height 16
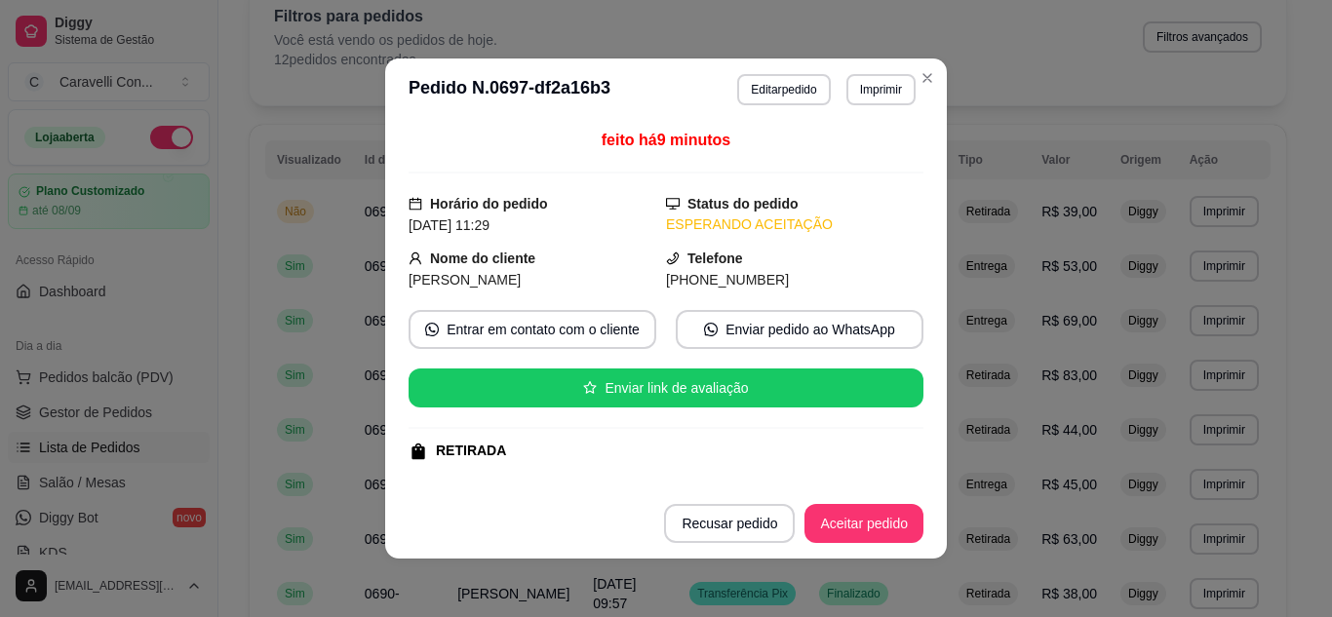
click at [856, 537] on button "Aceitar pedido" at bounding box center [864, 523] width 119 height 39
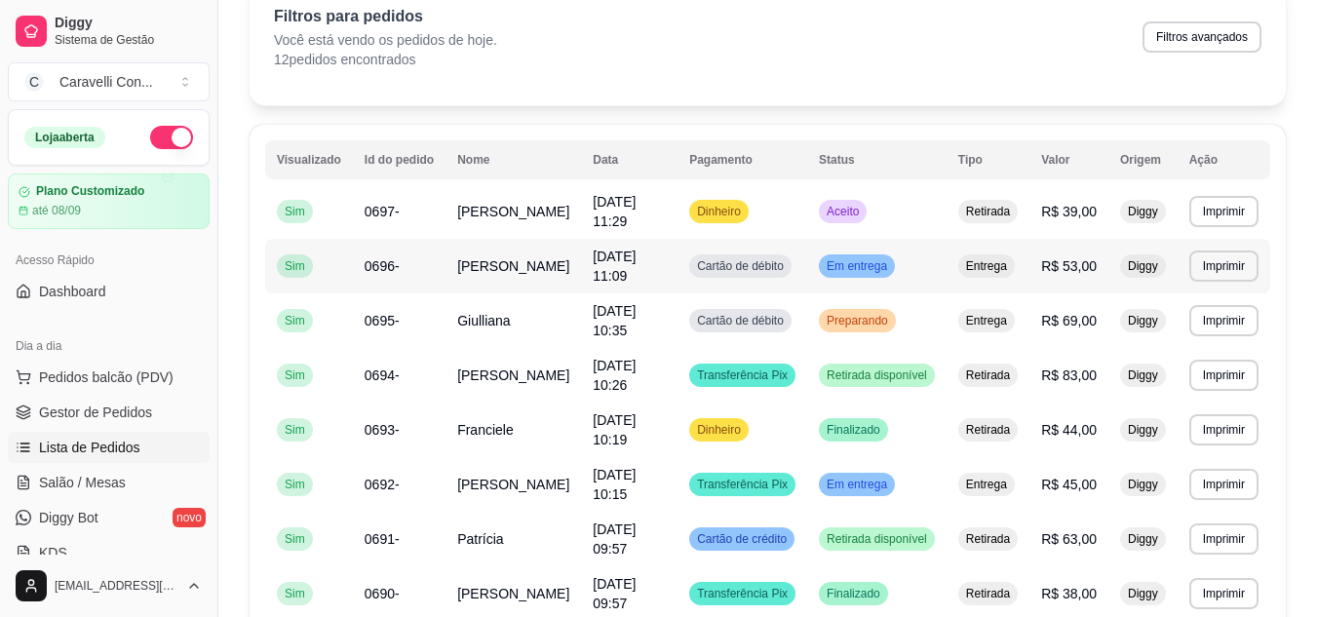
click at [842, 256] on div "Em entrega" at bounding box center [857, 266] width 76 height 23
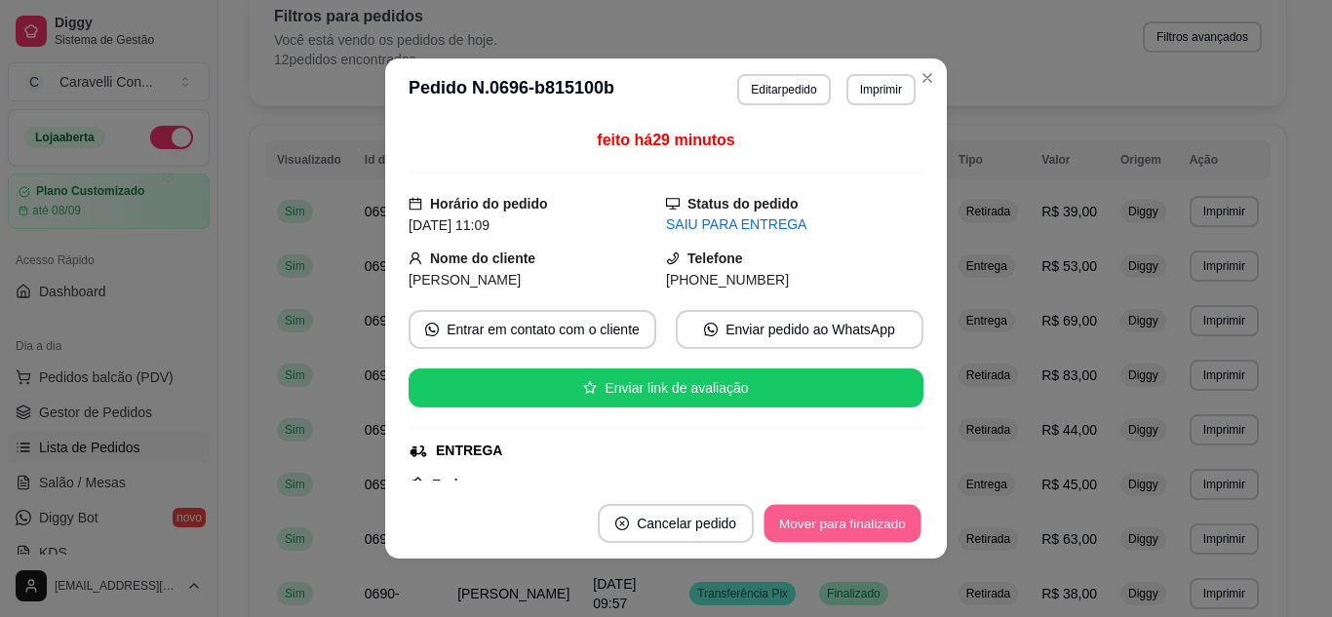
click at [827, 529] on button "Mover para finalizado" at bounding box center [843, 524] width 157 height 38
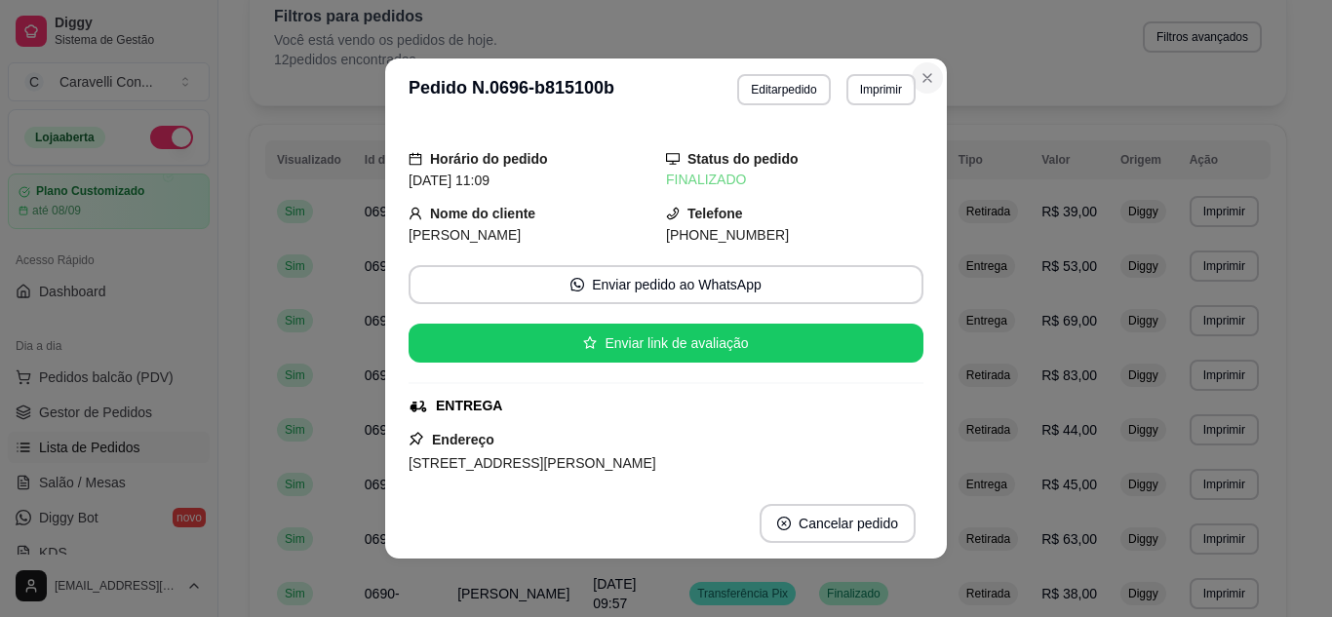
click at [933, 90] on header "**********" at bounding box center [666, 90] width 562 height 62
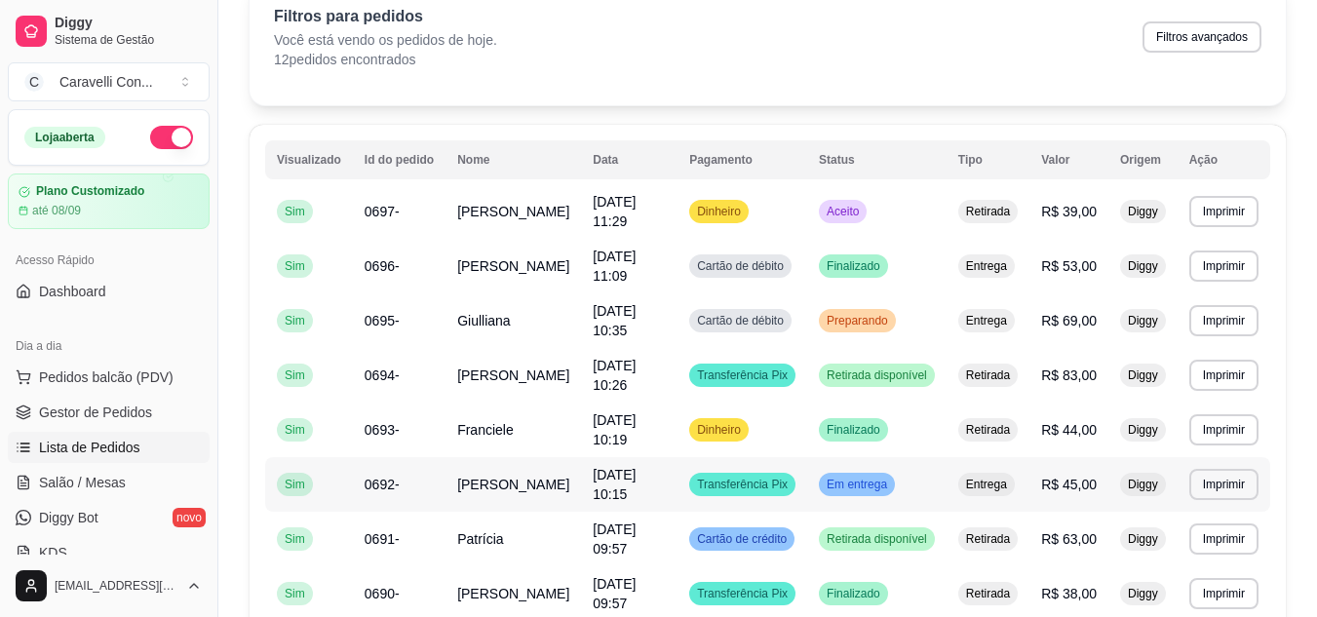
click at [871, 489] on span "Em entrega" at bounding box center [857, 485] width 68 height 16
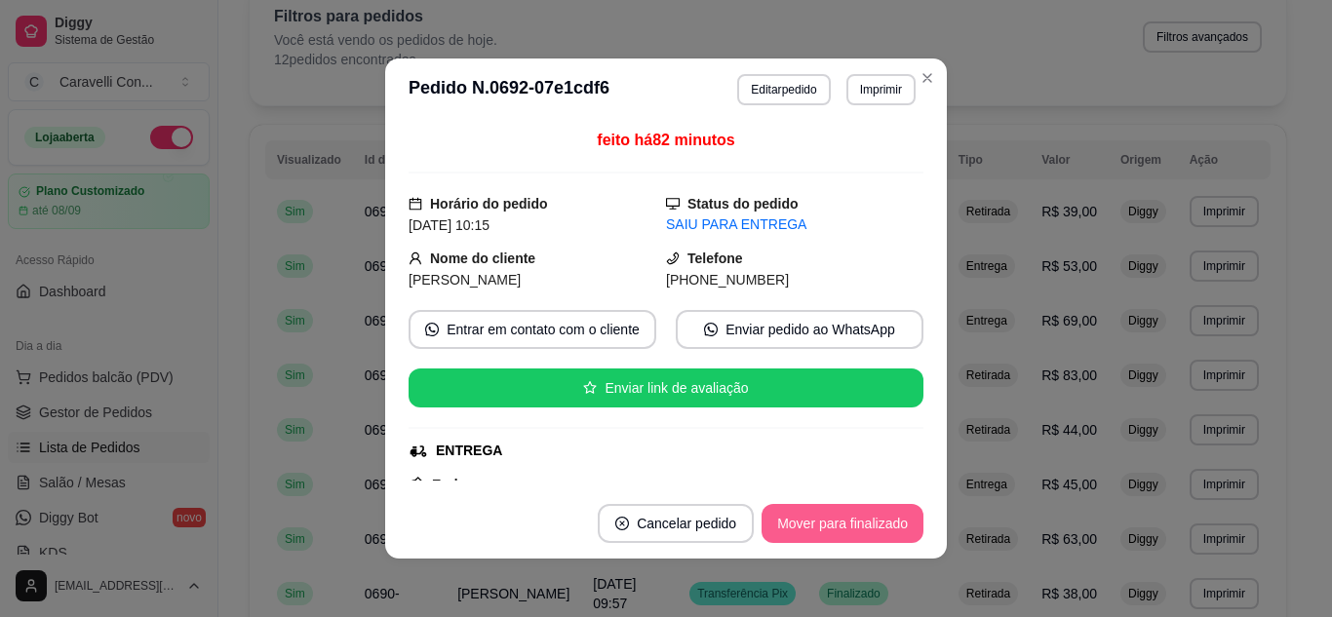
click at [868, 529] on button "Mover para finalizado" at bounding box center [843, 523] width 162 height 39
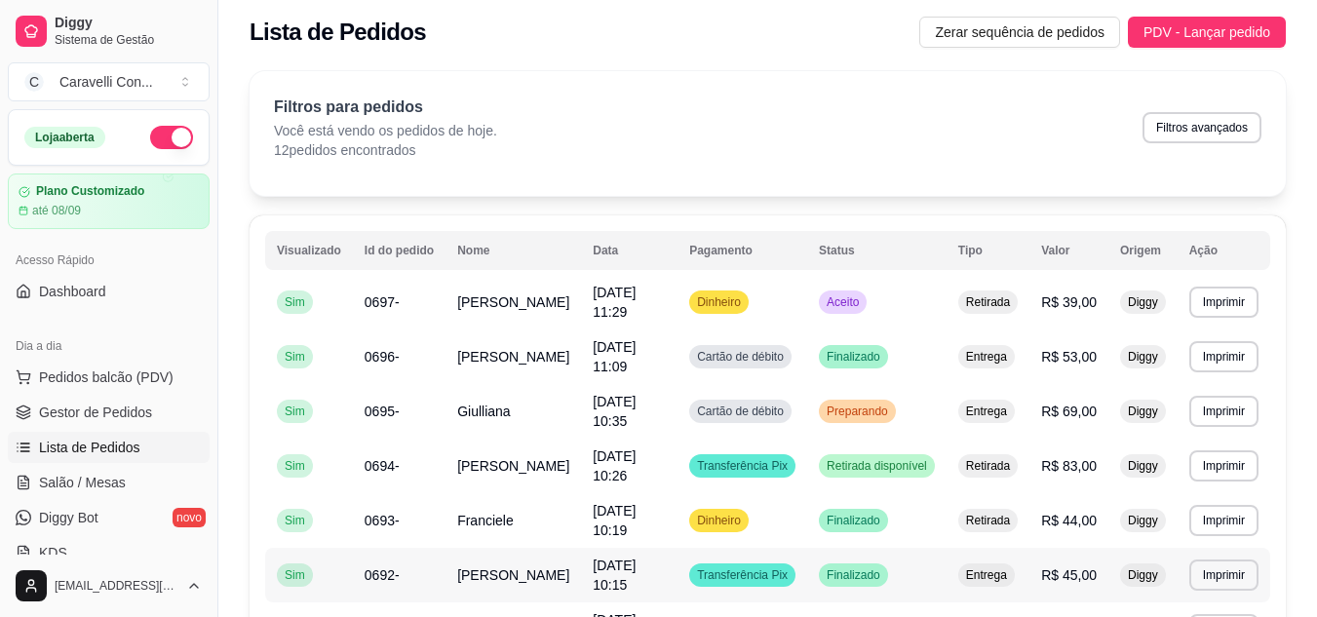
scroll to position [0, 0]
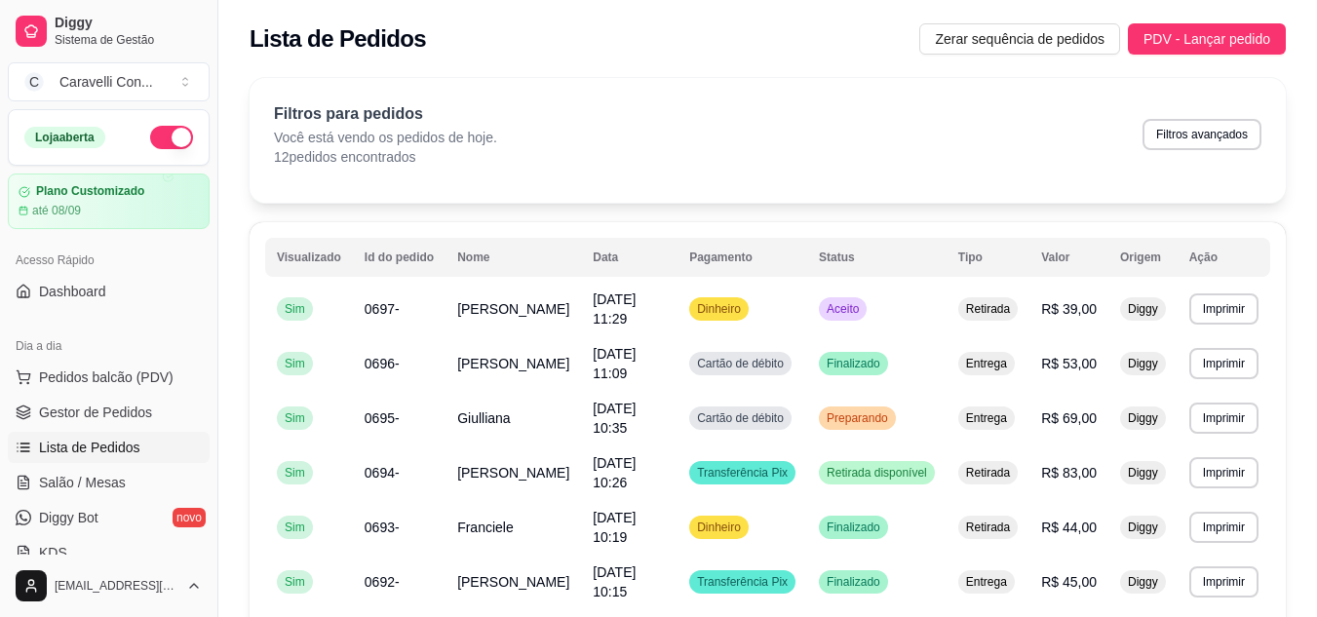
click at [158, 145] on button "button" at bounding box center [171, 137] width 43 height 23
